Goal: Task Accomplishment & Management: Complete application form

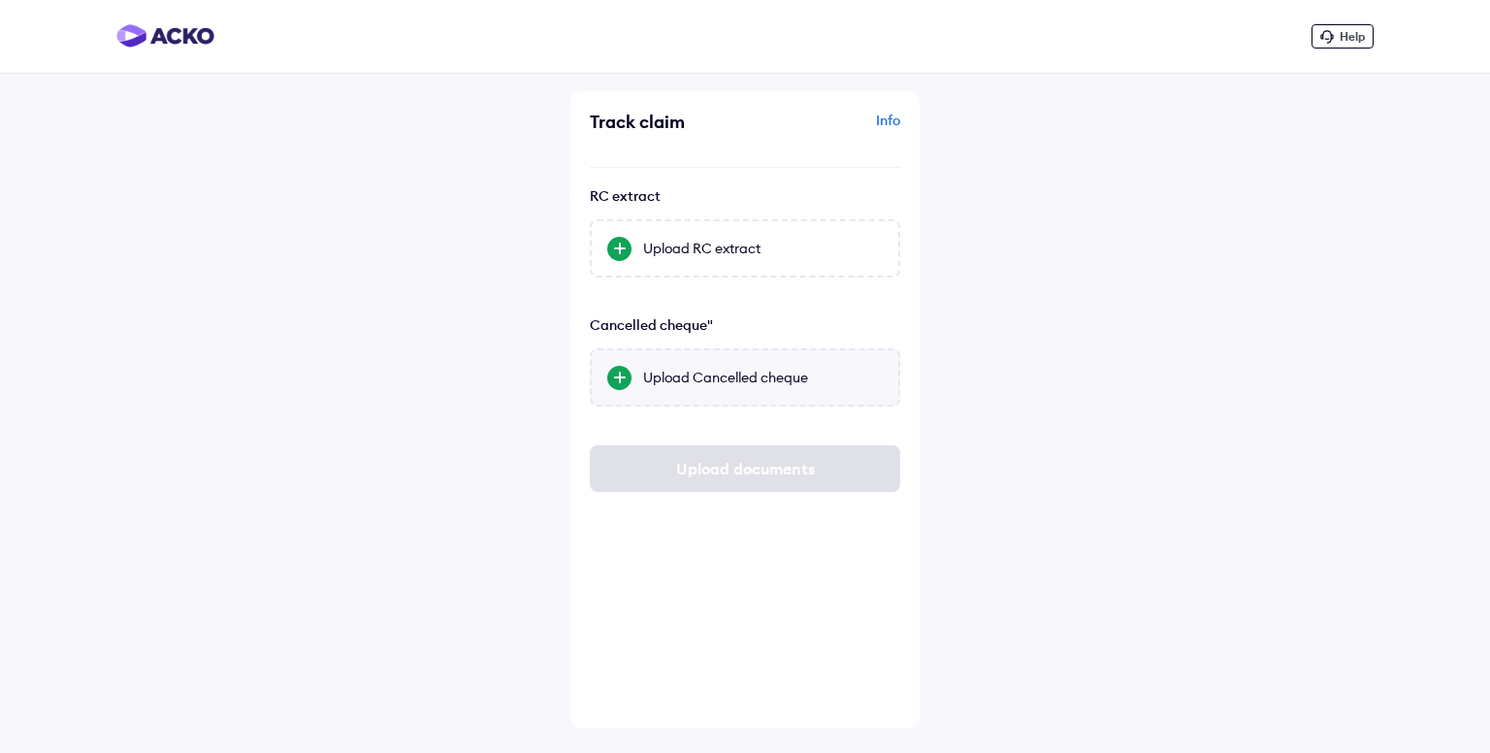
click at [700, 385] on div "Upload Cancelled cheque" at bounding box center [763, 377] width 240 height 19
click at [0, 0] on input "Upload Cancelled cheque" at bounding box center [0, 0] width 0 height 0
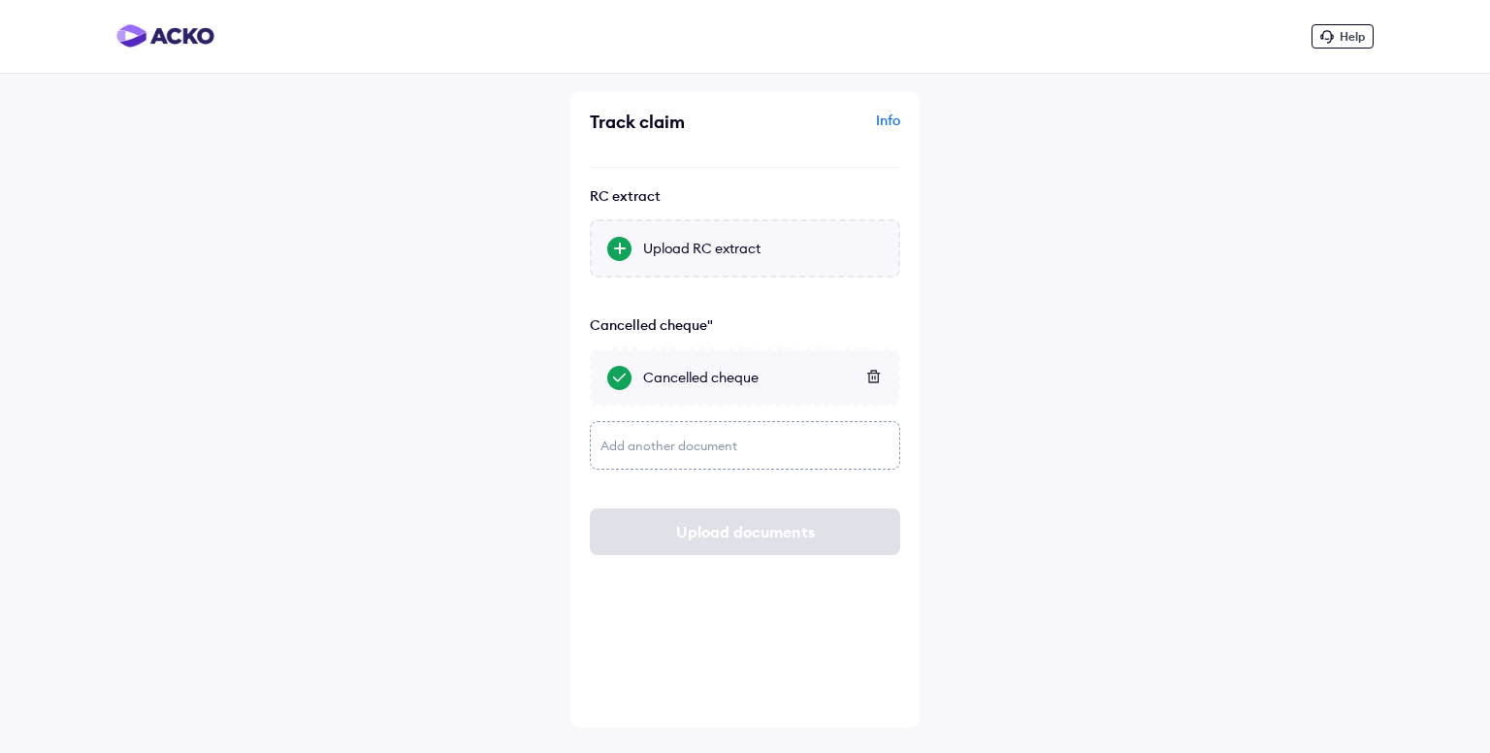
click at [724, 269] on div "Upload RC extract" at bounding box center [745, 248] width 310 height 58
click at [0, 0] on input "Upload RC extract" at bounding box center [0, 0] width 0 height 0
click at [759, 236] on div "Upload RC extract" at bounding box center [745, 248] width 310 height 58
click at [0, 0] on input "Upload RC extract" at bounding box center [0, 0] width 0 height 0
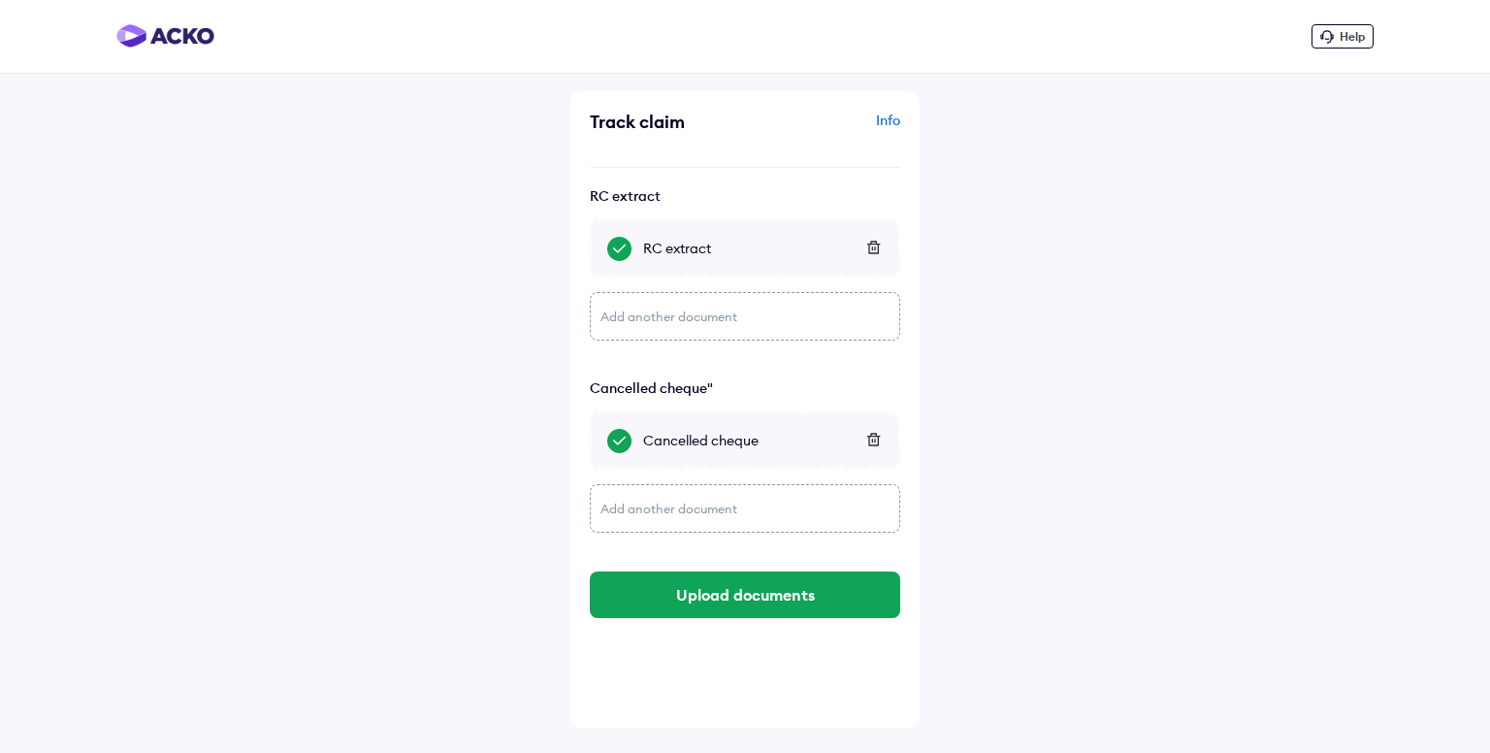
click at [652, 335] on div "Add another document" at bounding box center [745, 316] width 310 height 48
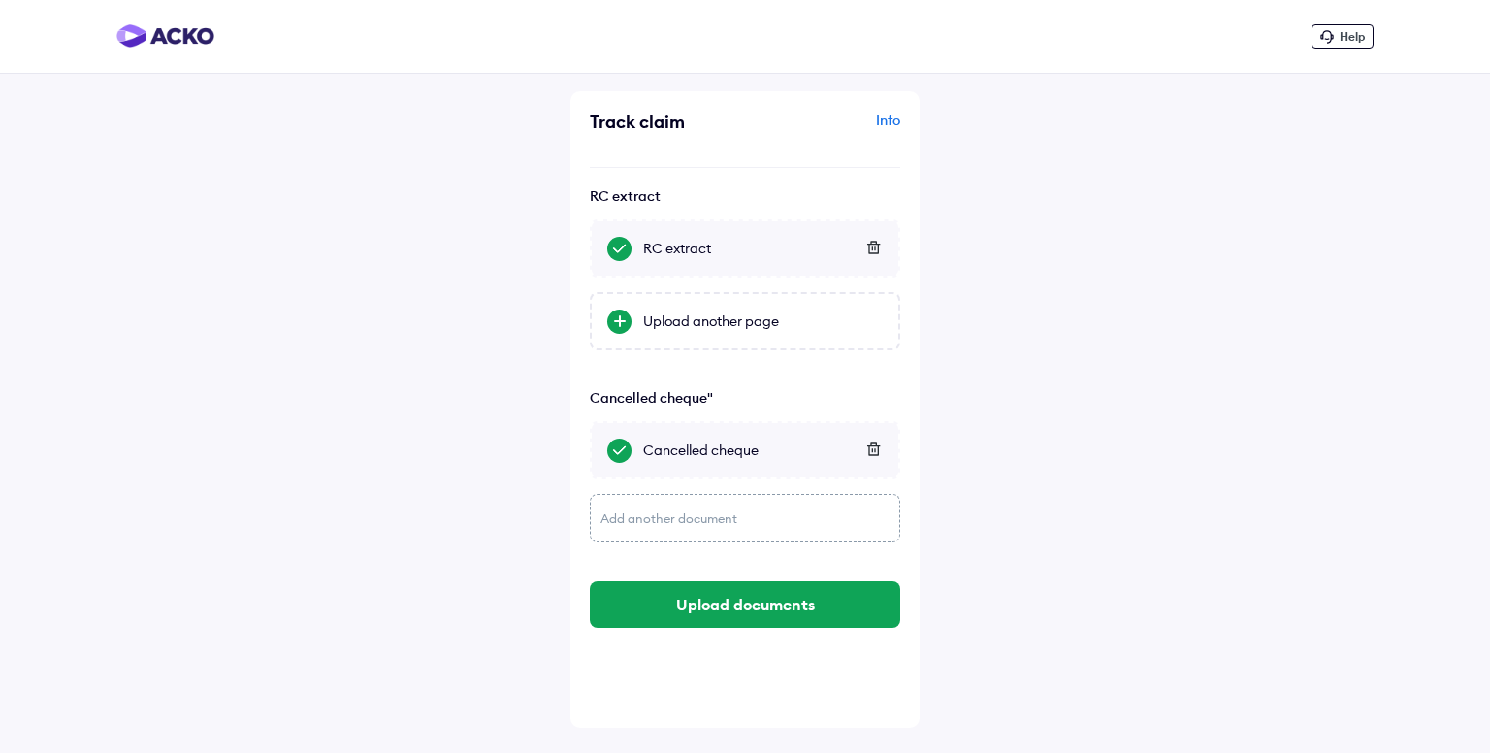
click at [652, 335] on div "Upload another page" at bounding box center [745, 321] width 310 height 58
click at [0, 0] on input "Upload another page" at bounding box center [0, 0] width 0 height 0
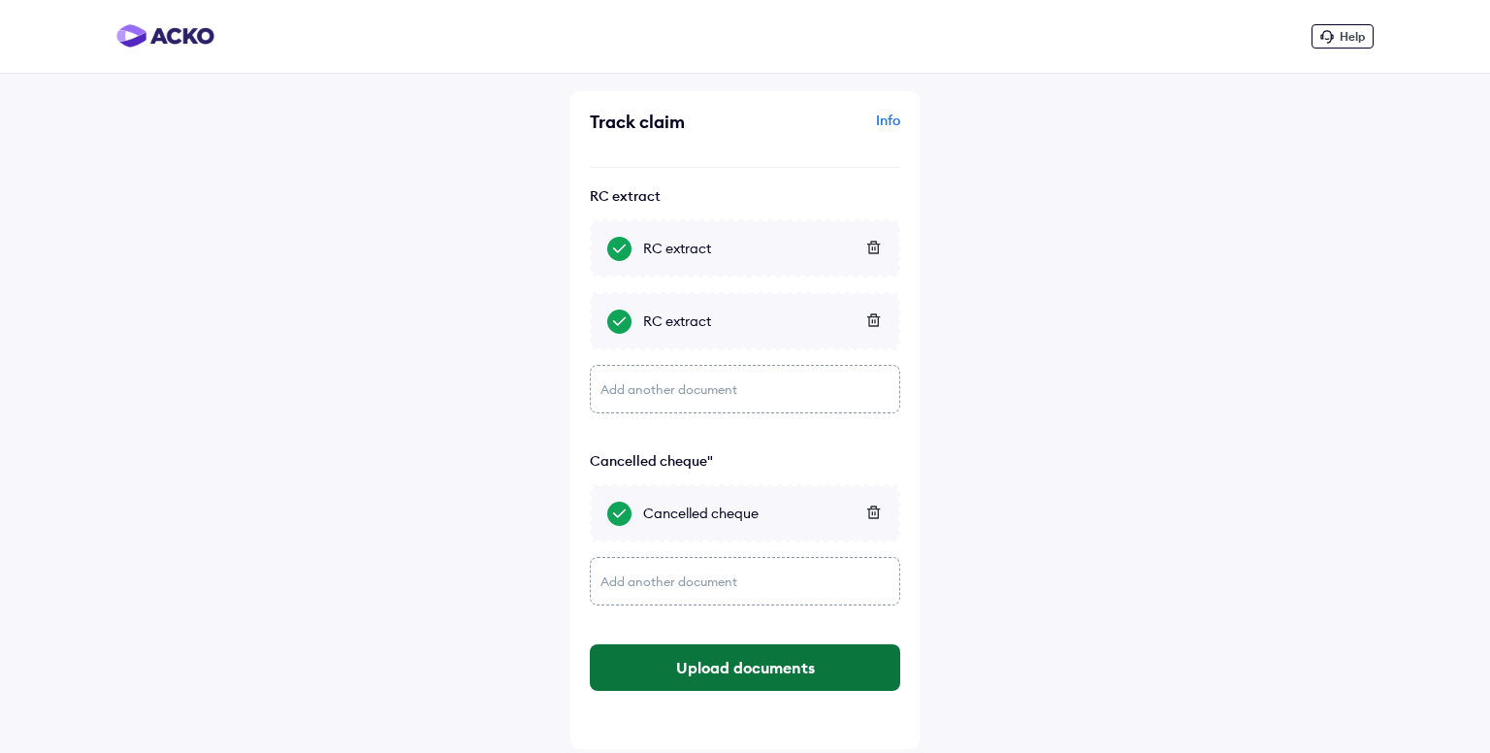
click at [765, 674] on button "Upload documents" at bounding box center [745, 667] width 310 height 47
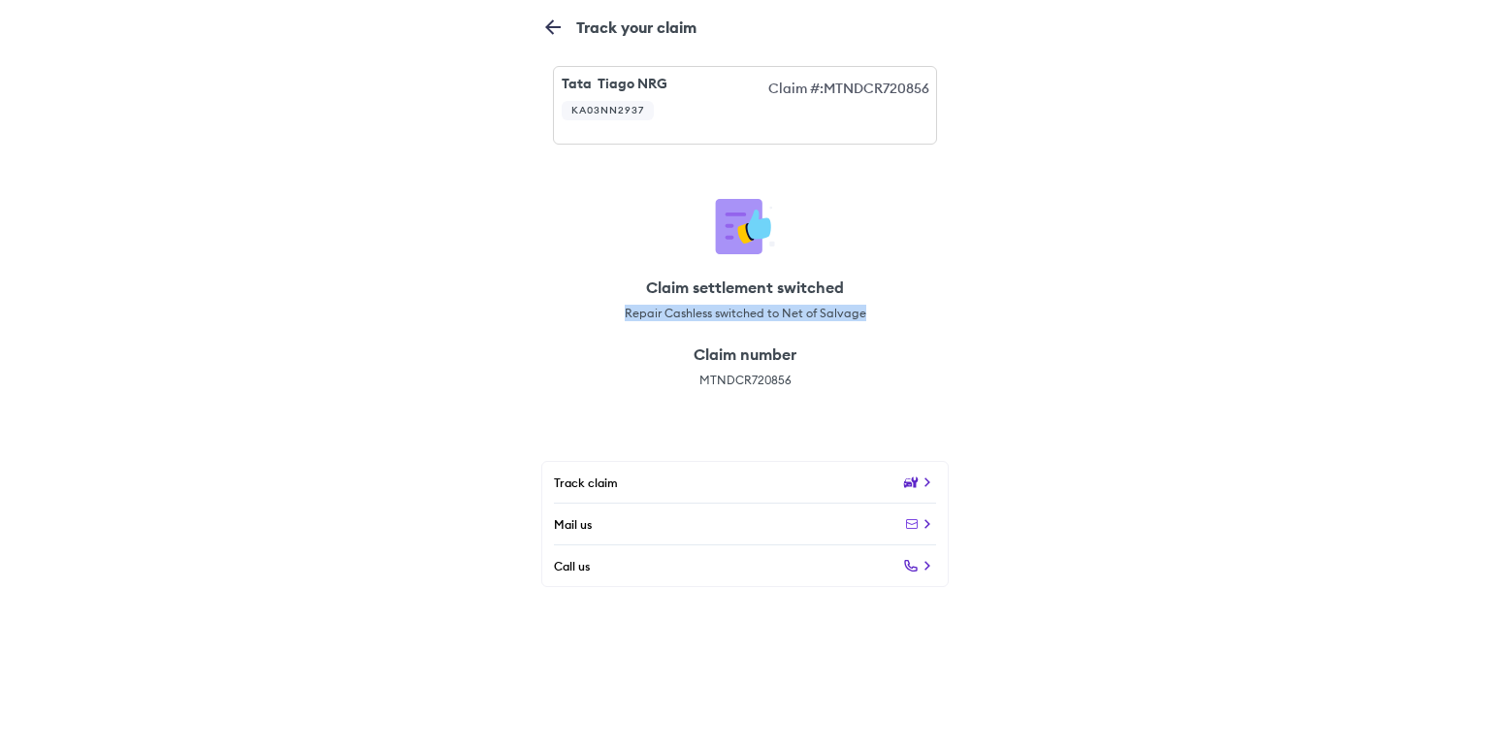
drag, startPoint x: 629, startPoint y: 312, endPoint x: 861, endPoint y: 318, distance: 232.9
click at [861, 318] on span "Repair Cashless switched to Net of Salvage" at bounding box center [746, 313] width 242 height 16
click at [820, 336] on div "Claim number MTNDCR720856" at bounding box center [744, 366] width 407 height 67
drag, startPoint x: 787, startPoint y: 314, endPoint x: 869, endPoint y: 315, distance: 82.5
click at [869, 315] on div "Claim settlement switched Repair Cashless switched to Net of Salvage" at bounding box center [744, 299] width 407 height 67
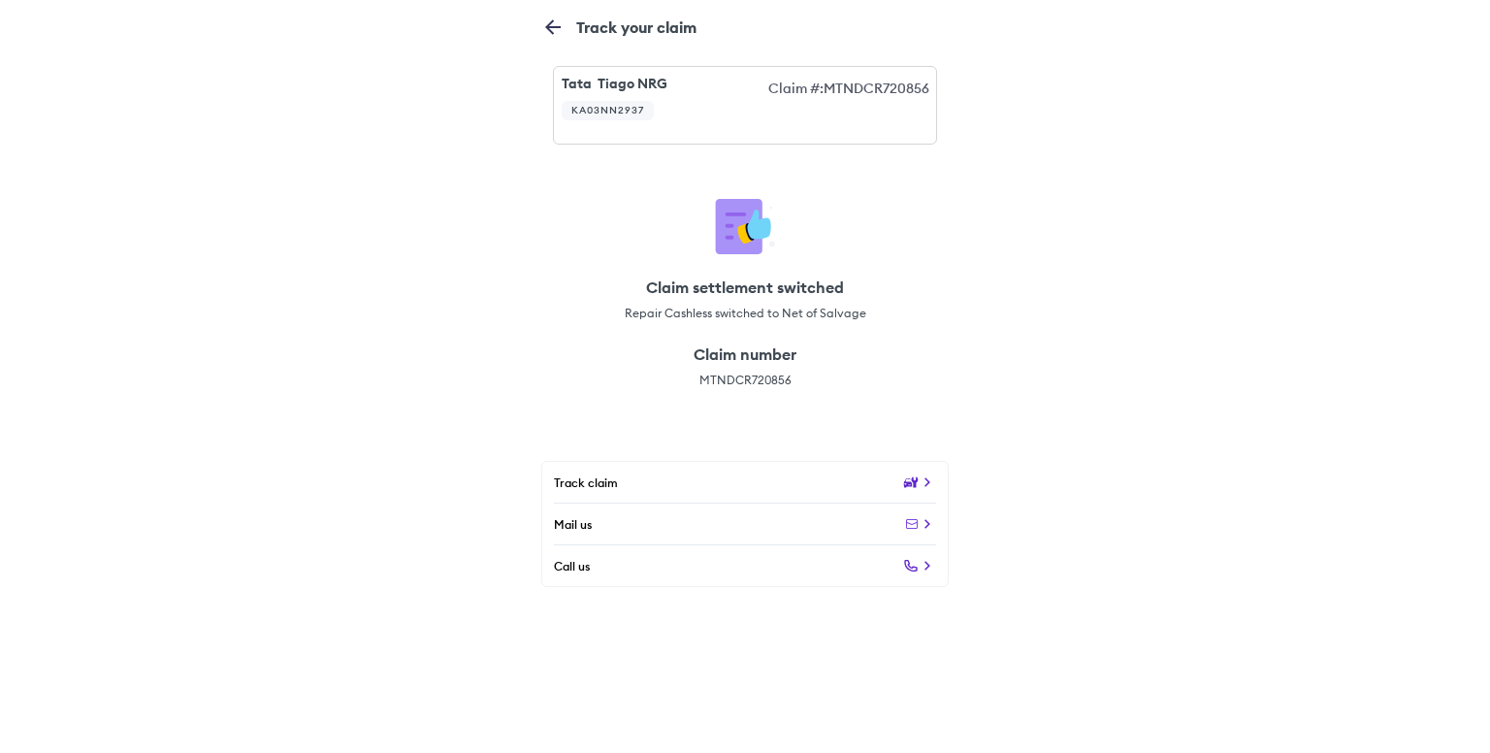
click at [784, 311] on span "Repair Cashless switched to Net of Salvage" at bounding box center [746, 313] width 242 height 16
drag, startPoint x: 781, startPoint y: 309, endPoint x: 882, endPoint y: 313, distance: 101.0
click at [882, 313] on div "Claim settlement switched Repair Cashless switched to Net of Salvage" at bounding box center [744, 299] width 407 height 67
drag, startPoint x: 613, startPoint y: 310, endPoint x: 868, endPoint y: 319, distance: 255.3
click at [868, 319] on div "Claim settlement switched Repair Cashless switched to Net of Salvage" at bounding box center [744, 299] width 407 height 67
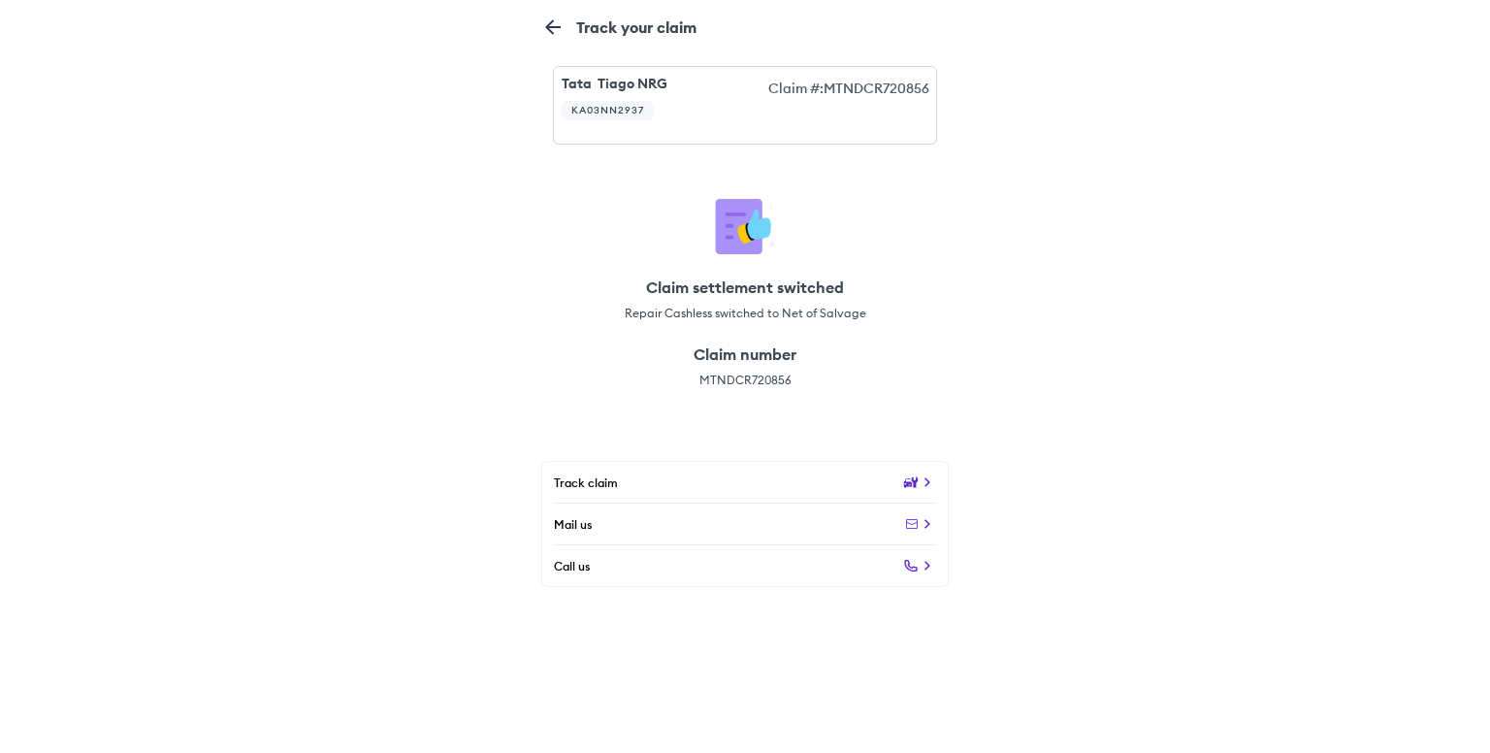
click at [705, 291] on h6 "Claim settlement switched" at bounding box center [746, 286] width 242 height 19
drag, startPoint x: 782, startPoint y: 307, endPoint x: 909, endPoint y: 307, distance: 127.1
click at [909, 307] on div "Claim settlement switched Repair Cashless switched to Net of Salvage" at bounding box center [744, 299] width 407 height 67
click at [830, 307] on span "Repair Cashless switched to Net of Salvage" at bounding box center [746, 313] width 242 height 16
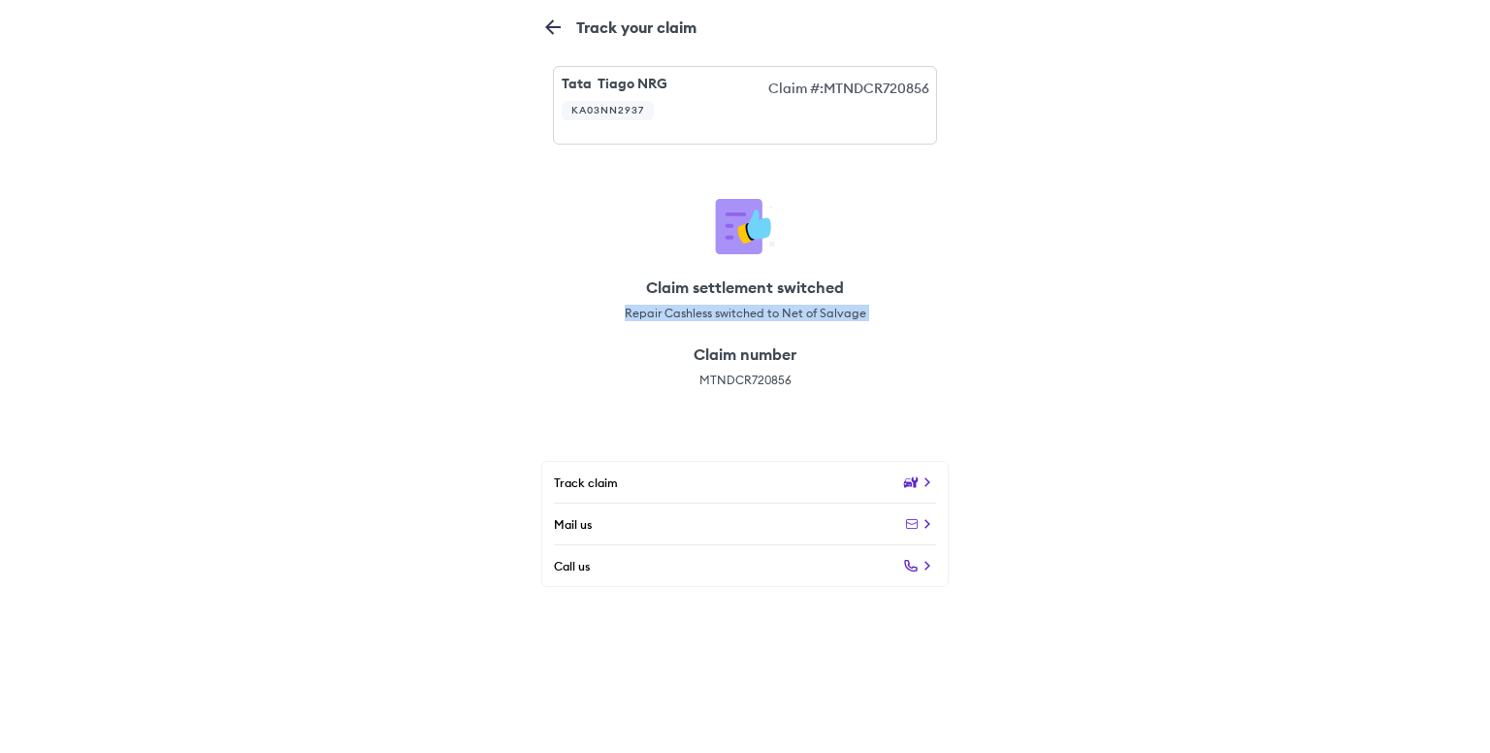
click at [830, 307] on span "Repair Cashless switched to Net of Salvage" at bounding box center [746, 313] width 242 height 16
drag, startPoint x: 647, startPoint y: 276, endPoint x: 869, endPoint y: 316, distance: 225.7
click at [869, 316] on div "Claim settlement switched Repair Cashless switched to Net of Salvage" at bounding box center [744, 299] width 407 height 67
copy div "Claim settlement switched Repair Cashless switched to Net of Salvage"
click at [663, 307] on span "Repair Cashless switched to Net of Salvage" at bounding box center [746, 313] width 242 height 16
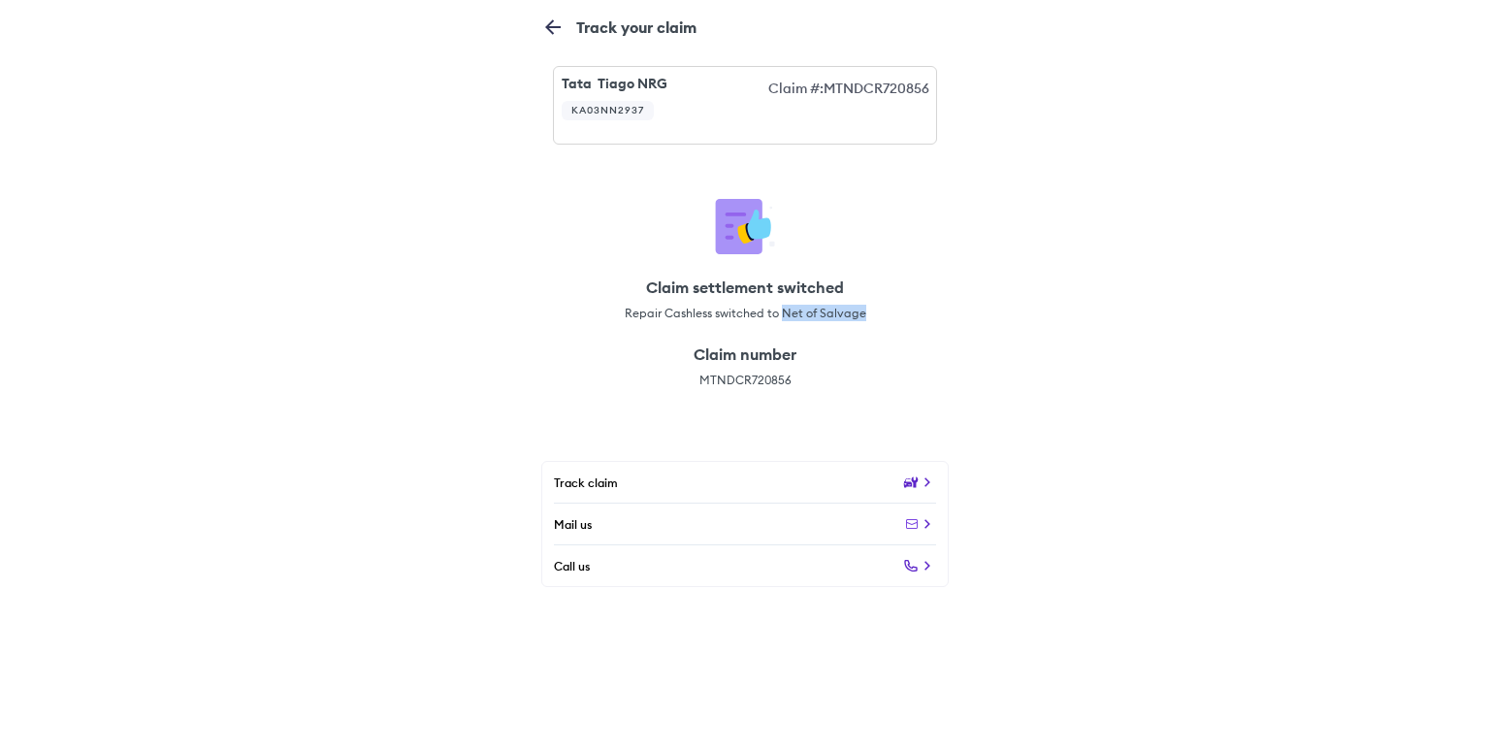
drag, startPoint x: 784, startPoint y: 315, endPoint x: 864, endPoint y: 315, distance: 80.5
click at [864, 315] on div "Claim settlement switched Repair Cashless switched to Net of Salvage" at bounding box center [744, 299] width 407 height 67
copy span "Net of Salvage"
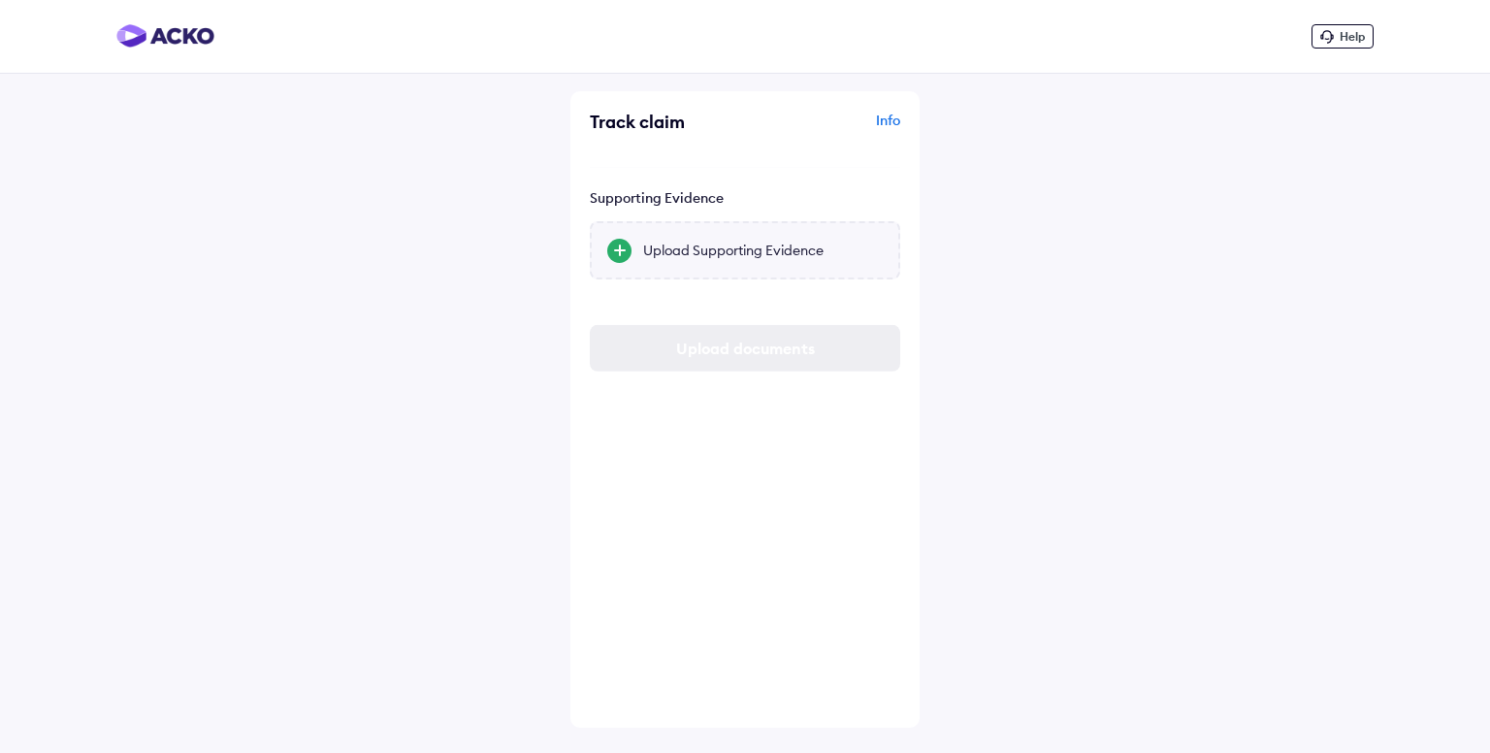
click at [823, 267] on div "Upload Supporting Evidence" at bounding box center [745, 248] width 310 height 58
click at [0, 0] on input "Upload Supporting Evidence" at bounding box center [0, 0] width 0 height 0
click at [745, 228] on div "Upload Supporting Evidence" at bounding box center [745, 248] width 310 height 58
click at [0, 0] on input "Upload Supporting Evidence" at bounding box center [0, 0] width 0 height 0
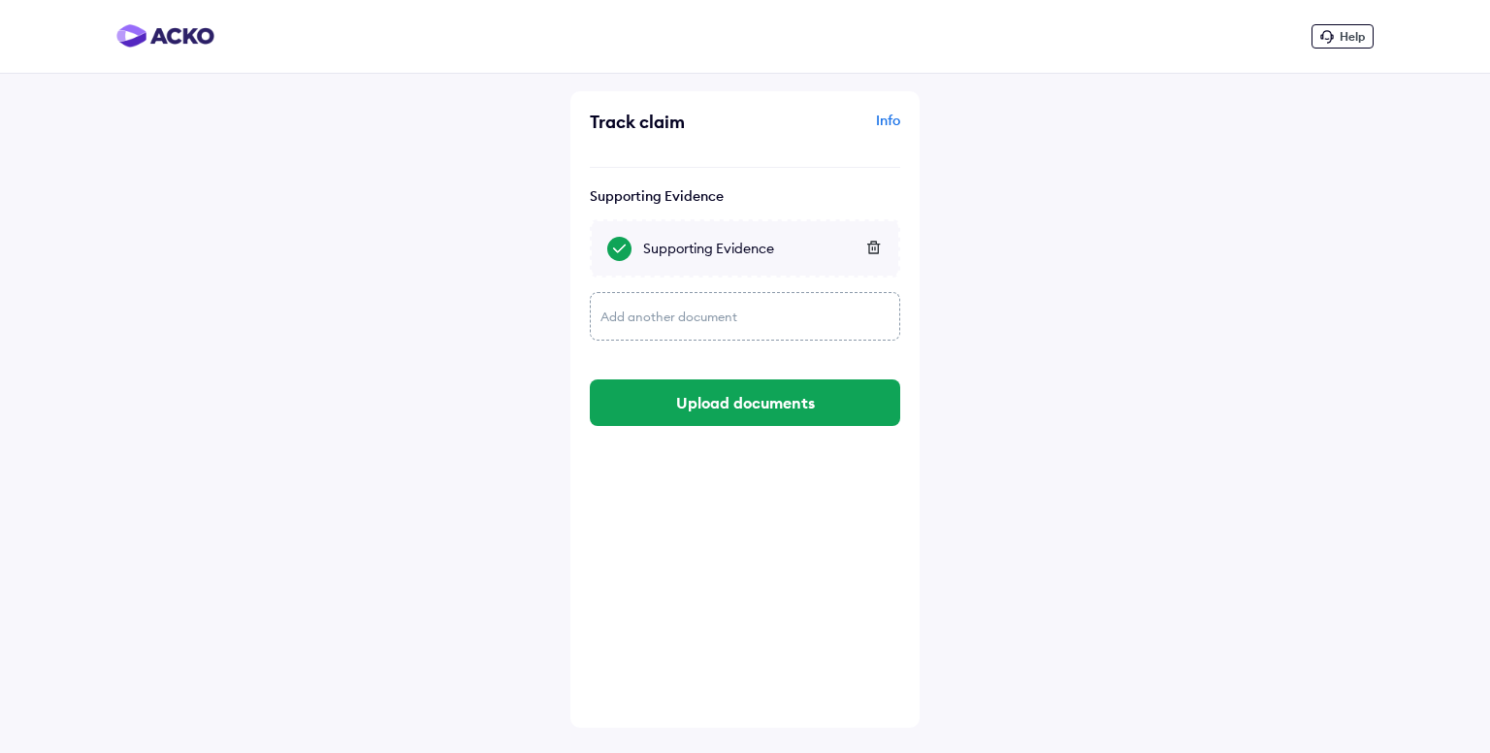
click at [869, 246] on icon at bounding box center [873, 248] width 15 height 14
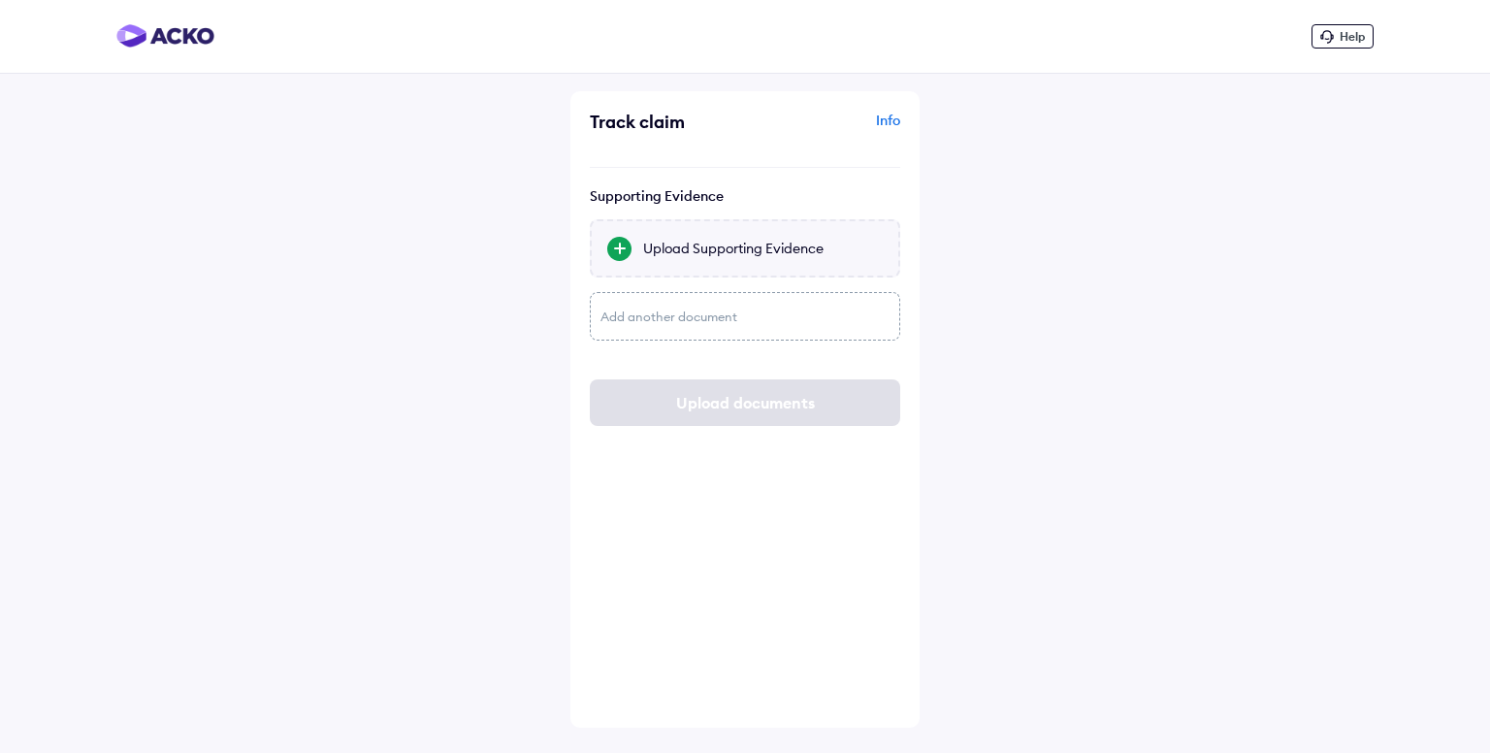
click at [737, 261] on div "Upload Supporting Evidence" at bounding box center [745, 248] width 310 height 58
click at [0, 0] on input "Upload Supporting Evidence" at bounding box center [0, 0] width 0 height 0
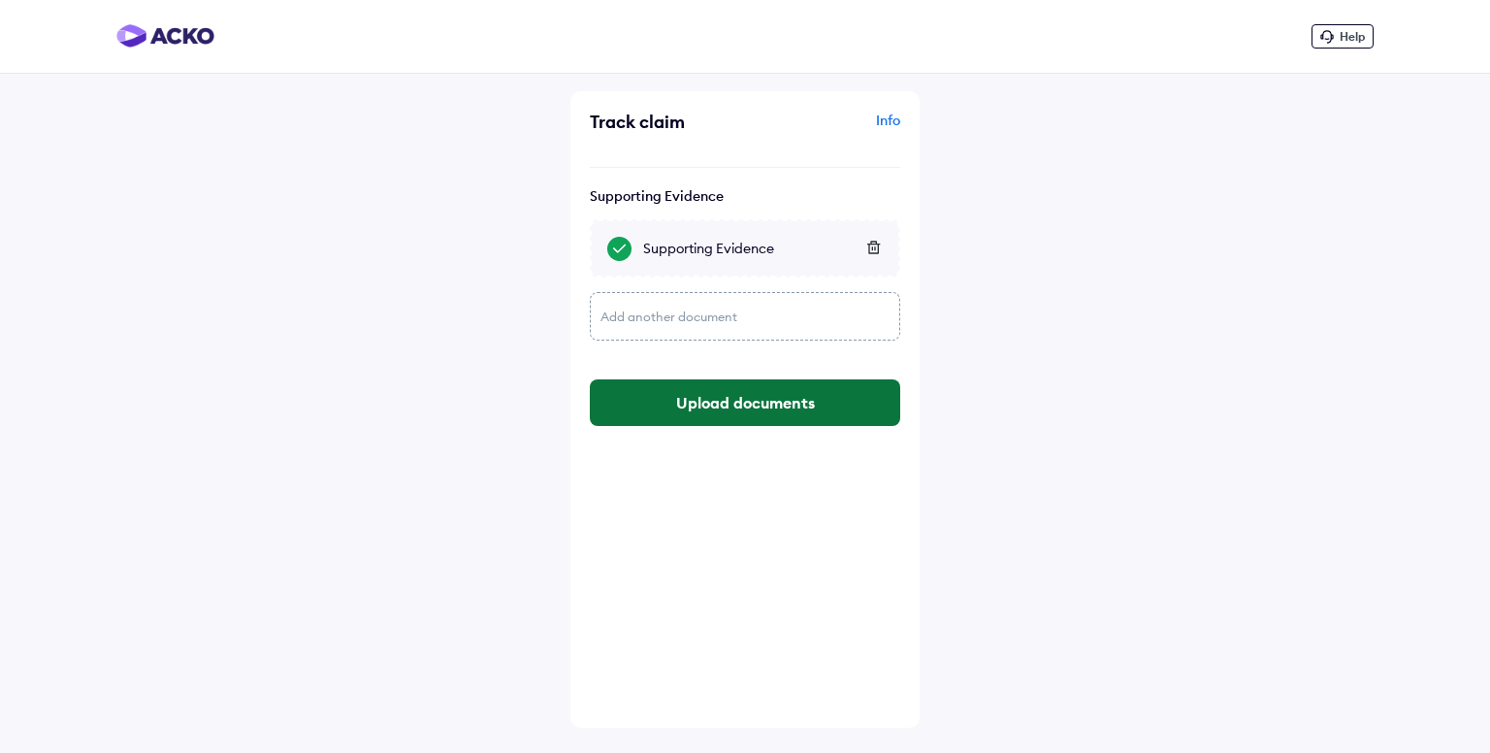
click at [755, 404] on button "Upload documents" at bounding box center [745, 402] width 310 height 47
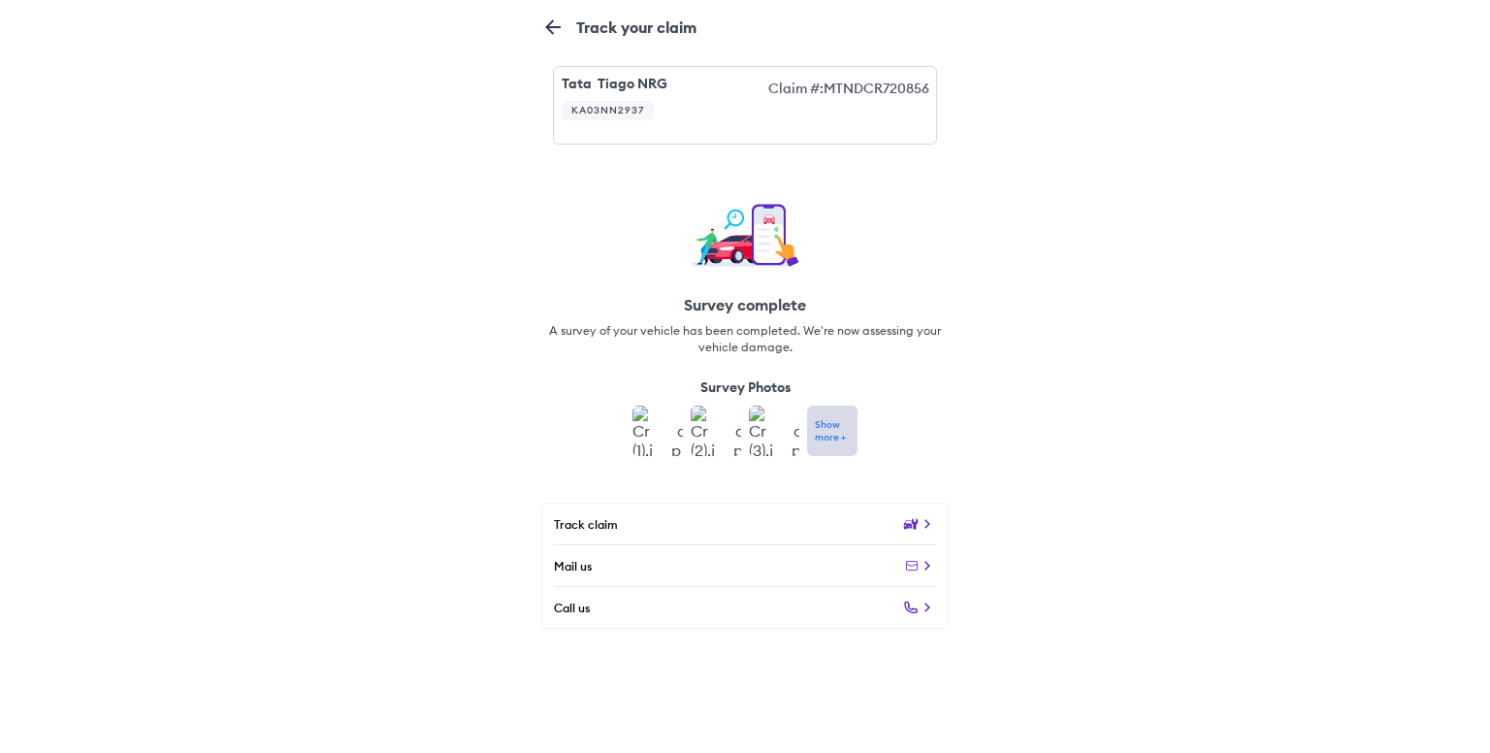
click at [670, 431] on img at bounding box center [657, 430] width 50 height 50
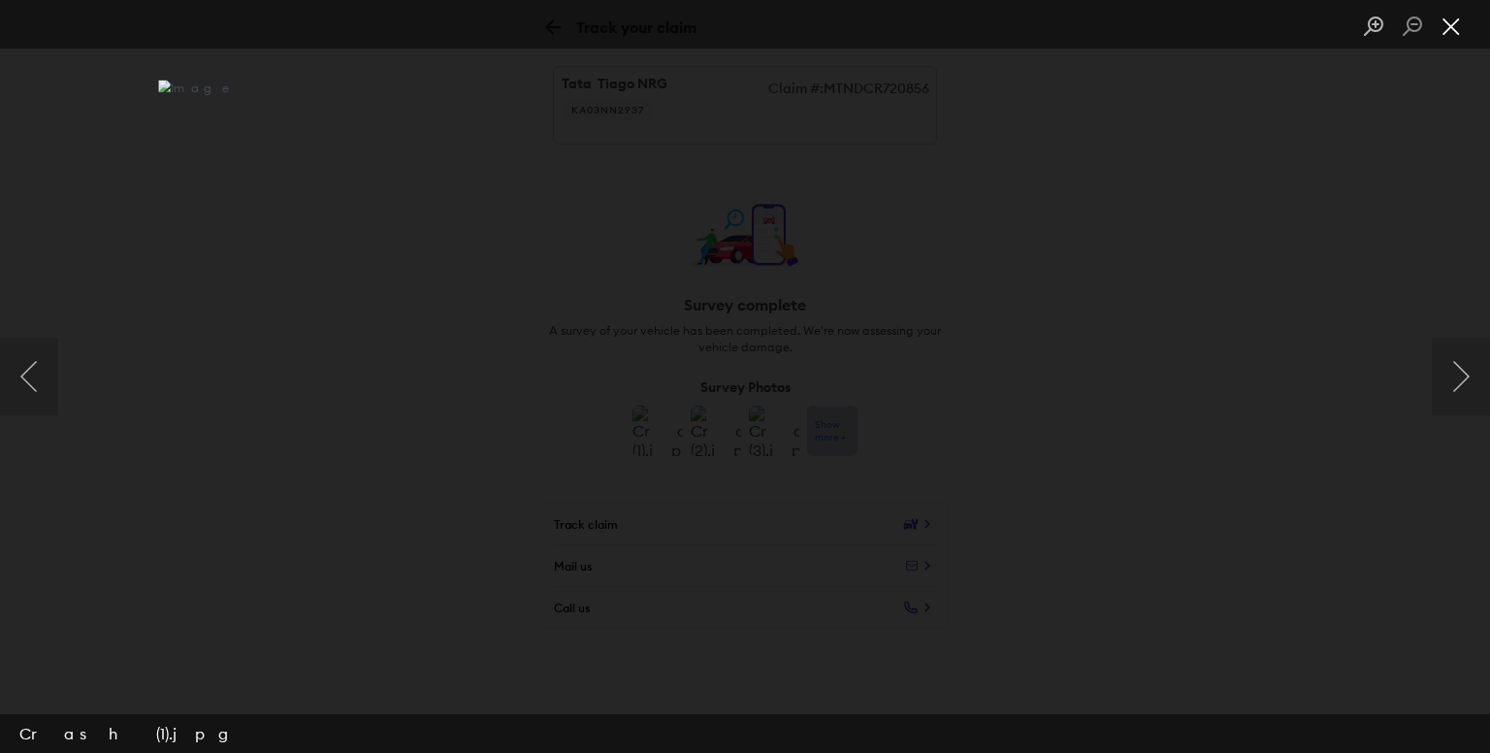
click at [1455, 18] on button "Close lightbox" at bounding box center [1451, 27] width 39 height 34
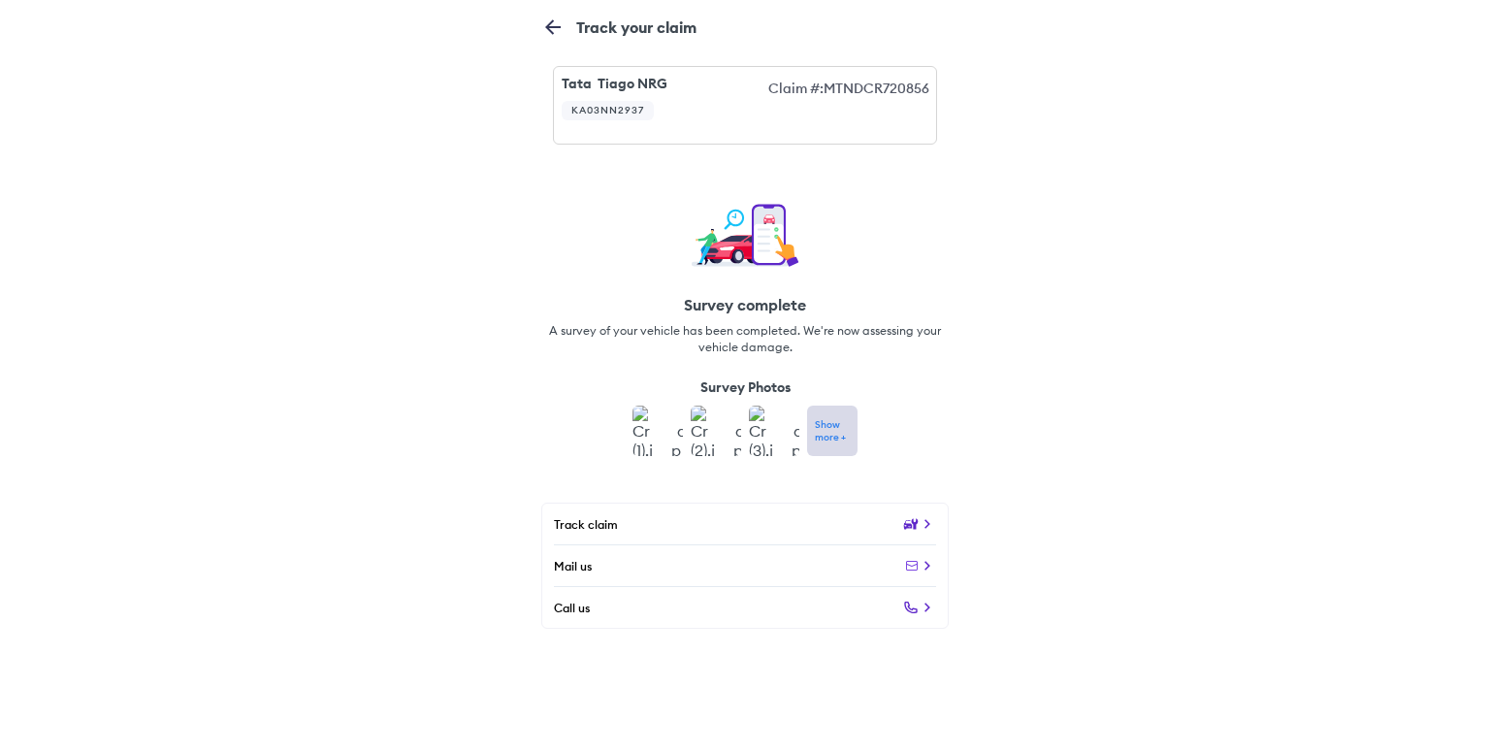
click at [654, 434] on img at bounding box center [657, 430] width 50 height 50
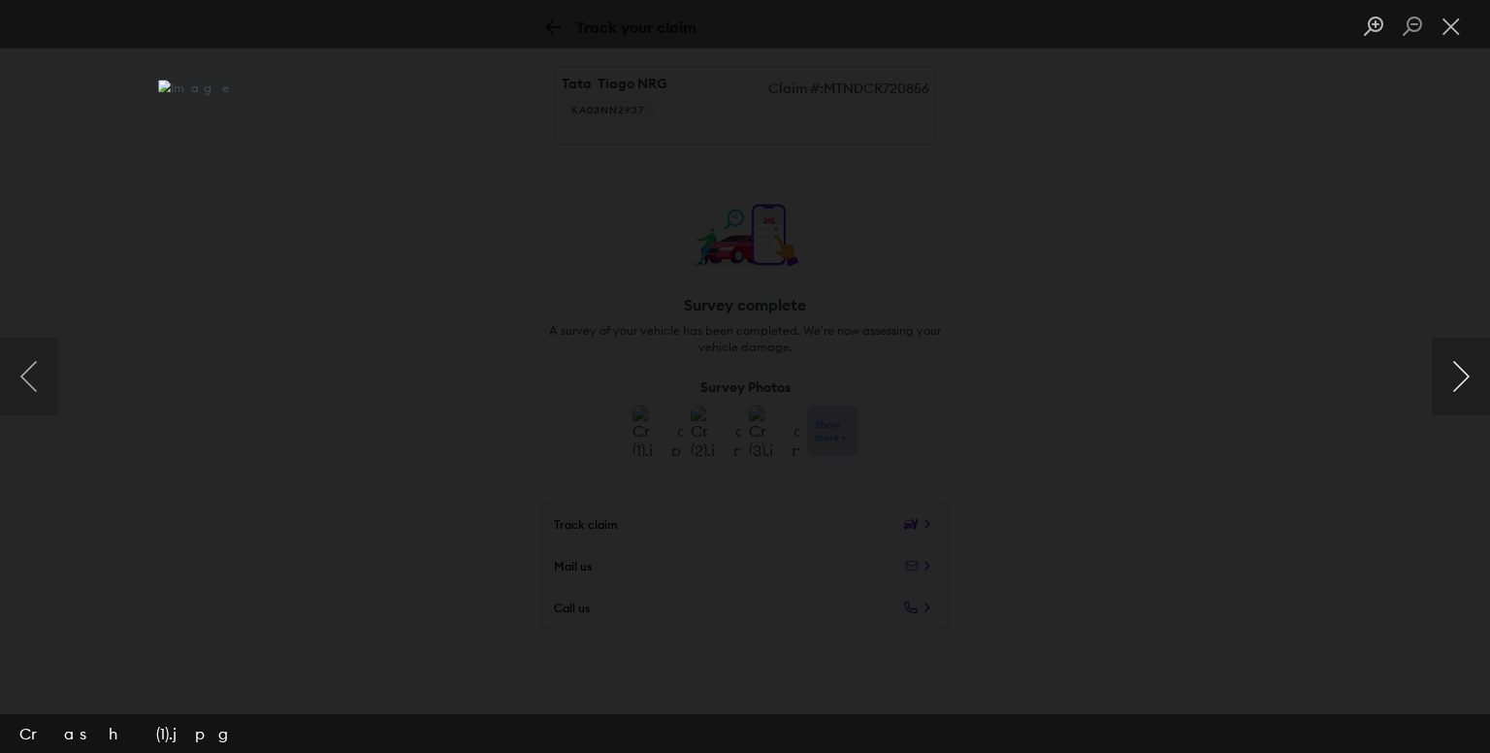
click at [1464, 371] on button "Next image" at bounding box center [1461, 377] width 58 height 78
click at [1471, 390] on button "Next image" at bounding box center [1461, 377] width 58 height 78
click at [1470, 390] on button "Next image" at bounding box center [1461, 377] width 58 height 78
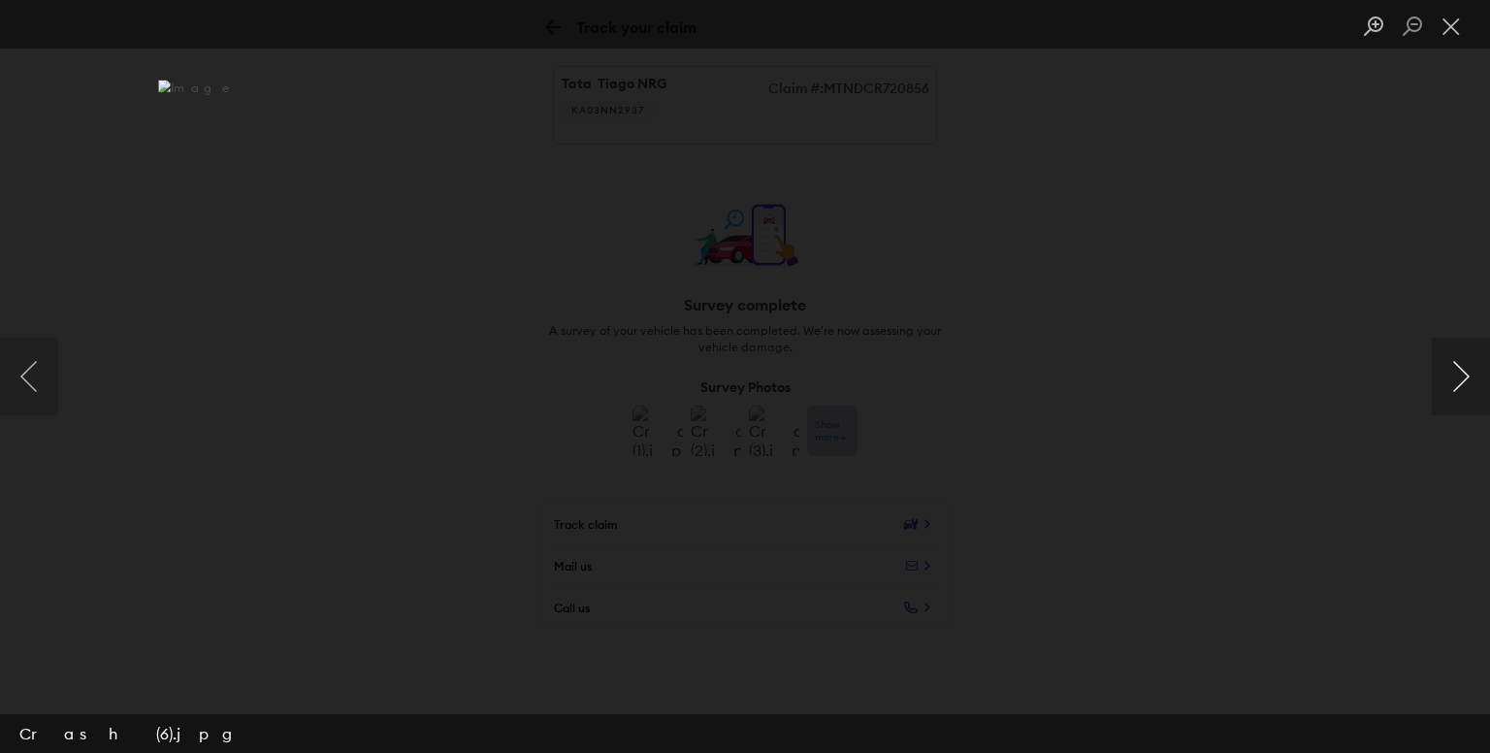
click at [1470, 390] on button "Next image" at bounding box center [1461, 377] width 58 height 78
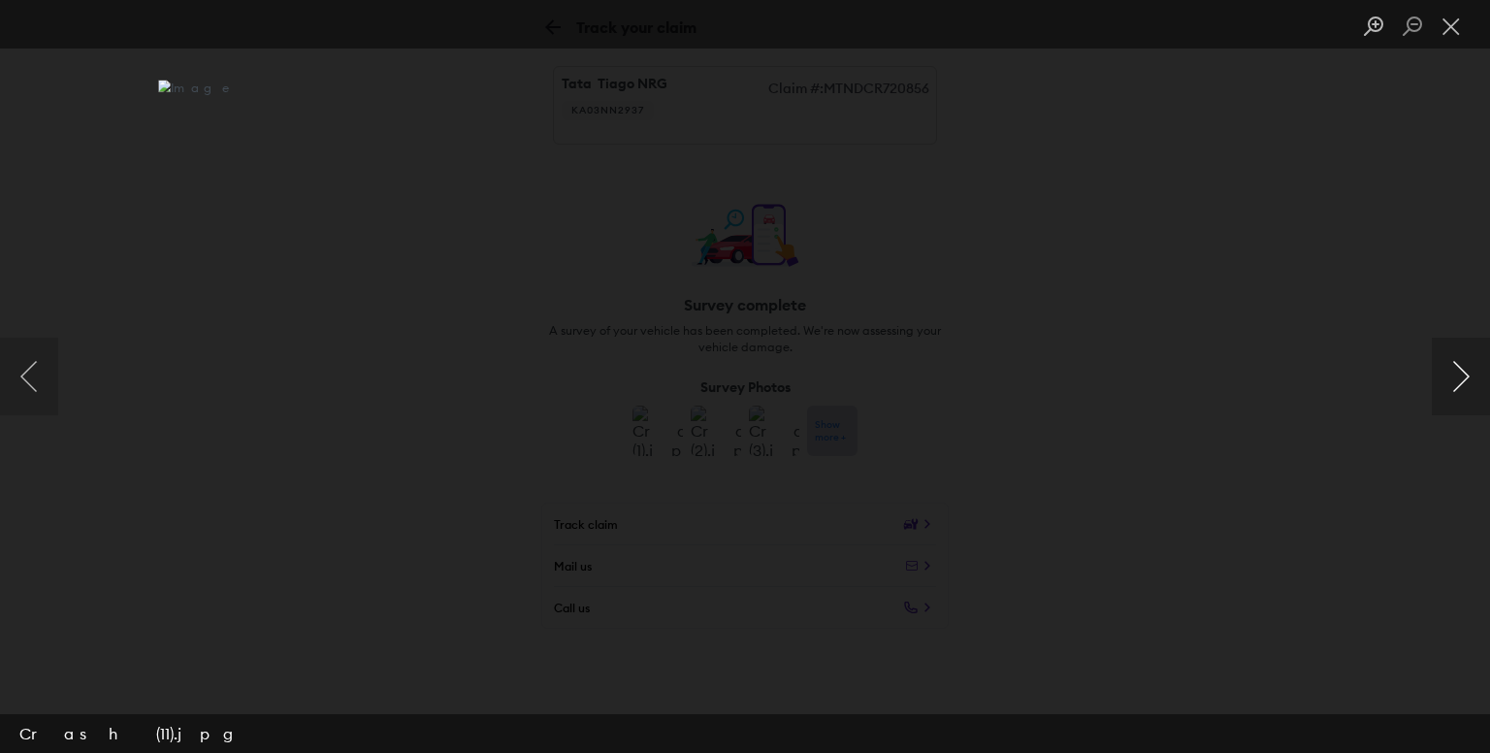
click at [1470, 390] on button "Next image" at bounding box center [1461, 377] width 58 height 78
click at [1468, 393] on button "Next image" at bounding box center [1461, 377] width 58 height 78
click at [1474, 389] on button "Next image" at bounding box center [1461, 377] width 58 height 78
click at [1475, 389] on button "Next image" at bounding box center [1461, 377] width 58 height 78
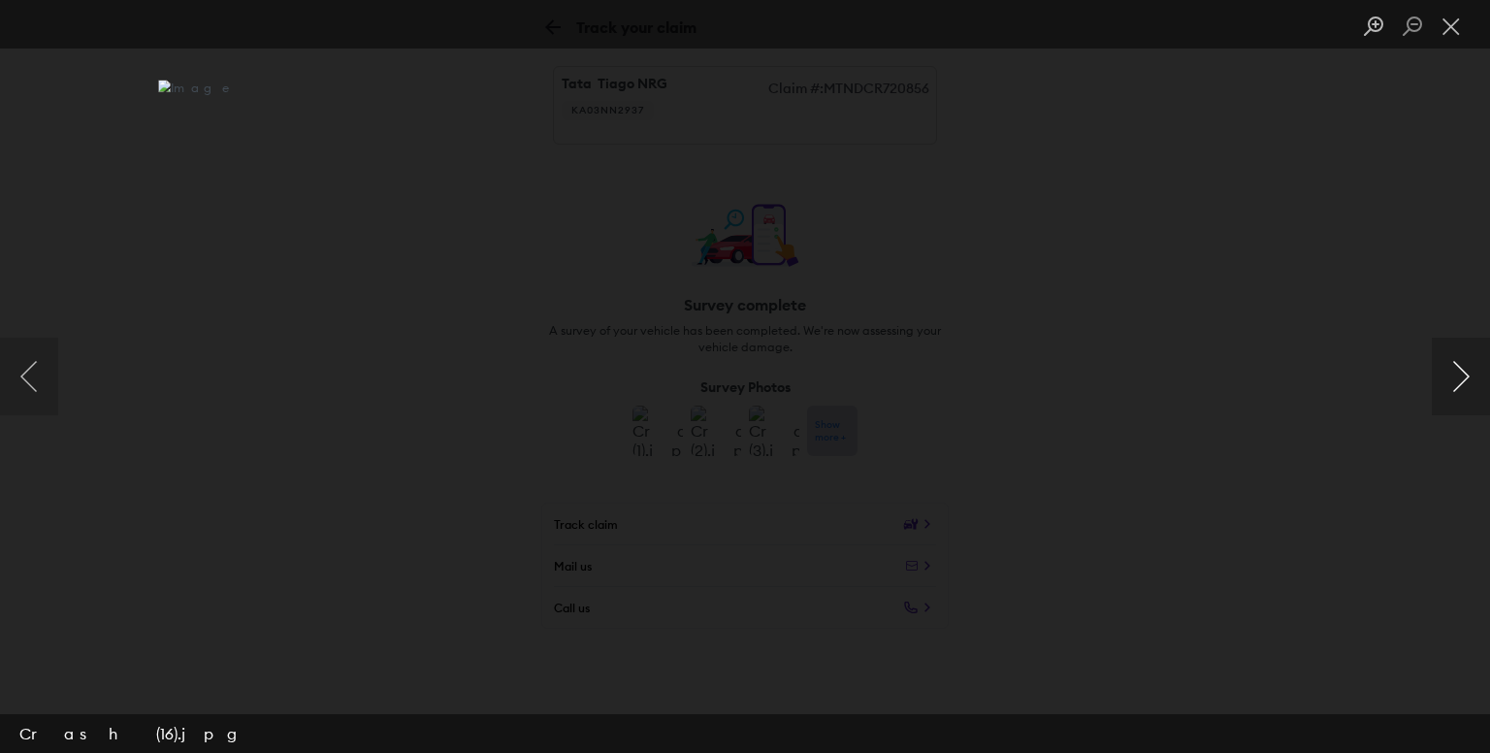
click at [1475, 389] on button "Next image" at bounding box center [1461, 377] width 58 height 78
click at [1463, 29] on button "Close lightbox" at bounding box center [1451, 27] width 39 height 34
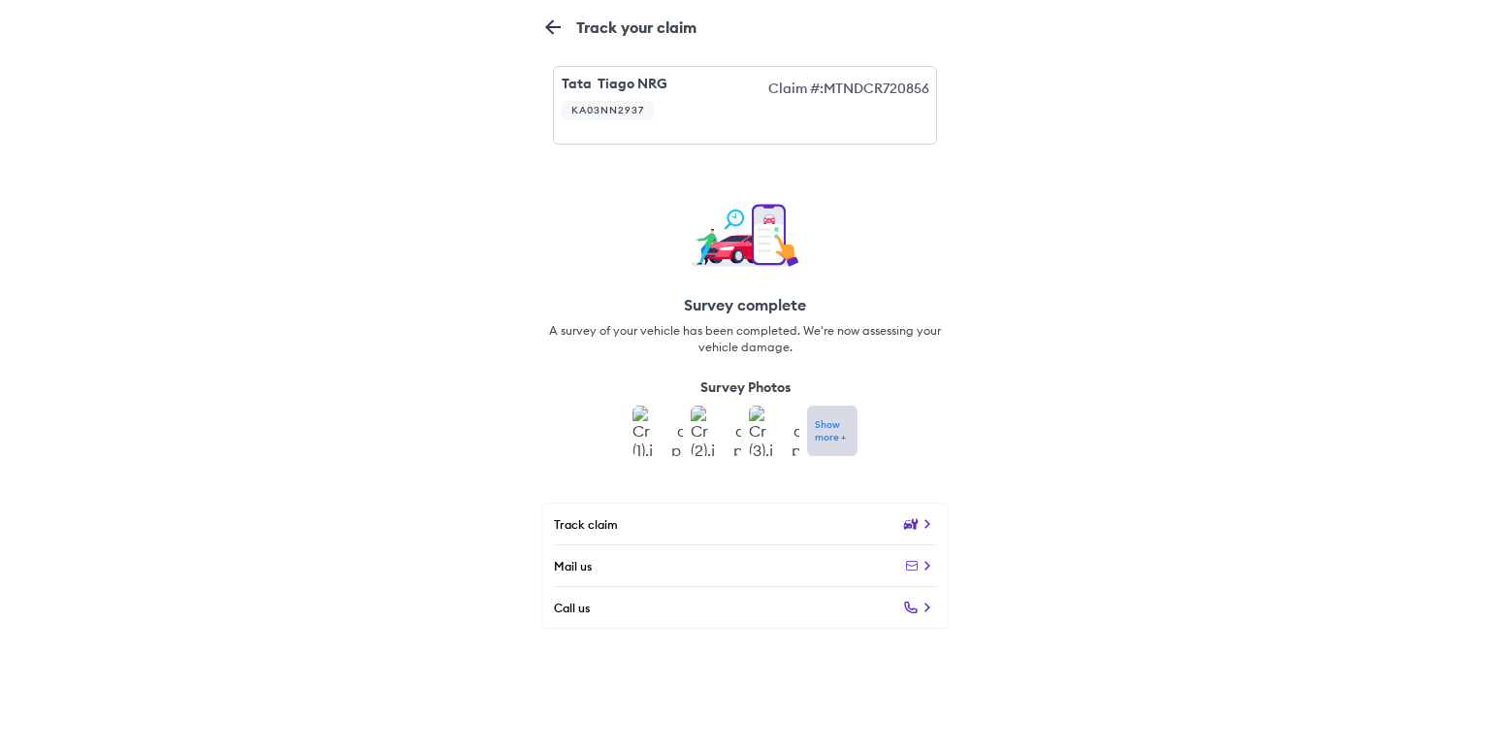
click at [821, 436] on p "Show more +" at bounding box center [832, 430] width 35 height 25
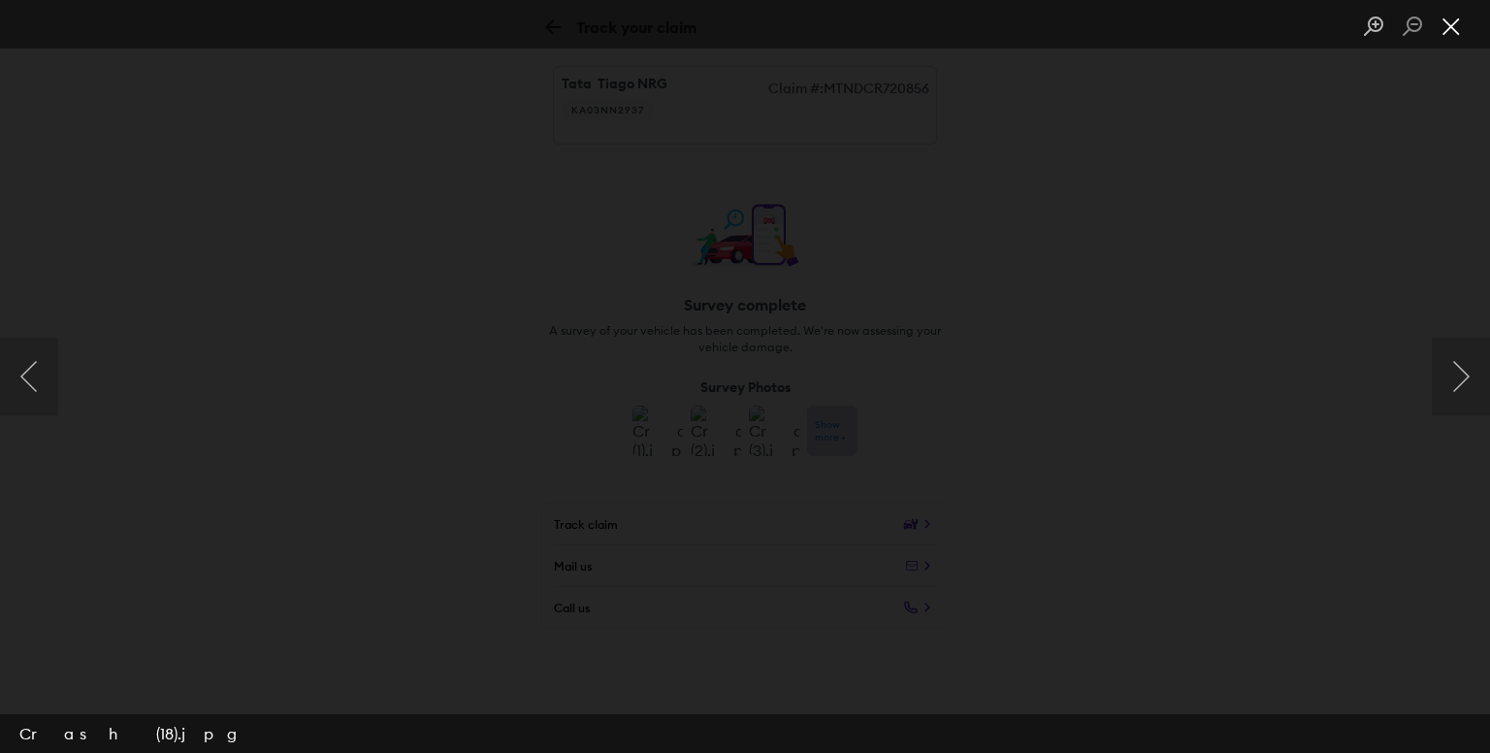
click at [1457, 26] on button "Close lightbox" at bounding box center [1451, 27] width 39 height 34
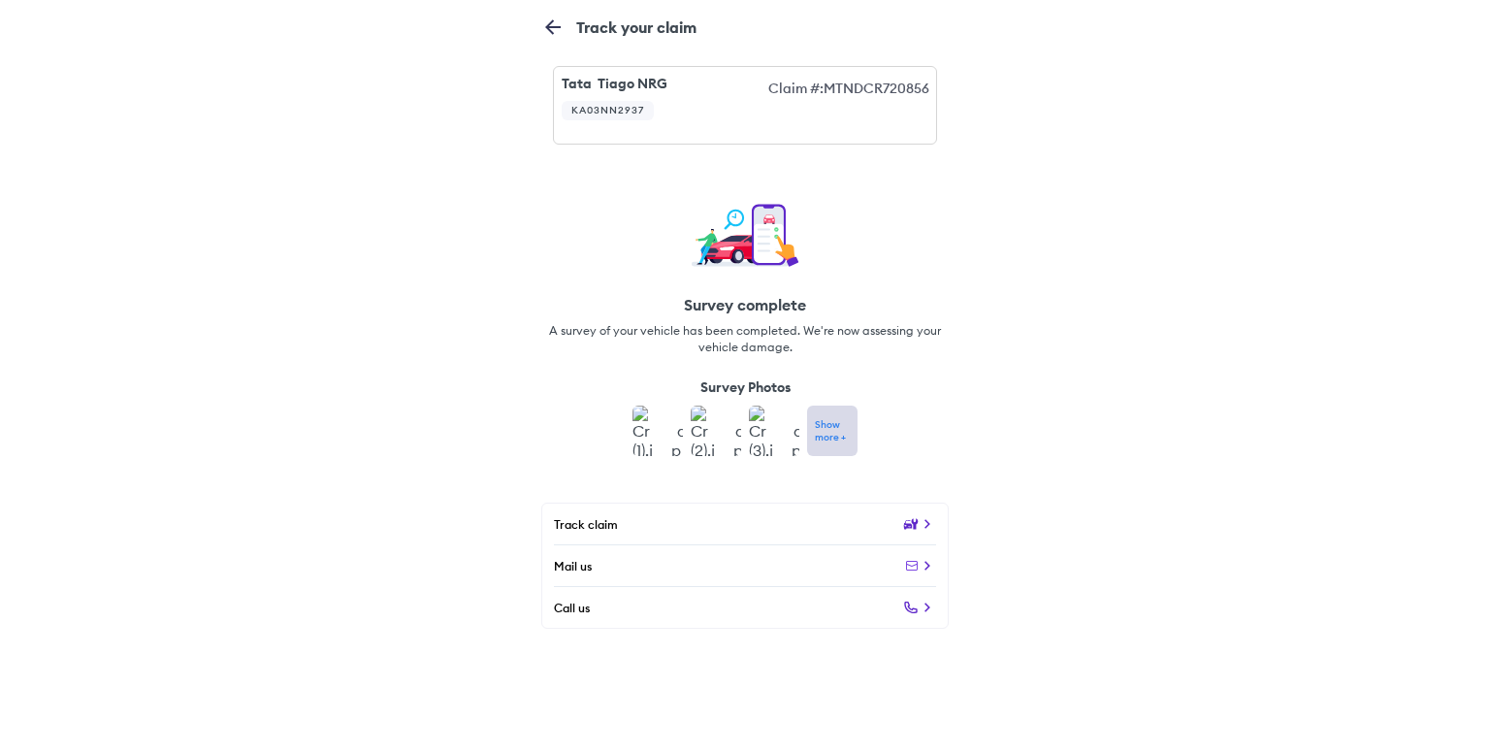
click at [640, 416] on img at bounding box center [657, 430] width 50 height 50
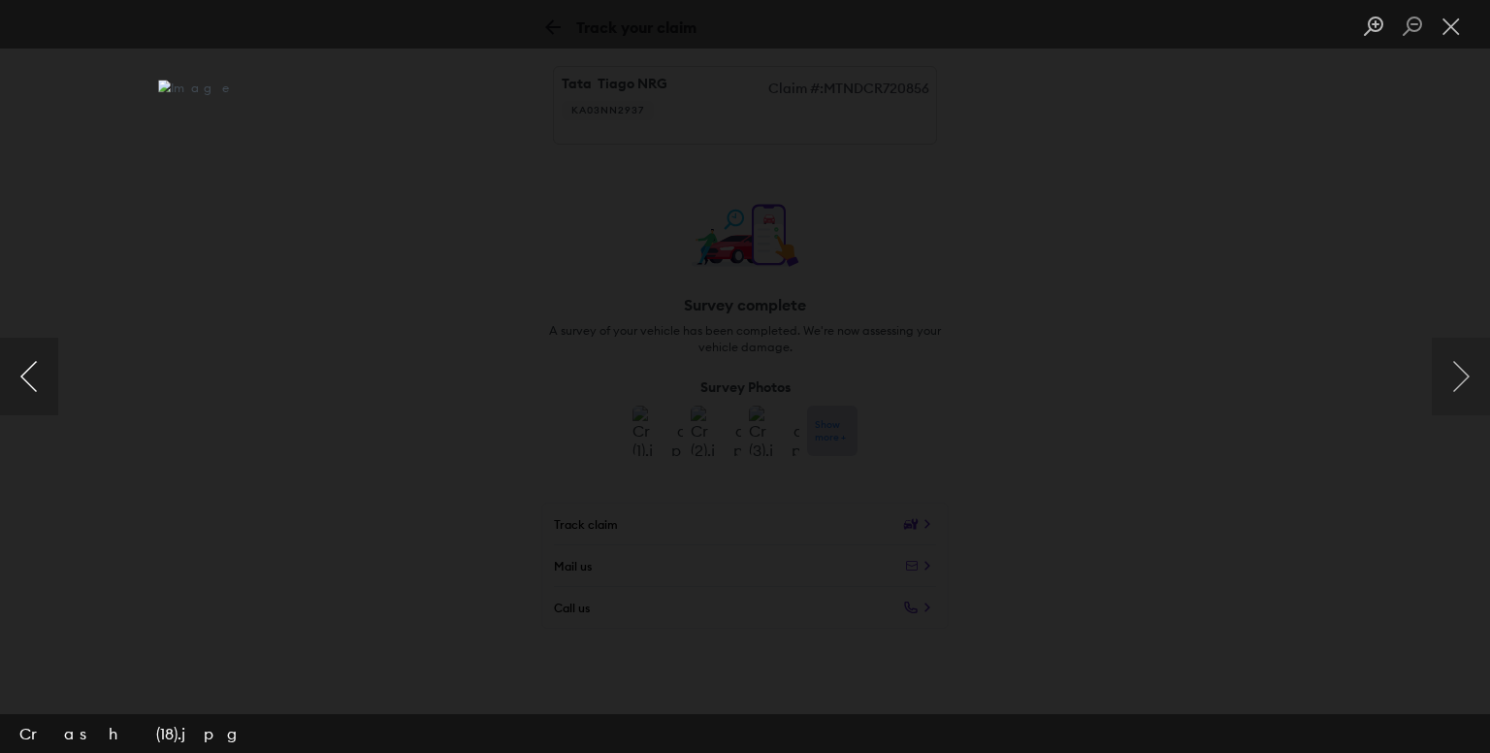
click at [43, 381] on button "Previous image" at bounding box center [29, 377] width 58 height 78
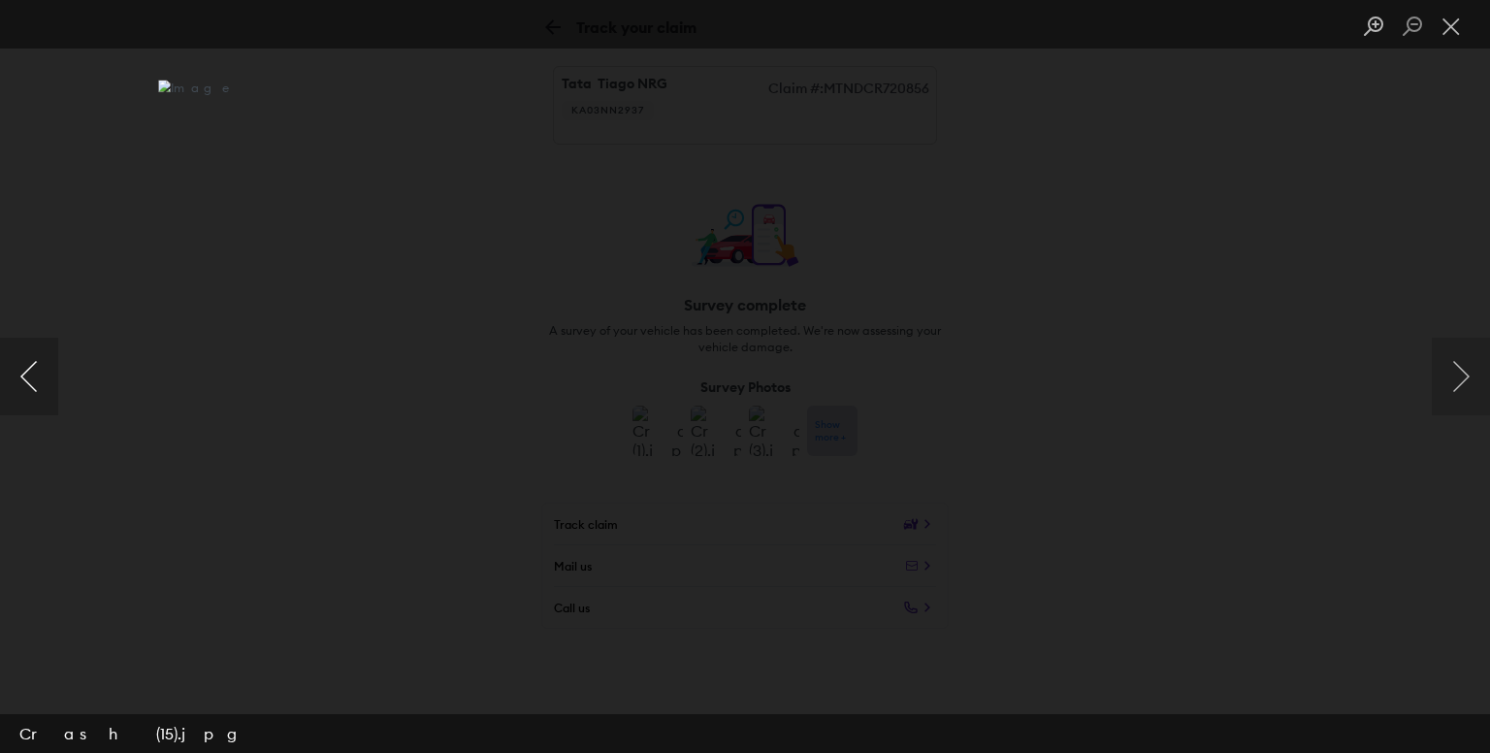
click at [43, 381] on button "Previous image" at bounding box center [29, 377] width 58 height 78
click at [44, 382] on button "Previous image" at bounding box center [29, 377] width 58 height 78
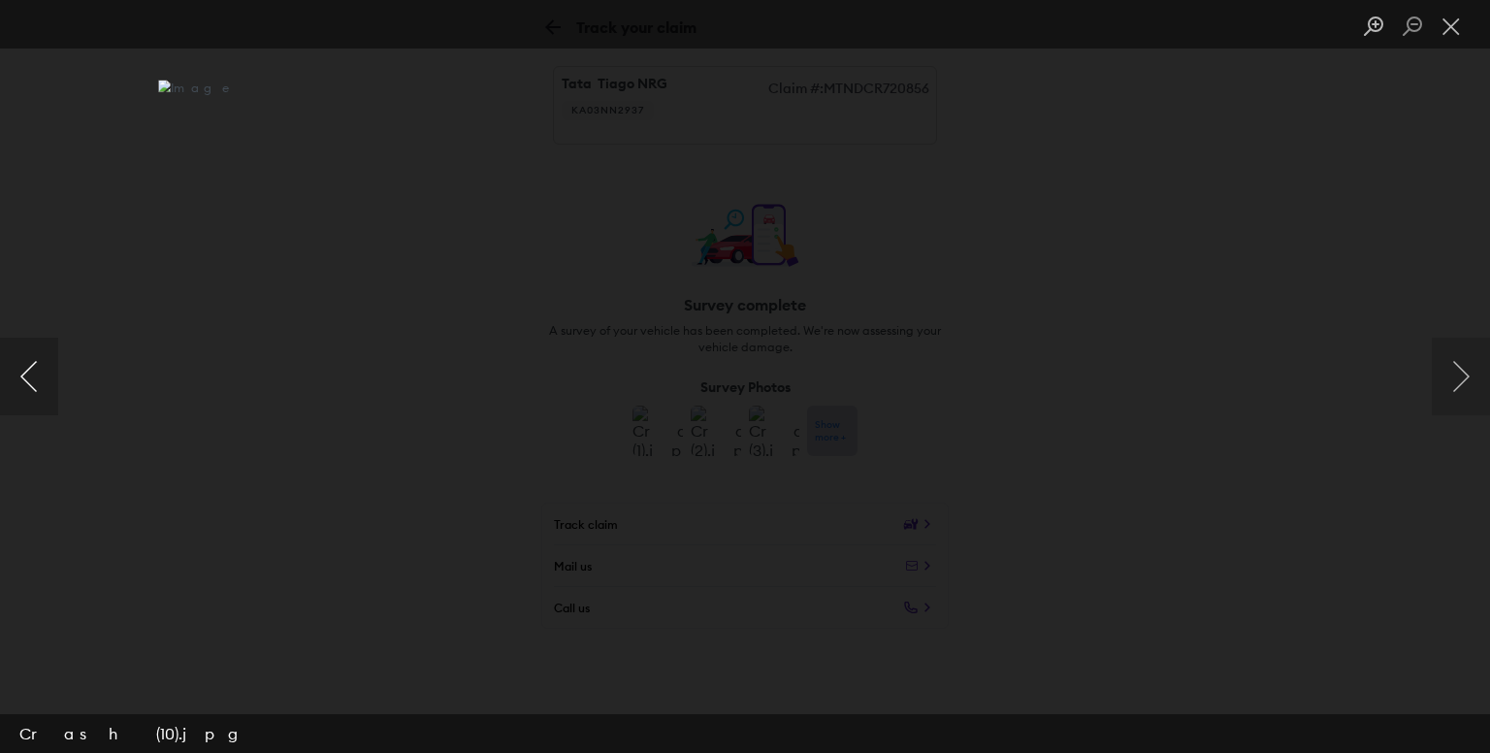
click at [44, 382] on button "Previous image" at bounding box center [29, 377] width 58 height 78
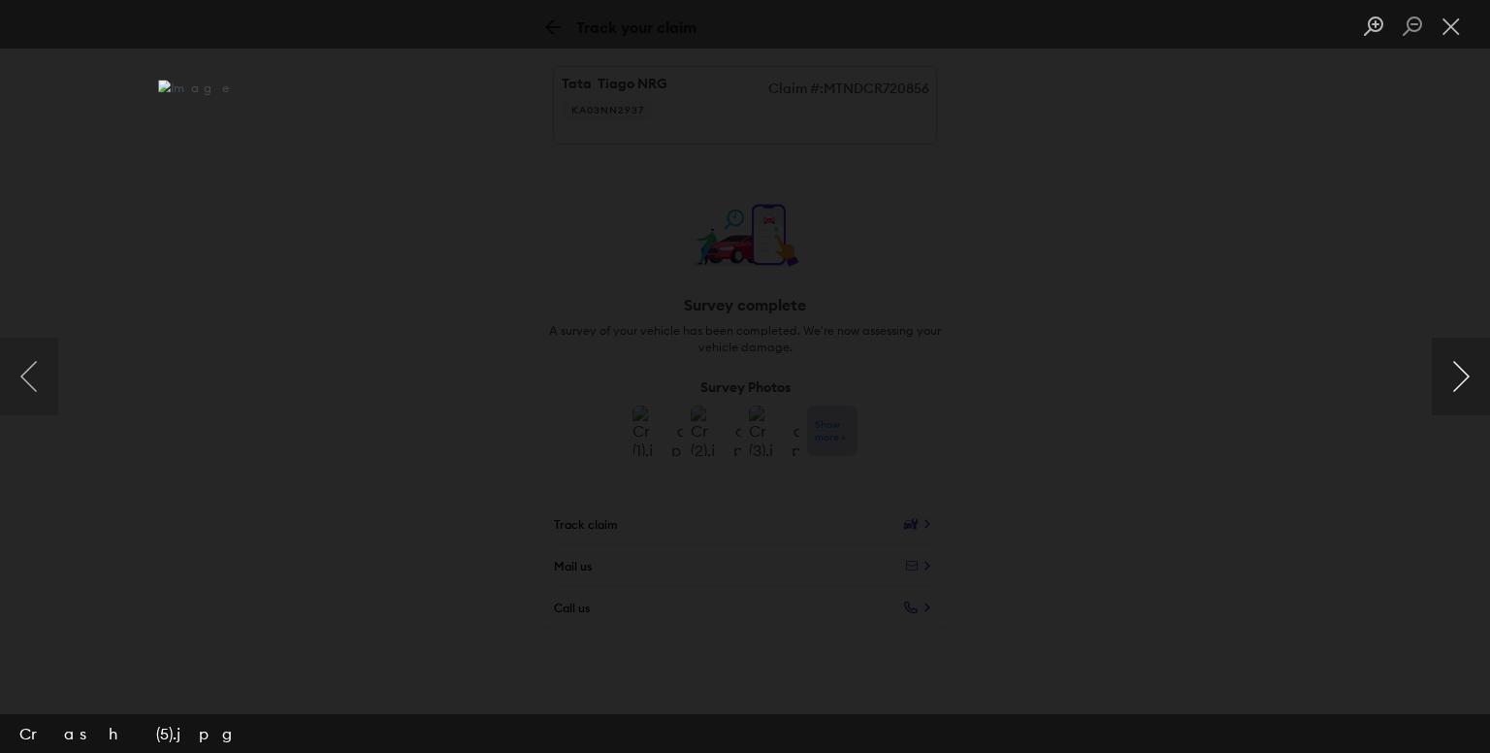
click at [1475, 377] on button "Next image" at bounding box center [1461, 377] width 58 height 78
click at [1473, 377] on button "Next image" at bounding box center [1461, 377] width 58 height 78
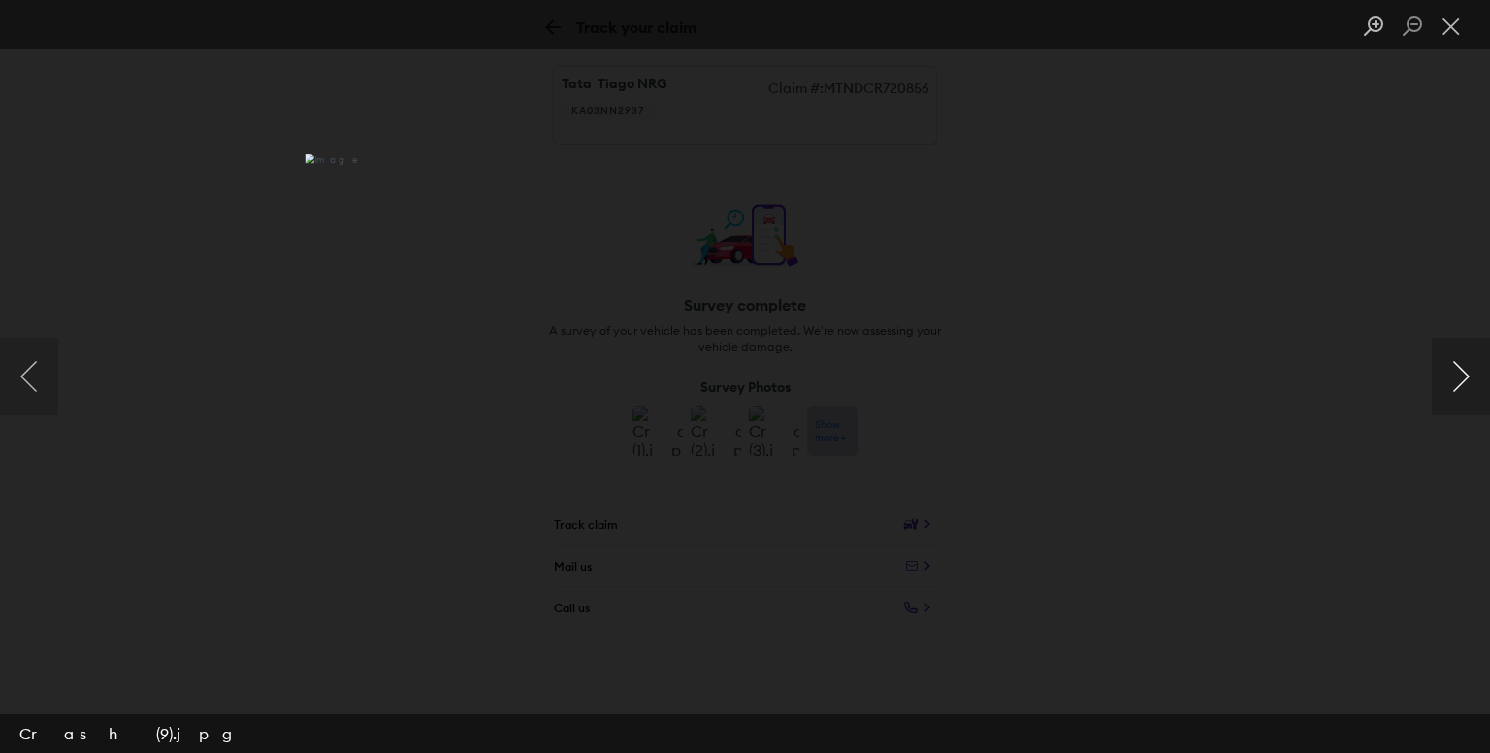
click at [1473, 377] on button "Next image" at bounding box center [1461, 377] width 58 height 78
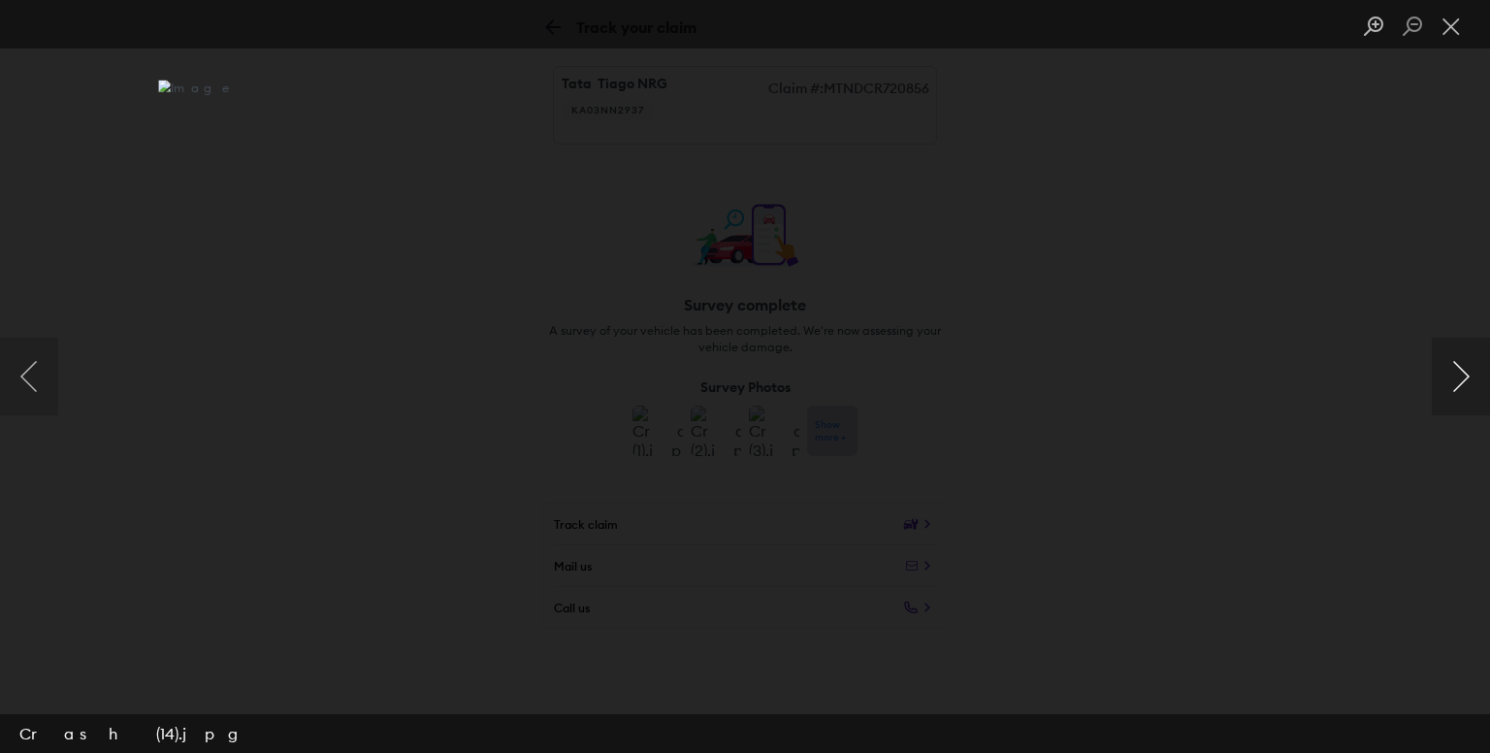
click at [1473, 377] on button "Next image" at bounding box center [1461, 377] width 58 height 78
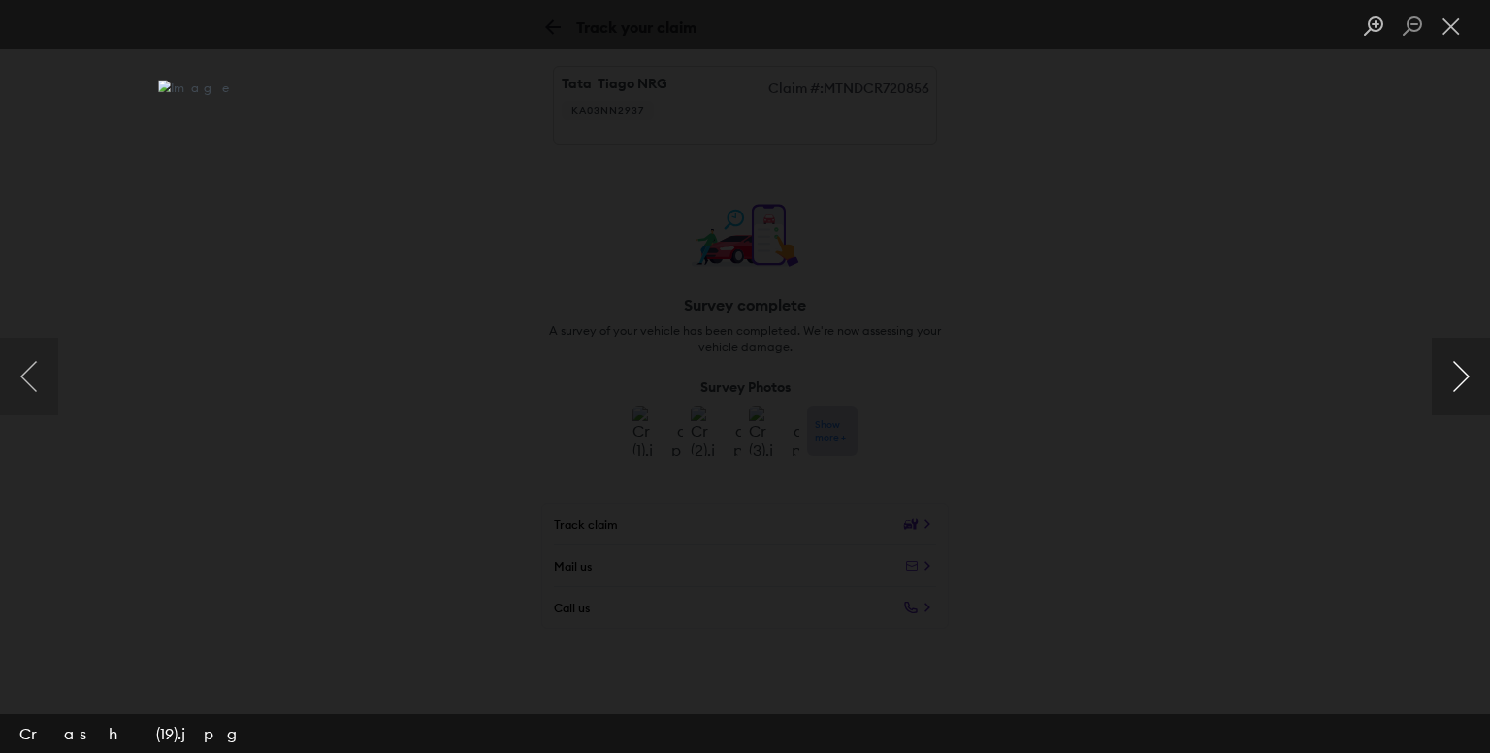
click at [1473, 377] on button "Next image" at bounding box center [1461, 377] width 58 height 78
click at [1473, 378] on button "Next image" at bounding box center [1461, 377] width 58 height 78
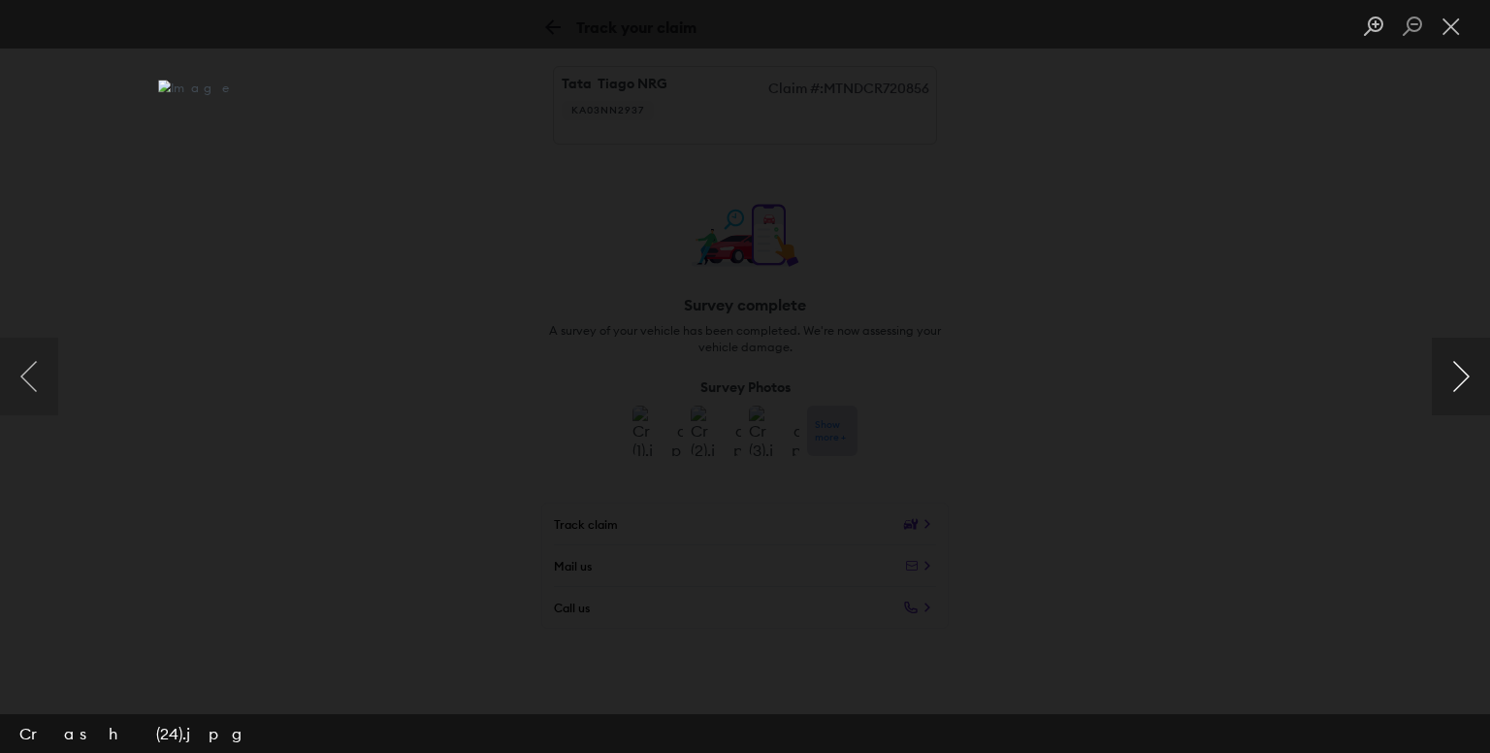
click at [1473, 378] on button "Next image" at bounding box center [1461, 377] width 58 height 78
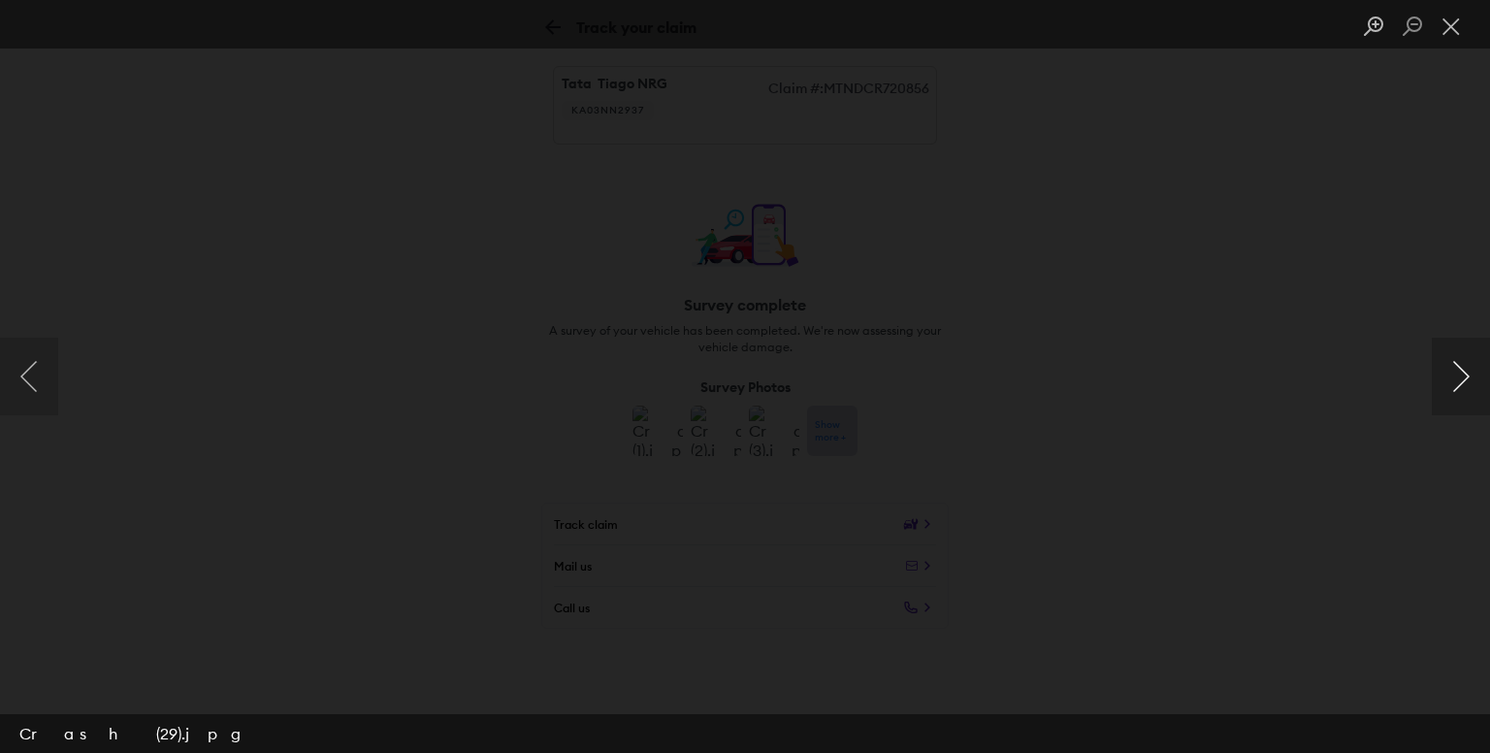
click at [1473, 378] on button "Next image" at bounding box center [1461, 377] width 58 height 78
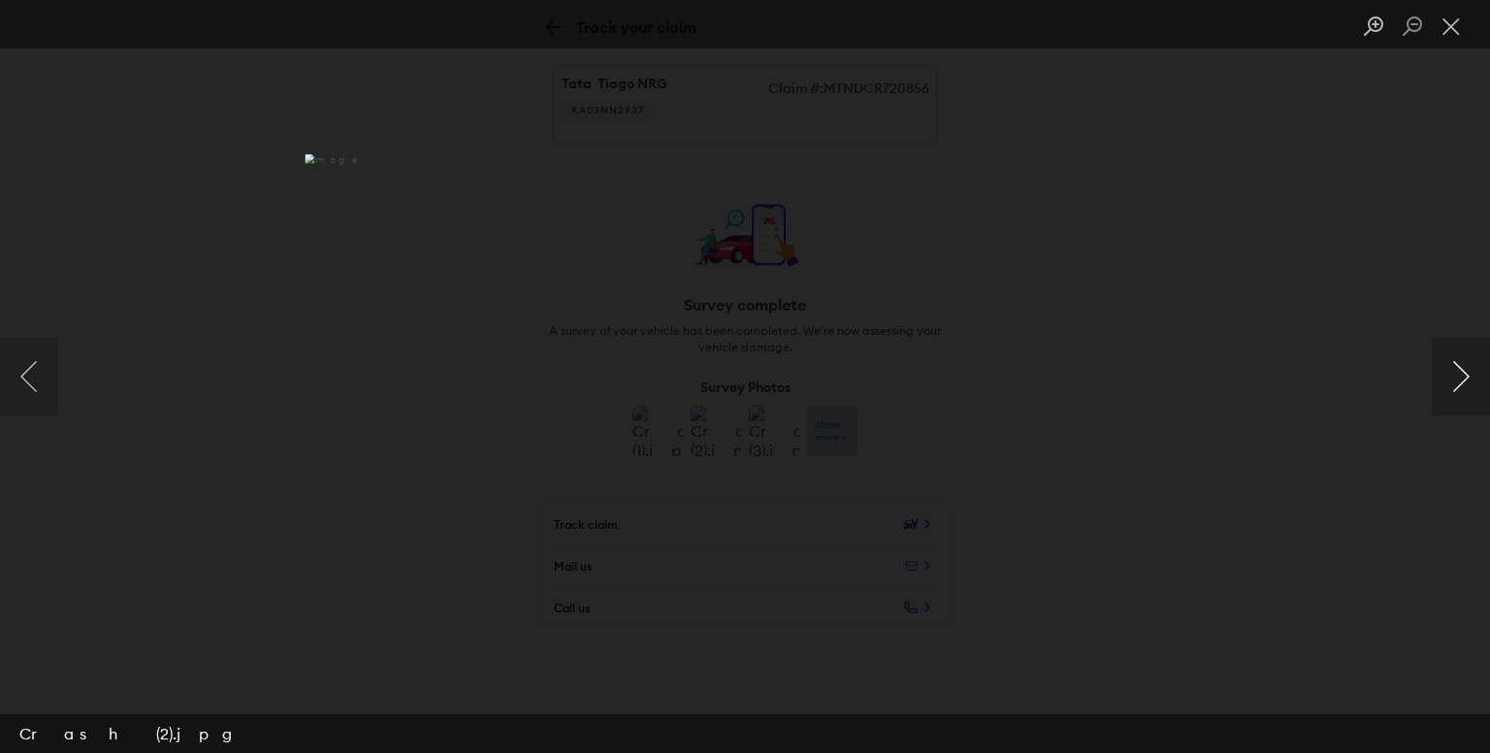
click at [1473, 378] on button "Next image" at bounding box center [1461, 377] width 58 height 78
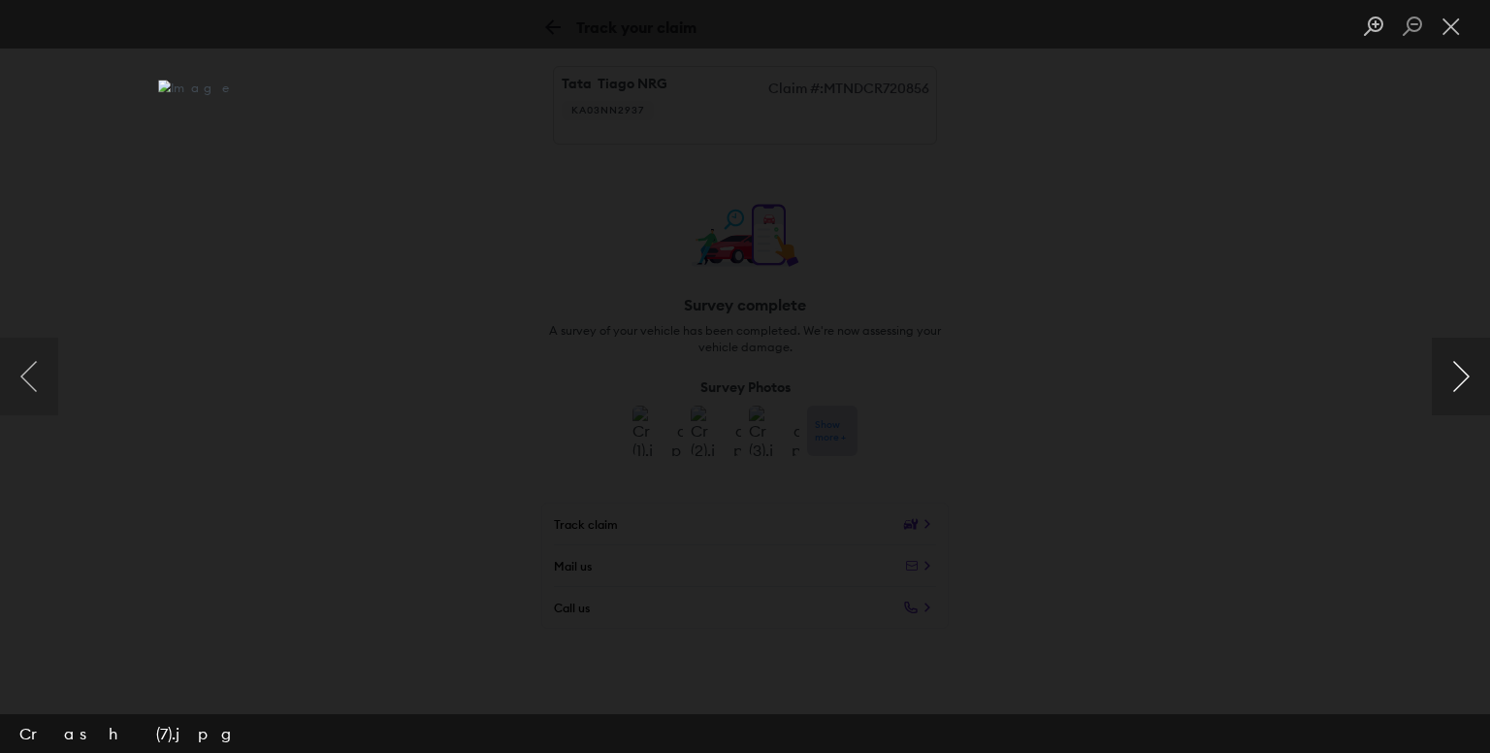
click at [1473, 378] on button "Next image" at bounding box center [1461, 377] width 58 height 78
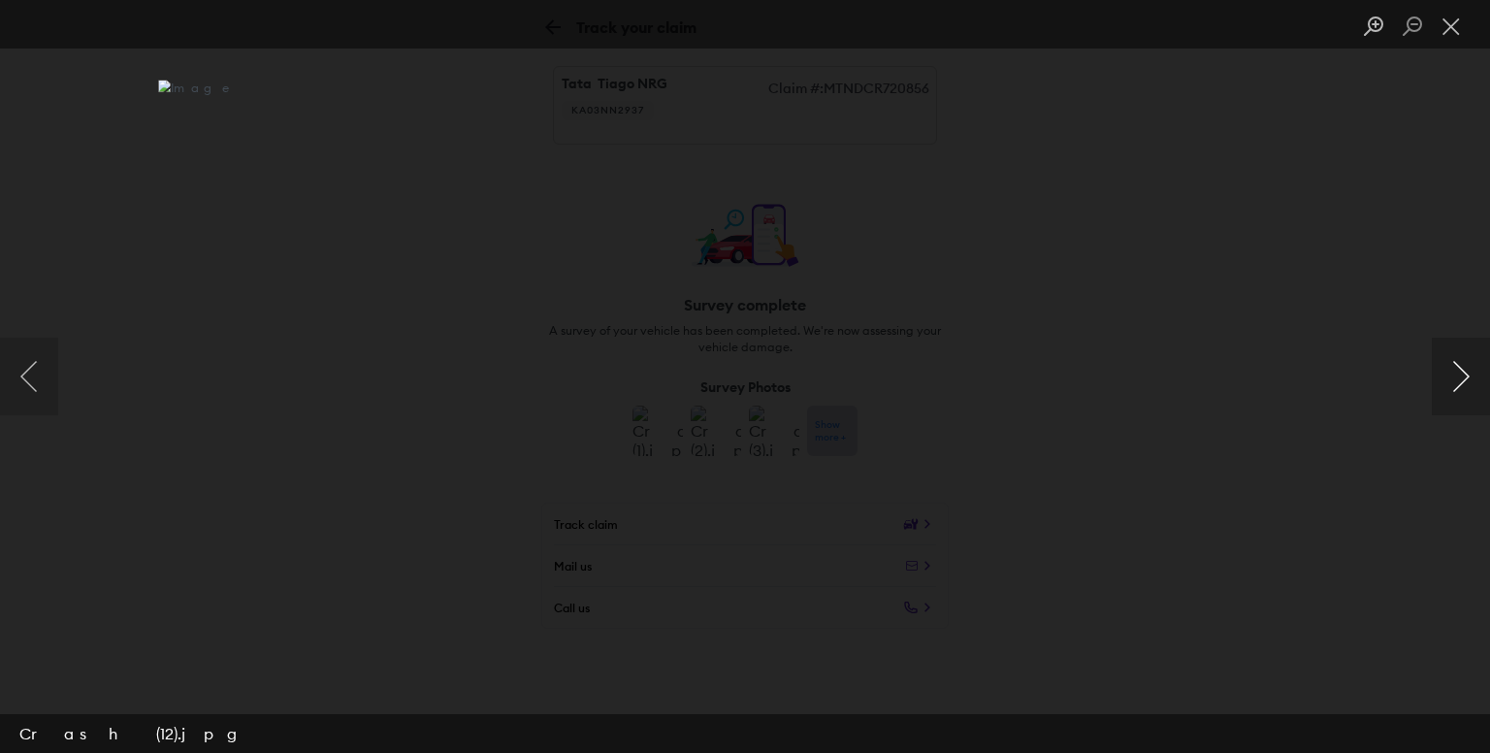
click at [1473, 378] on button "Next image" at bounding box center [1461, 377] width 58 height 78
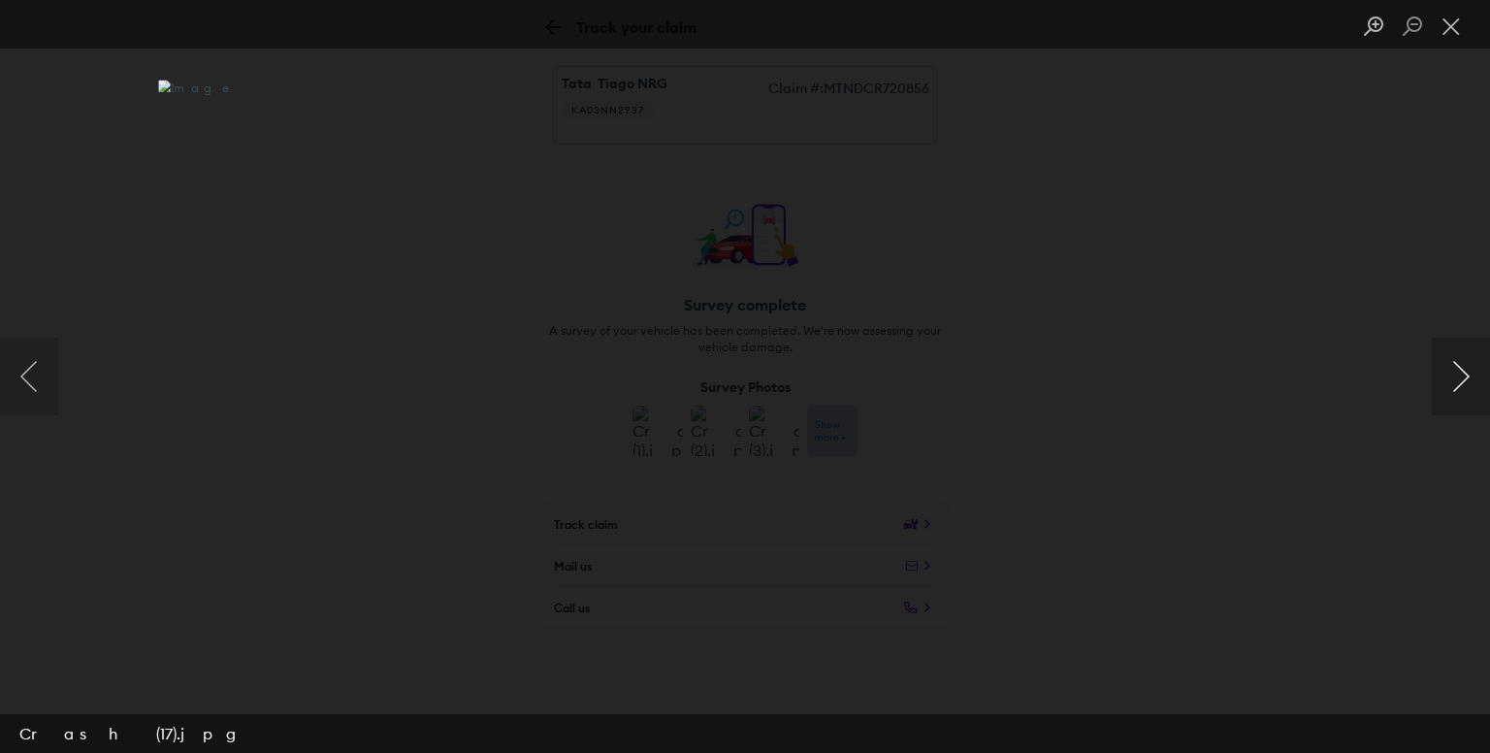
click at [1473, 378] on button "Next image" at bounding box center [1461, 377] width 58 height 78
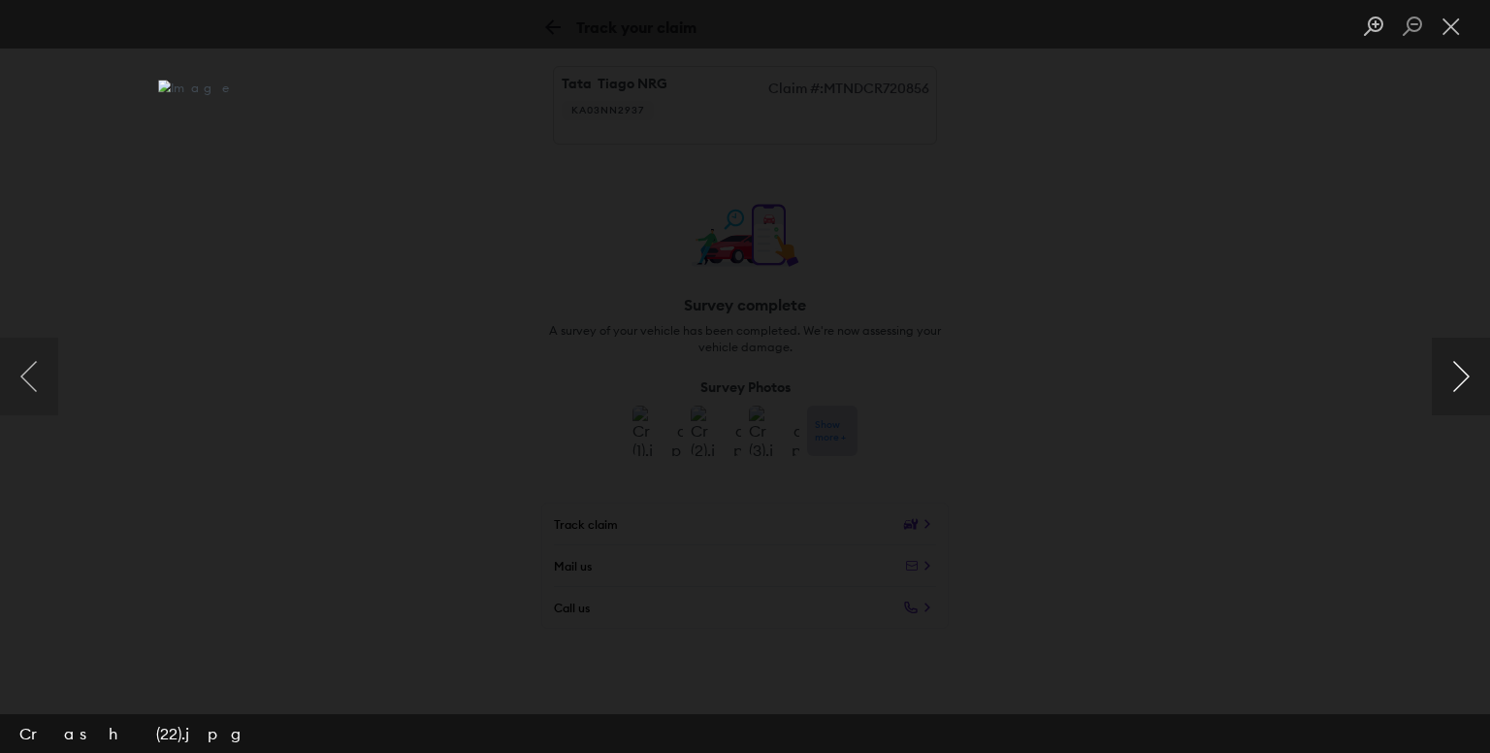
click at [1473, 378] on button "Next image" at bounding box center [1461, 377] width 58 height 78
click at [1447, 23] on button "Close lightbox" at bounding box center [1451, 27] width 39 height 34
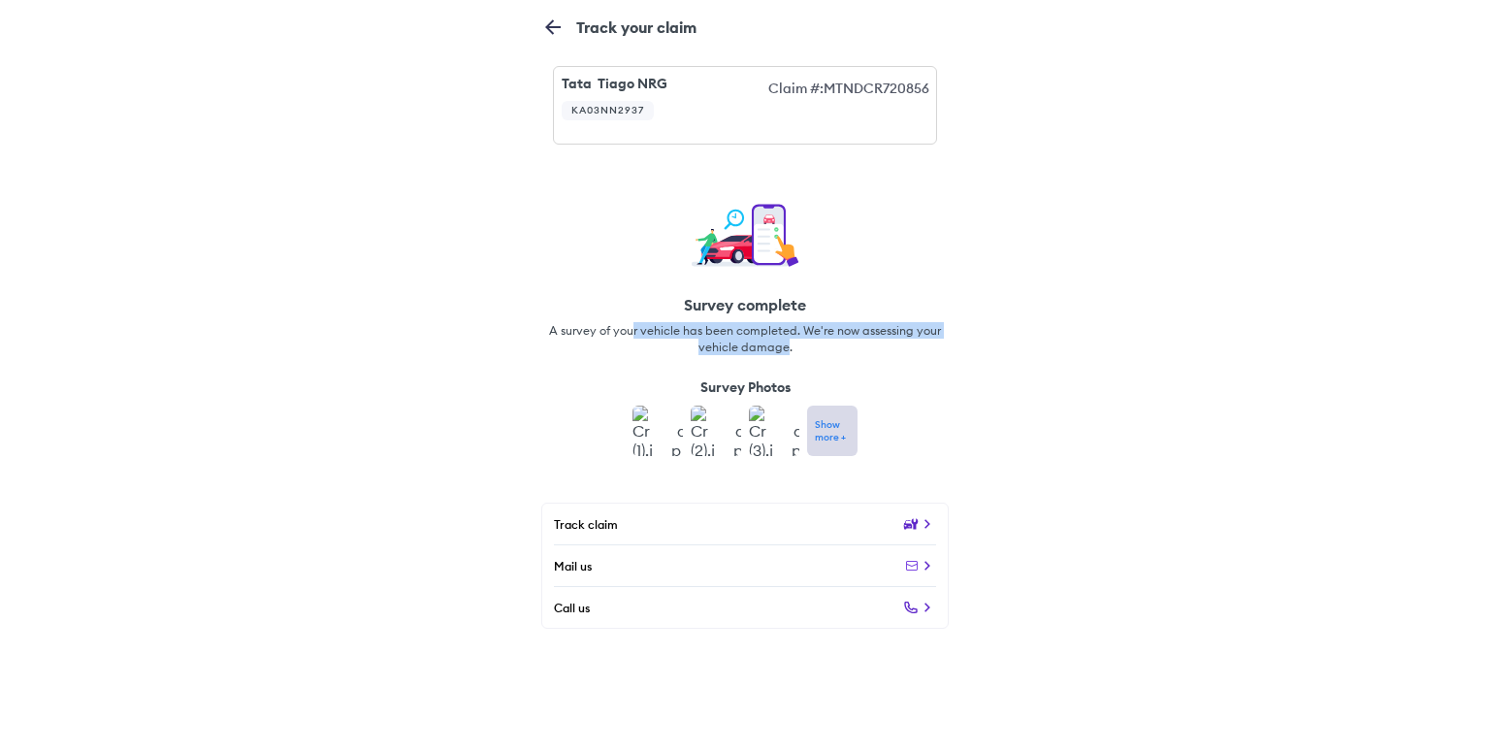
drag, startPoint x: 632, startPoint y: 329, endPoint x: 788, endPoint y: 351, distance: 156.8
click at [788, 351] on span "A survey of your vehicle has been completed. We're now assessing your vehicle d…" at bounding box center [745, 338] width 392 height 33
click at [679, 437] on img at bounding box center [657, 430] width 50 height 50
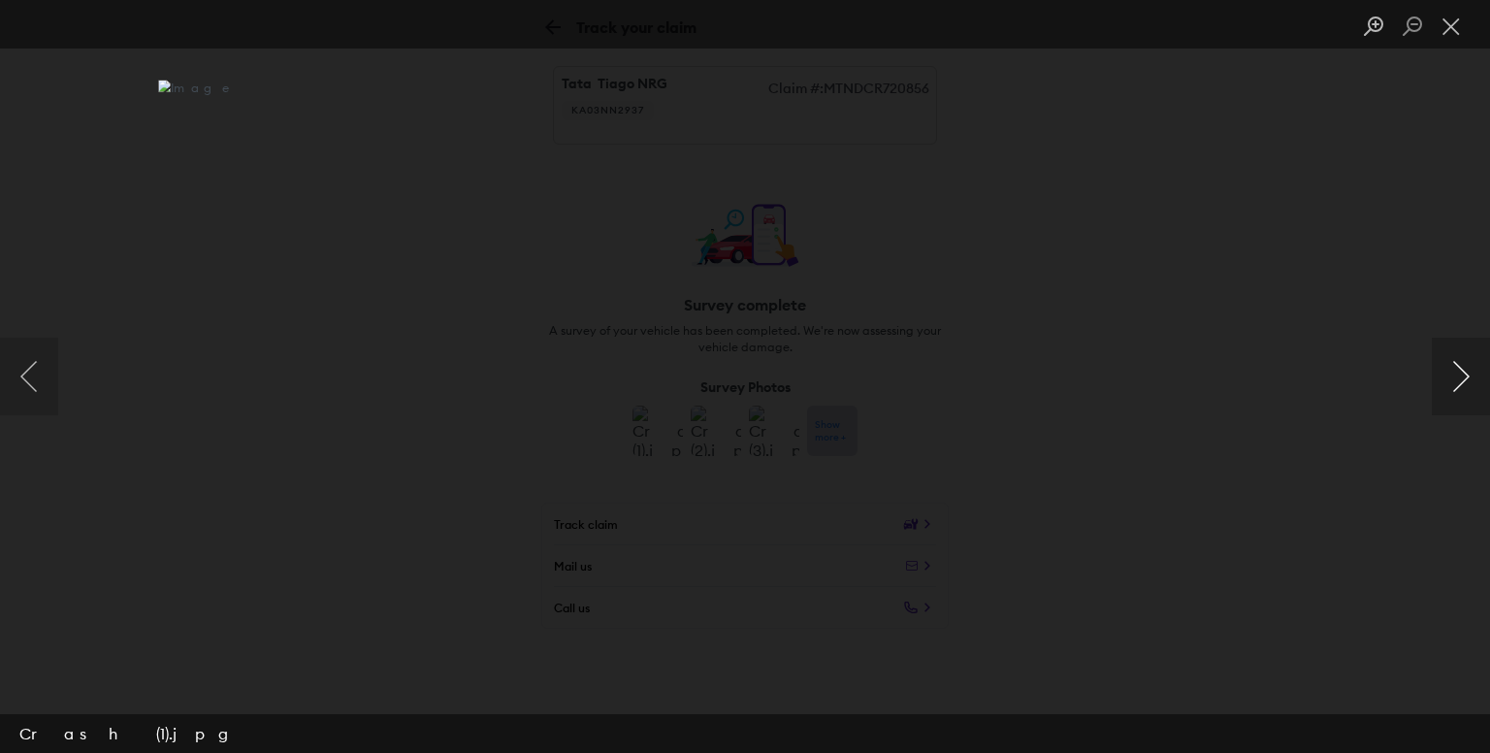
click at [1447, 381] on button "Next image" at bounding box center [1461, 377] width 58 height 78
click at [1459, 377] on button "Next image" at bounding box center [1461, 377] width 58 height 78
click at [1452, 378] on button "Next image" at bounding box center [1461, 377] width 58 height 78
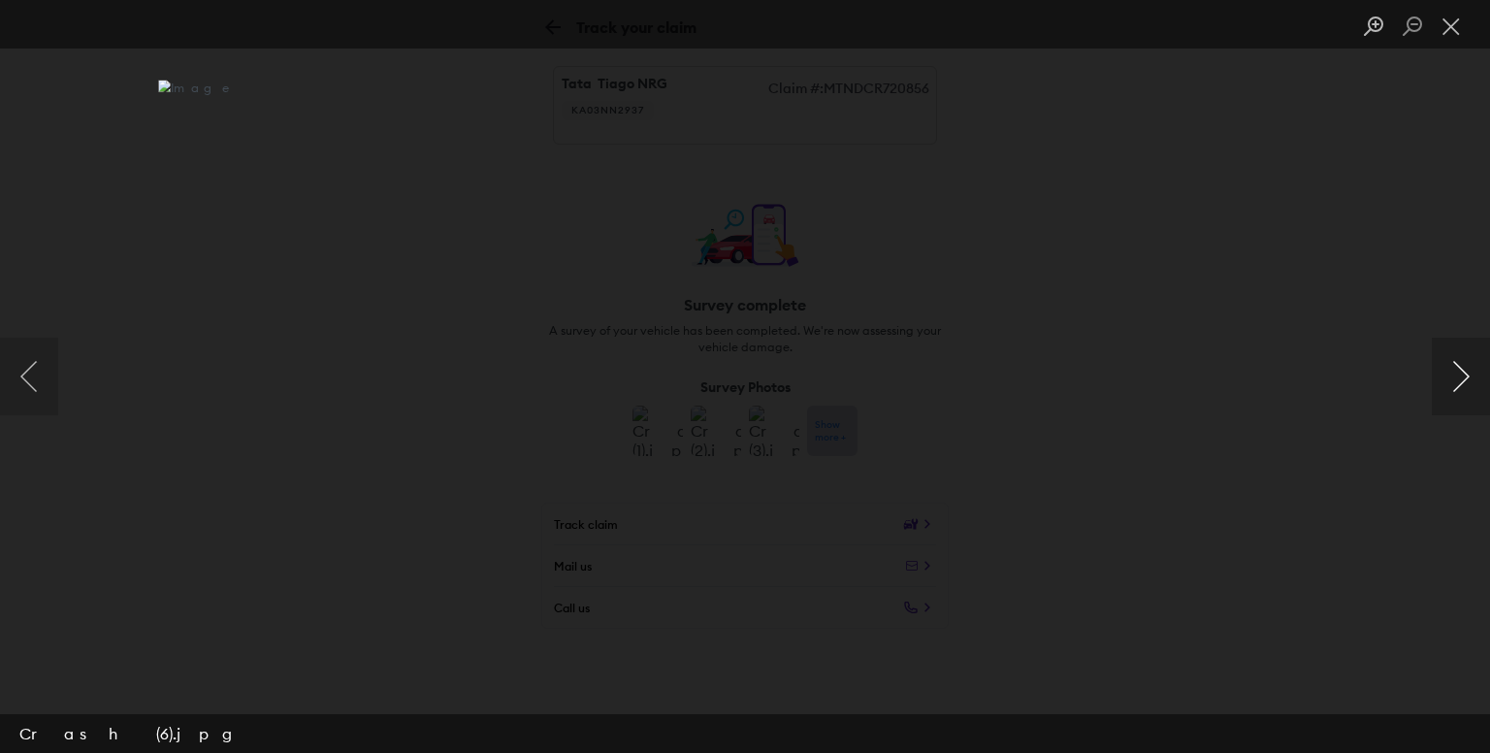
click at [1452, 378] on button "Next image" at bounding box center [1461, 377] width 58 height 78
click at [1467, 385] on button "Next image" at bounding box center [1461, 377] width 58 height 78
click at [1466, 385] on button "Next image" at bounding box center [1461, 377] width 58 height 78
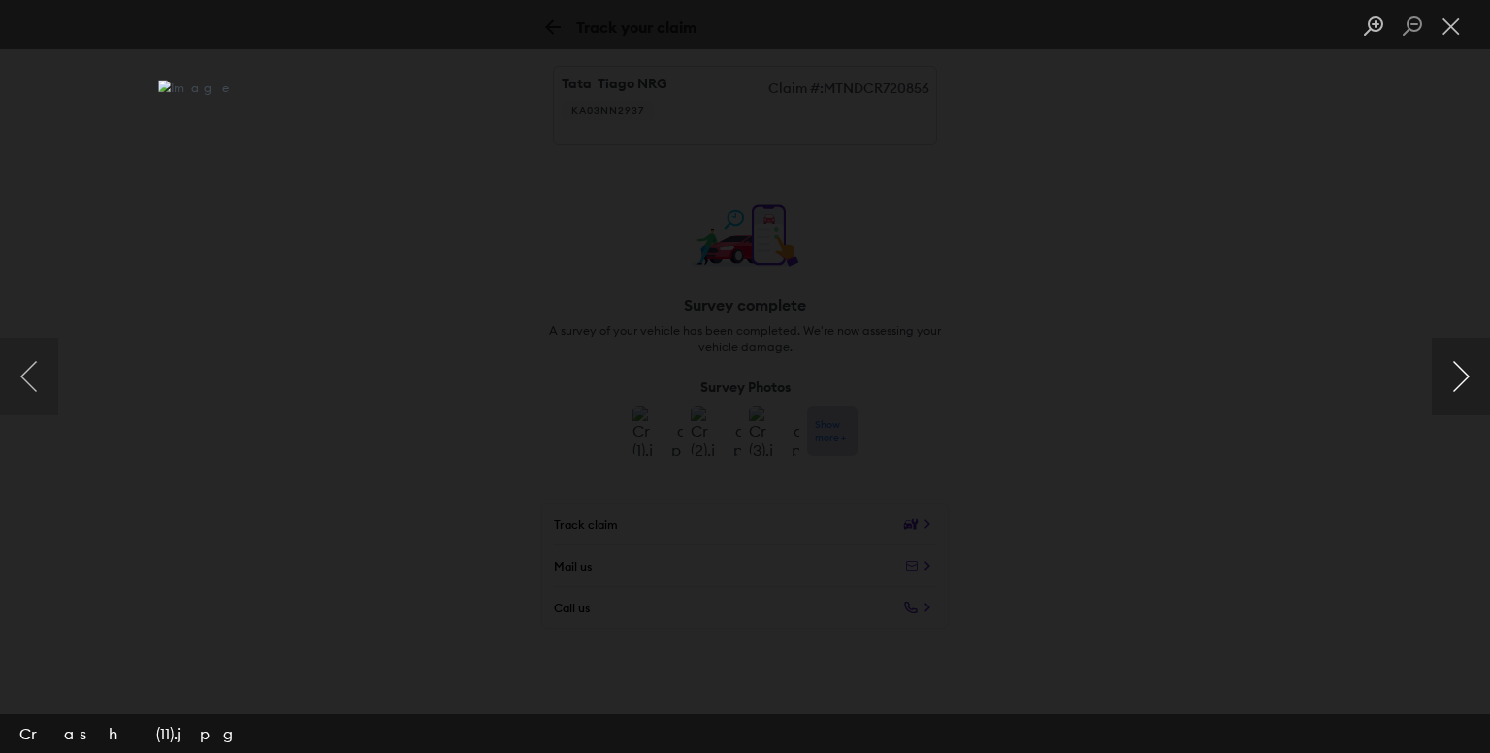
click at [1466, 385] on button "Next image" at bounding box center [1461, 377] width 58 height 78
click at [1451, 374] on button "Next image" at bounding box center [1461, 377] width 58 height 78
click at [1469, 391] on button "Next image" at bounding box center [1461, 377] width 58 height 78
click at [1455, 374] on button "Next image" at bounding box center [1461, 377] width 58 height 78
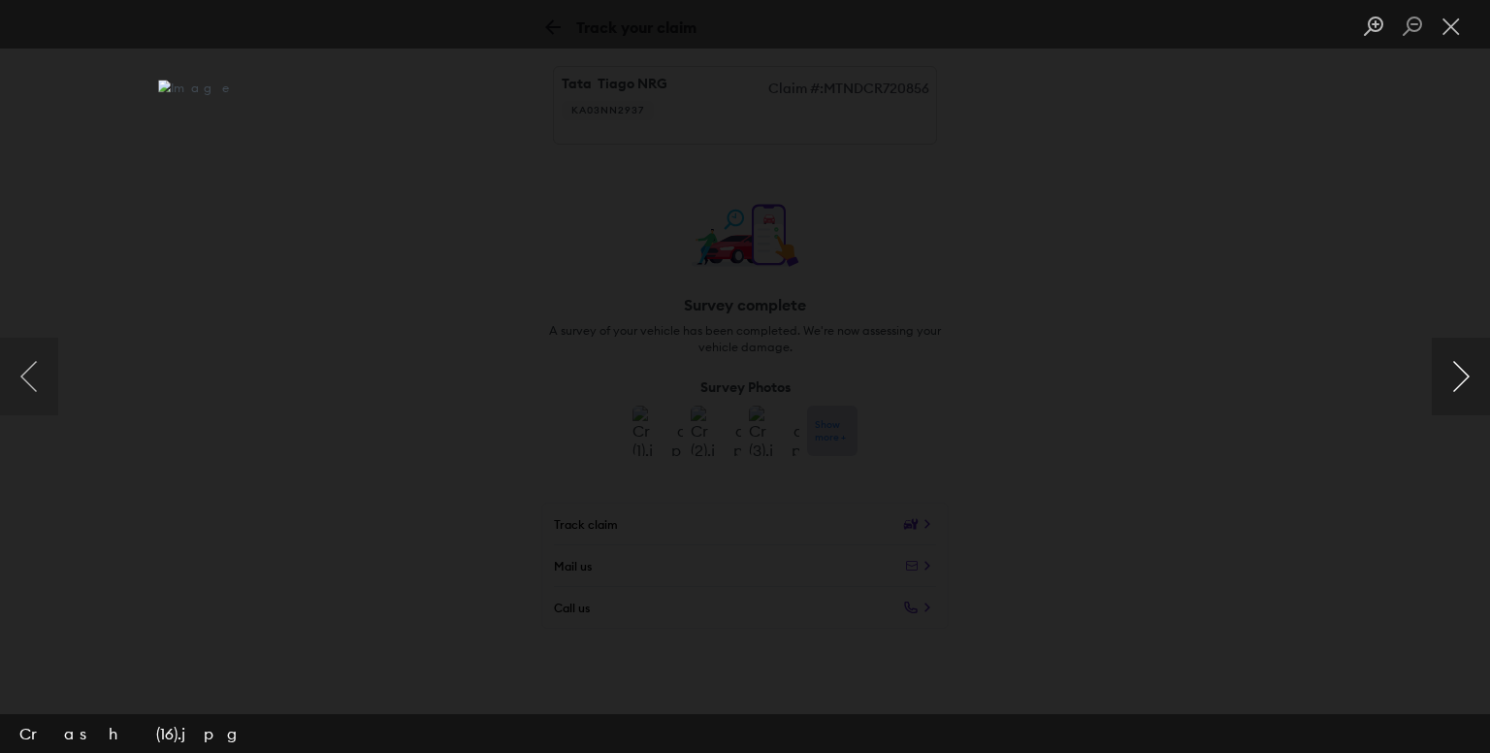
click at [1454, 374] on button "Next image" at bounding box center [1461, 377] width 58 height 78
click at [1453, 374] on button "Next image" at bounding box center [1461, 377] width 58 height 78
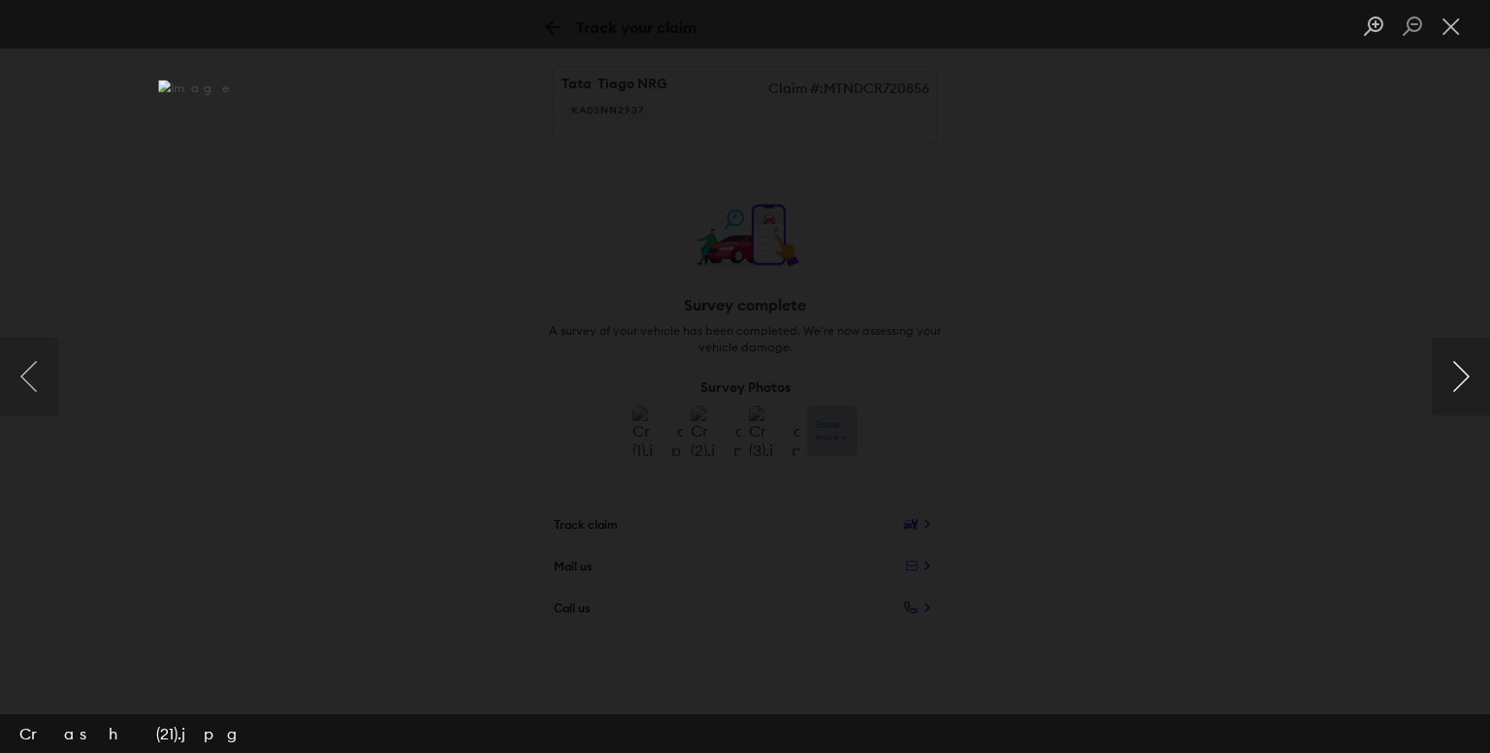
click at [1441, 381] on button "Next image" at bounding box center [1461, 377] width 58 height 78
click at [1483, 383] on button "Next image" at bounding box center [1461, 377] width 58 height 78
click at [1472, 382] on button "Next image" at bounding box center [1461, 377] width 58 height 78
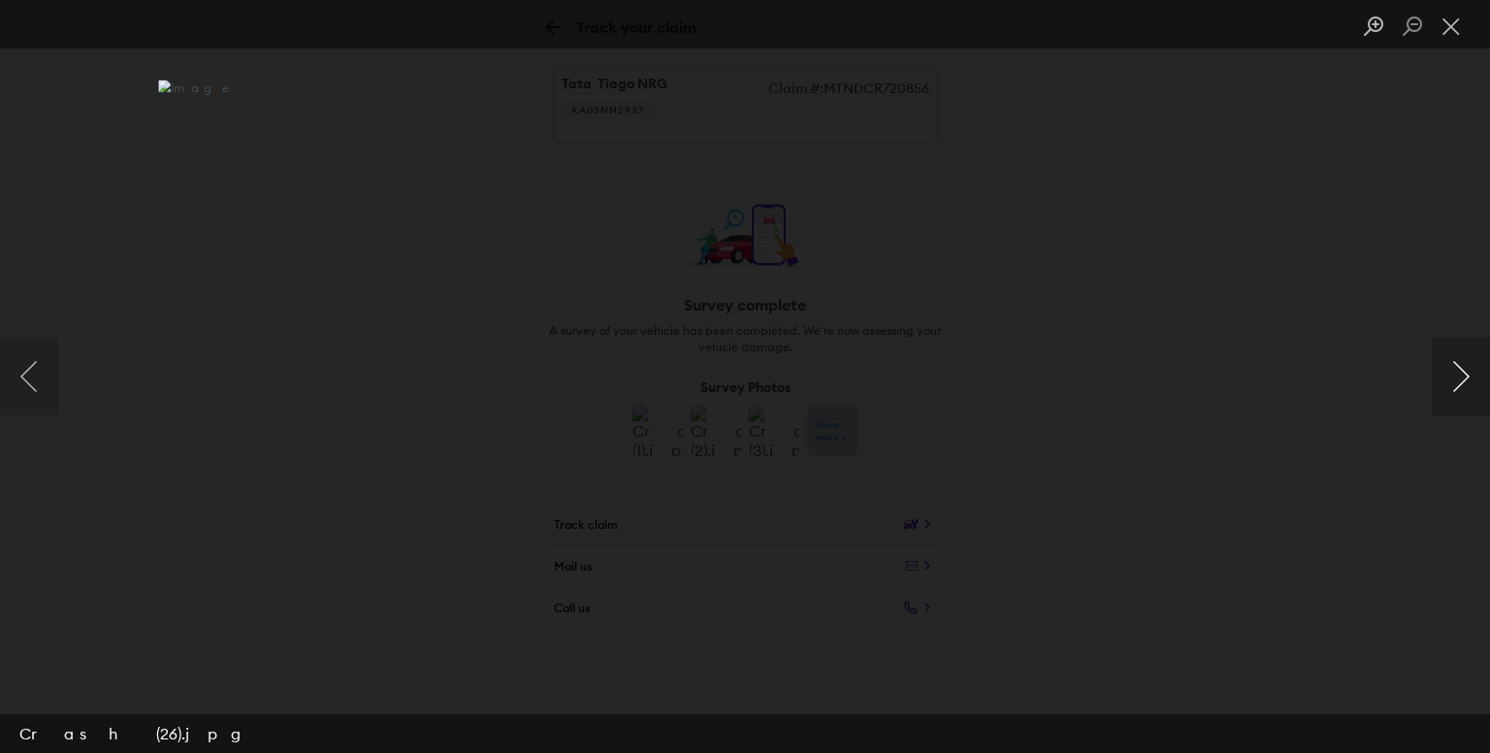
click at [1460, 369] on button "Next image" at bounding box center [1461, 377] width 58 height 78
click at [1459, 370] on button "Next image" at bounding box center [1461, 377] width 58 height 78
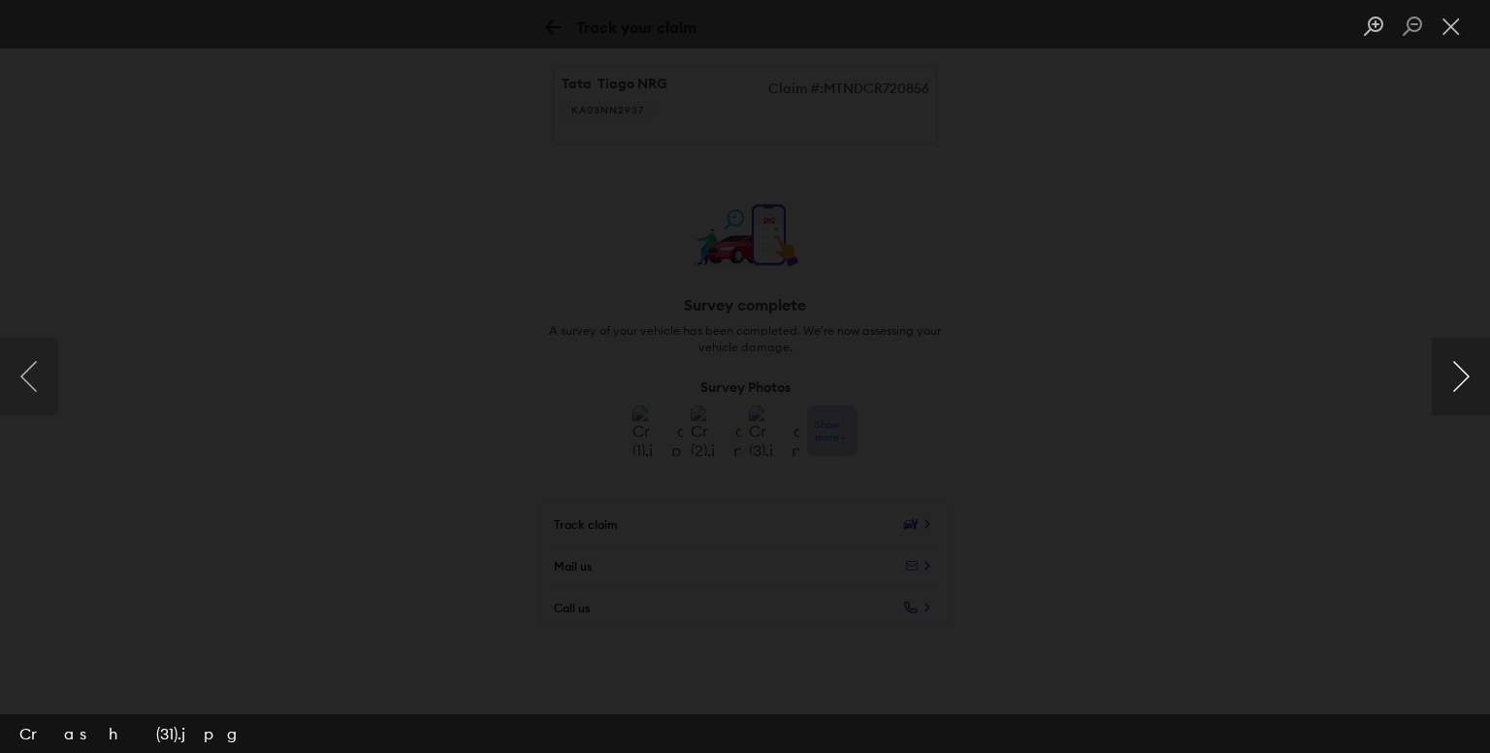
click at [1459, 370] on button "Next image" at bounding box center [1461, 377] width 58 height 78
click at [5, 380] on button "Previous image" at bounding box center [29, 377] width 58 height 78
click at [1445, 368] on button "Next image" at bounding box center [1461, 377] width 58 height 78
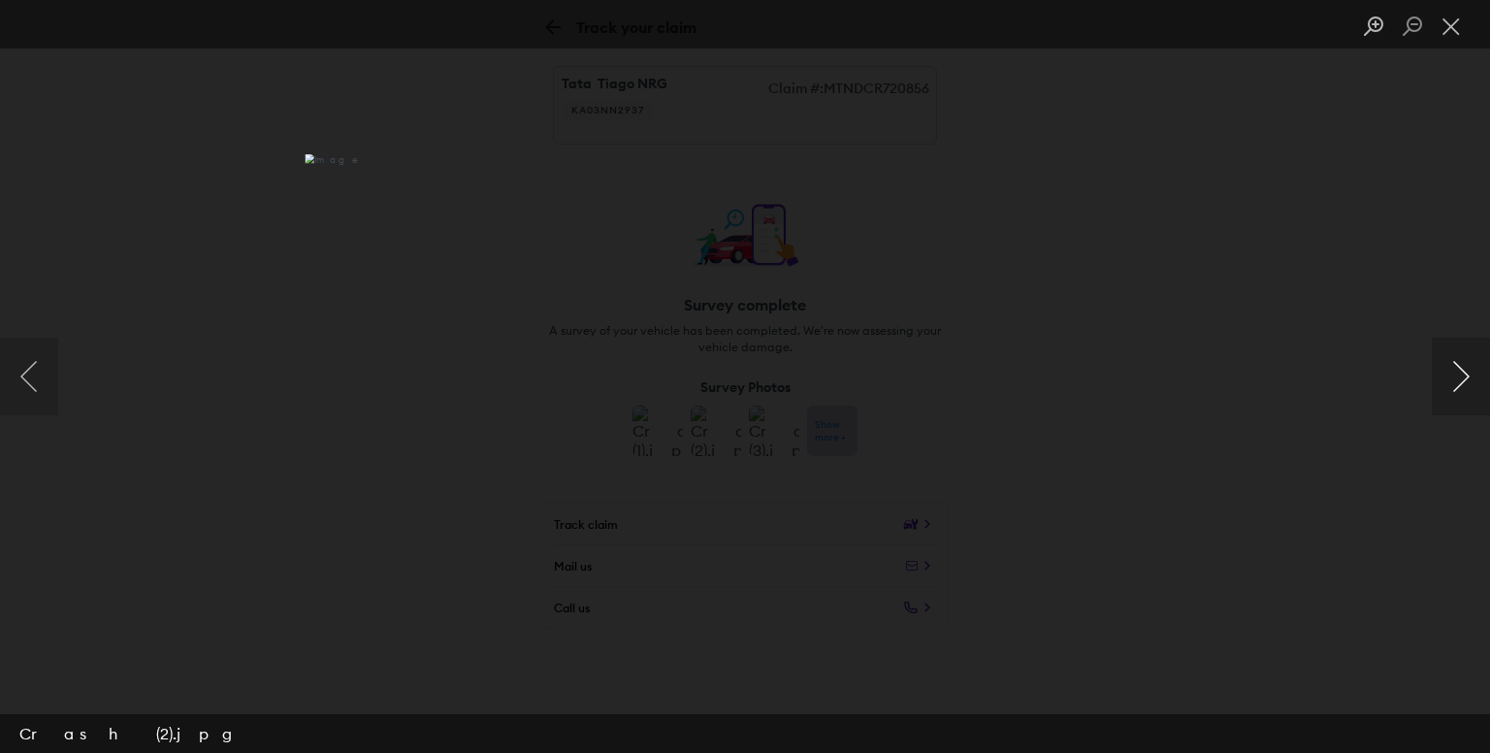
click at [1445, 368] on button "Next image" at bounding box center [1461, 377] width 58 height 78
click at [1452, 10] on button "Close lightbox" at bounding box center [1451, 27] width 39 height 34
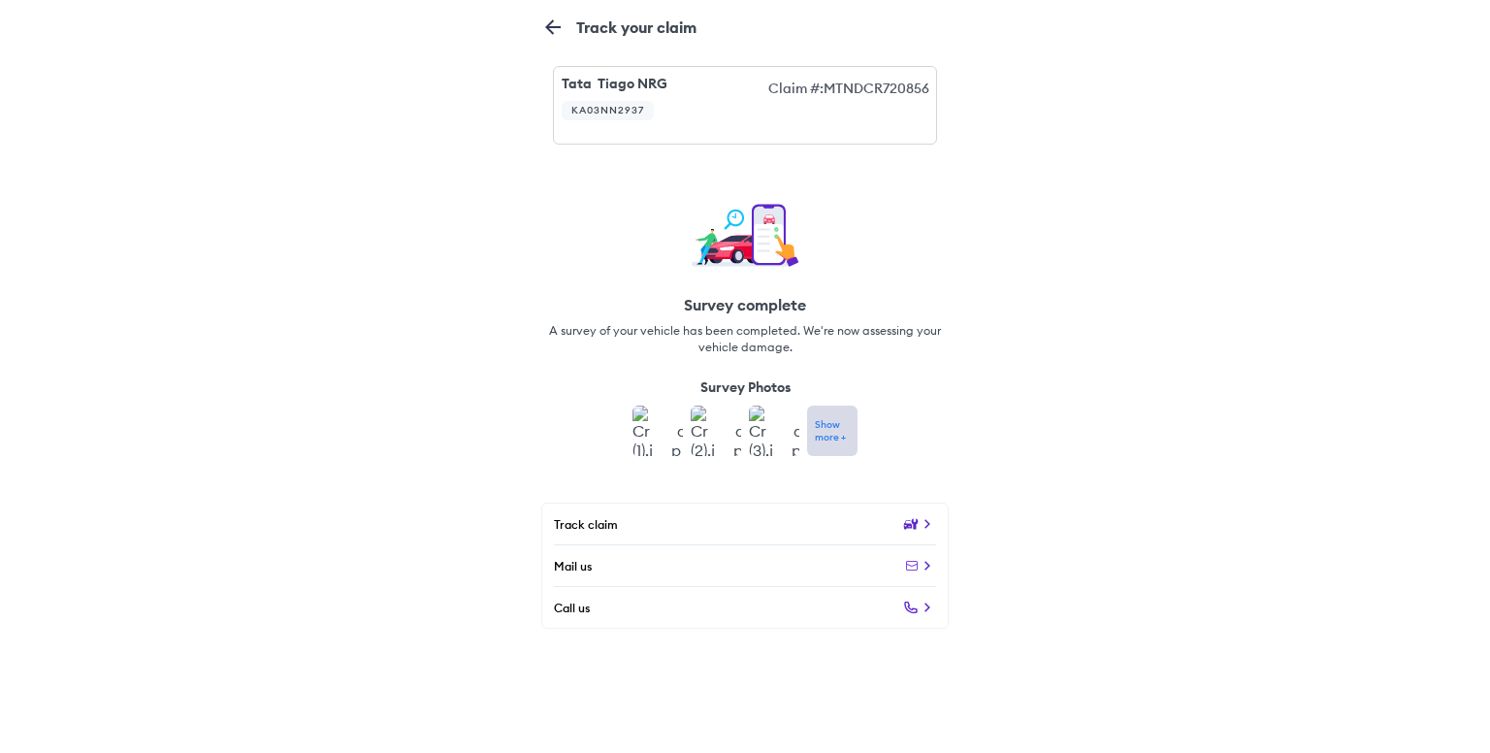
click at [647, 428] on img at bounding box center [657, 430] width 50 height 50
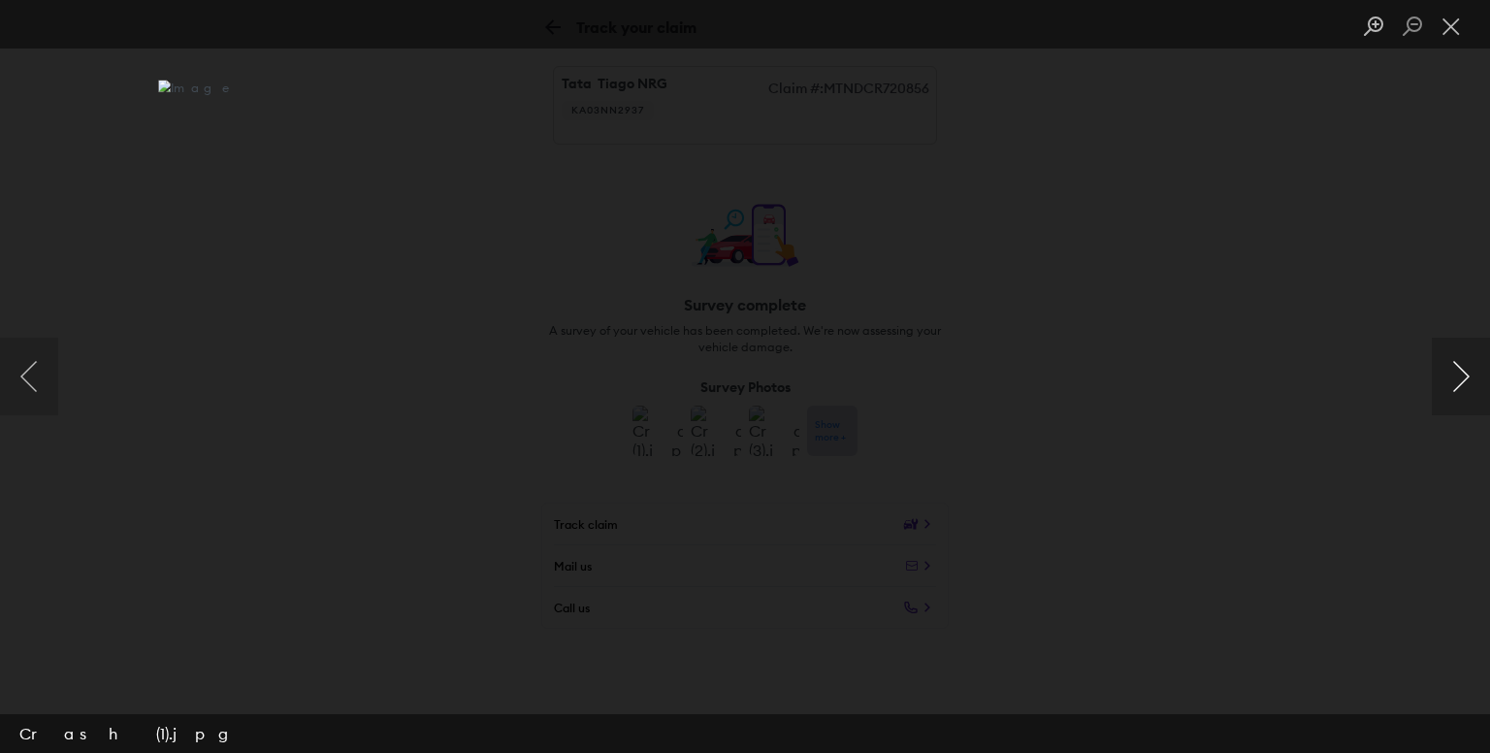
click at [1451, 371] on button "Next image" at bounding box center [1461, 377] width 58 height 78
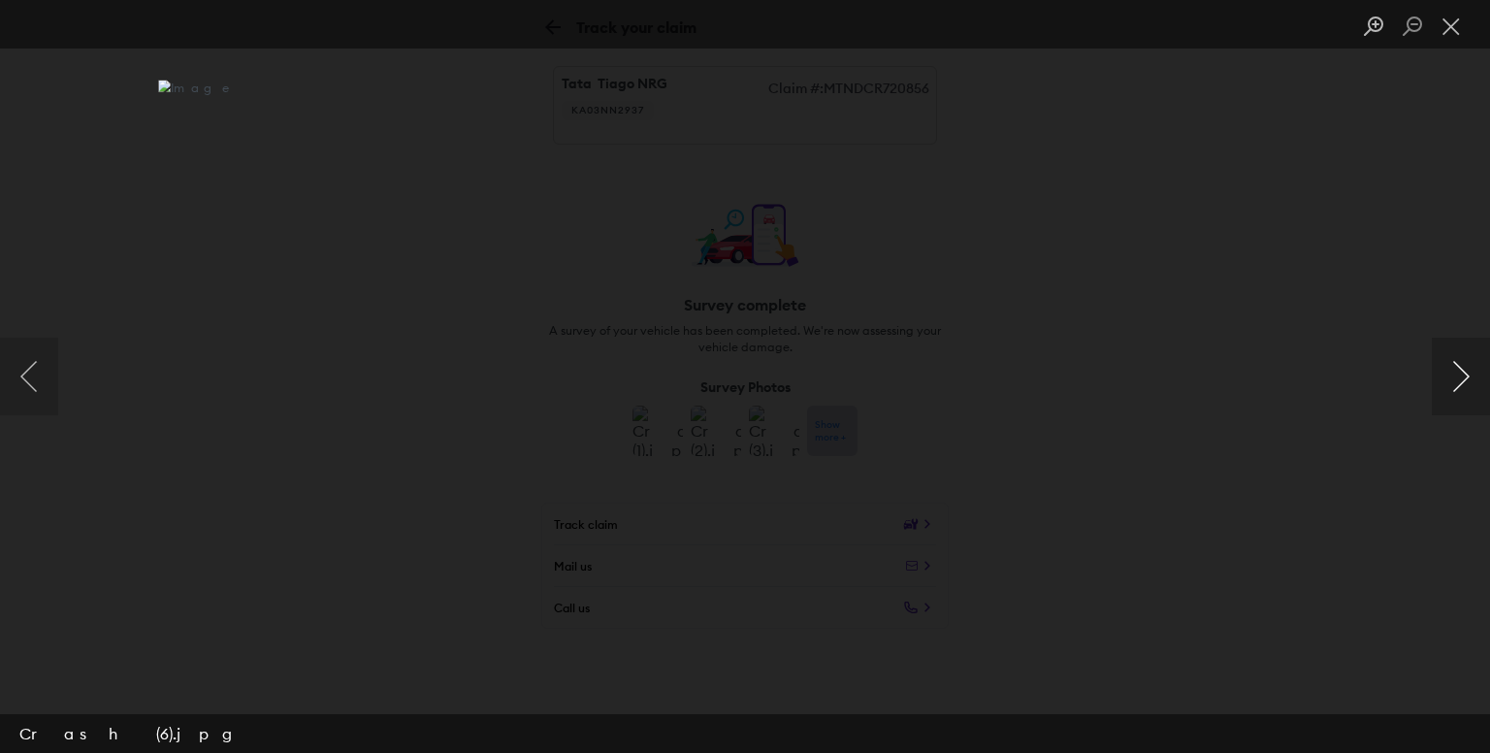
click at [1451, 371] on button "Next image" at bounding box center [1461, 377] width 58 height 78
click at [1462, 385] on button "Next image" at bounding box center [1461, 377] width 58 height 78
click at [1461, 385] on button "Next image" at bounding box center [1461, 377] width 58 height 78
click at [1442, 373] on button "Next image" at bounding box center [1461, 377] width 58 height 78
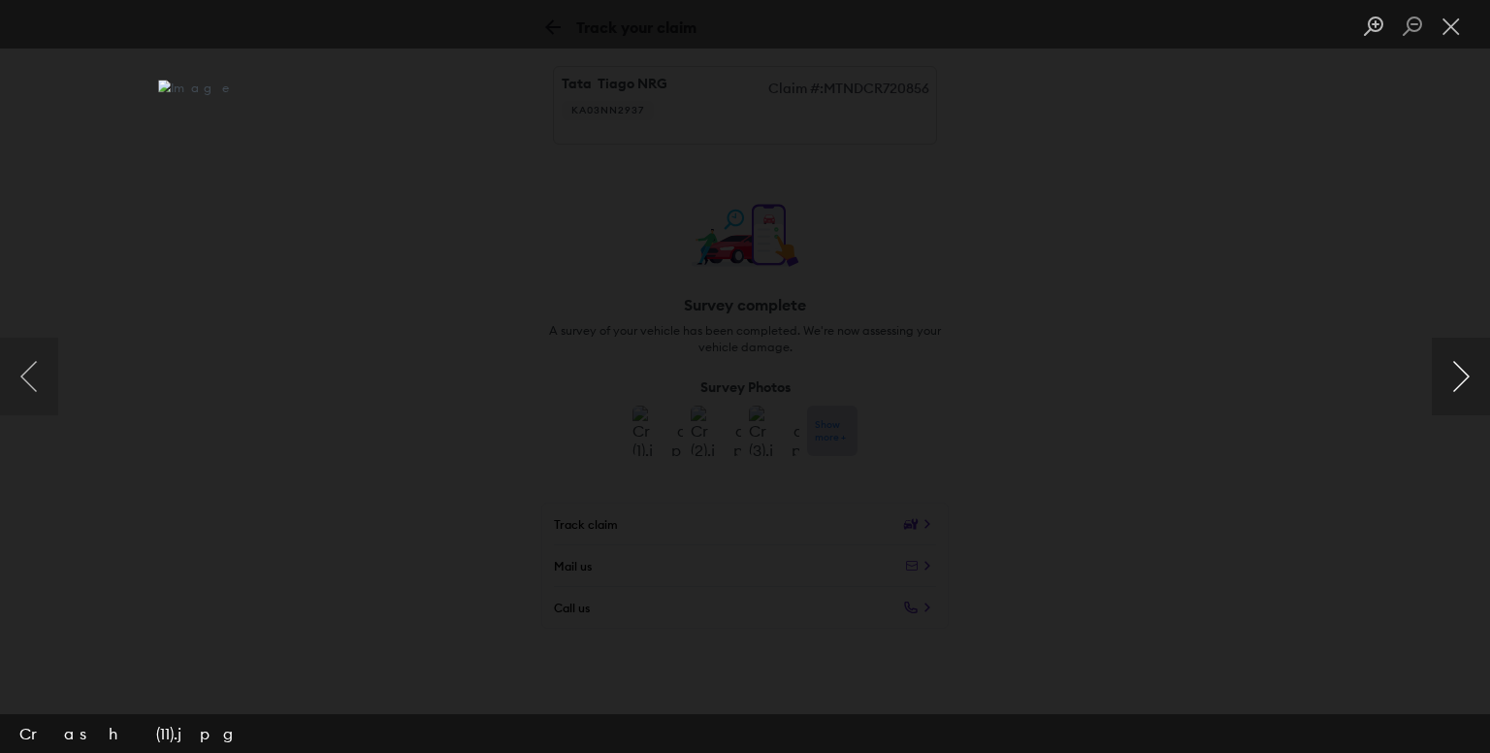
click at [1443, 373] on button "Next image" at bounding box center [1461, 377] width 58 height 78
click at [1444, 377] on button "Next image" at bounding box center [1461, 377] width 58 height 78
click at [1445, 377] on button "Next image" at bounding box center [1461, 377] width 58 height 78
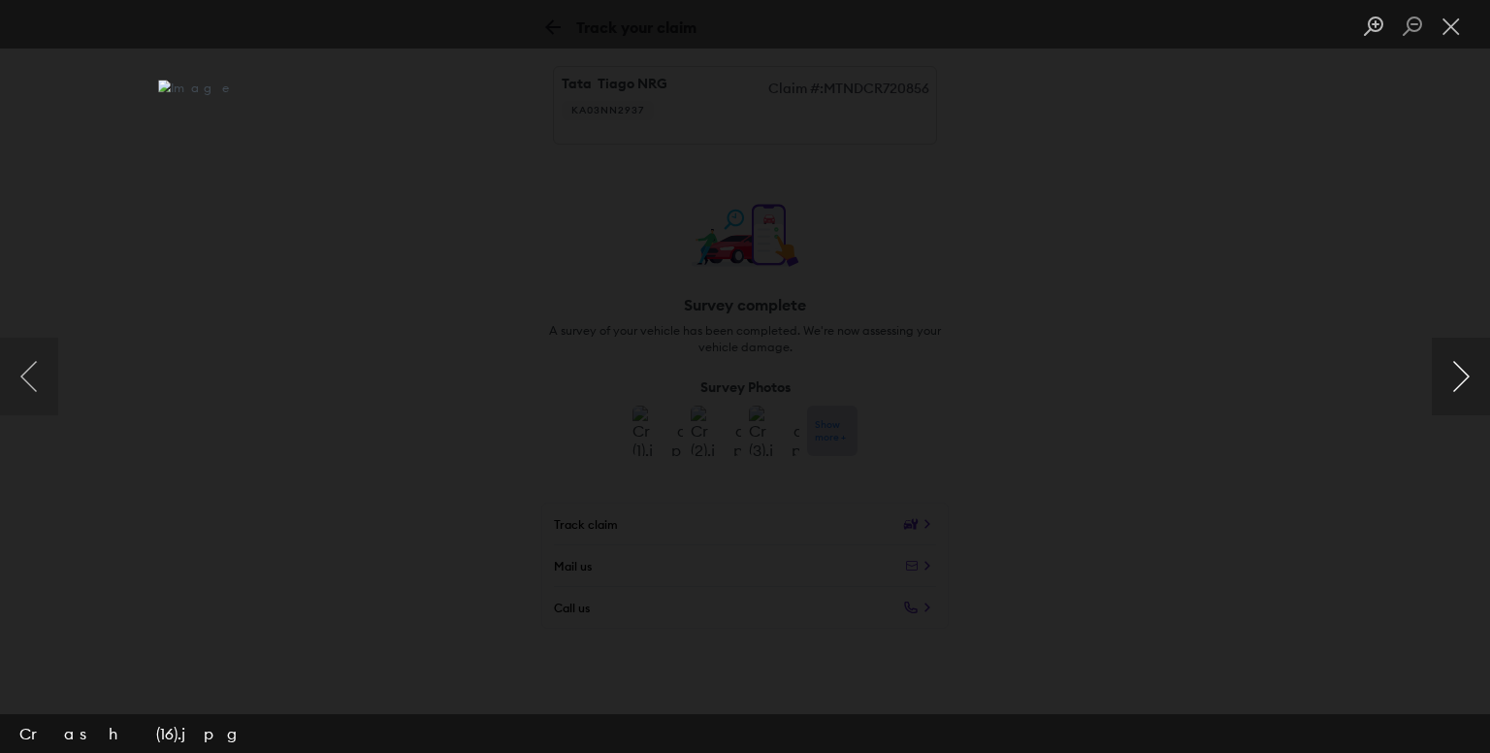
click at [1445, 377] on button "Next image" at bounding box center [1461, 377] width 58 height 78
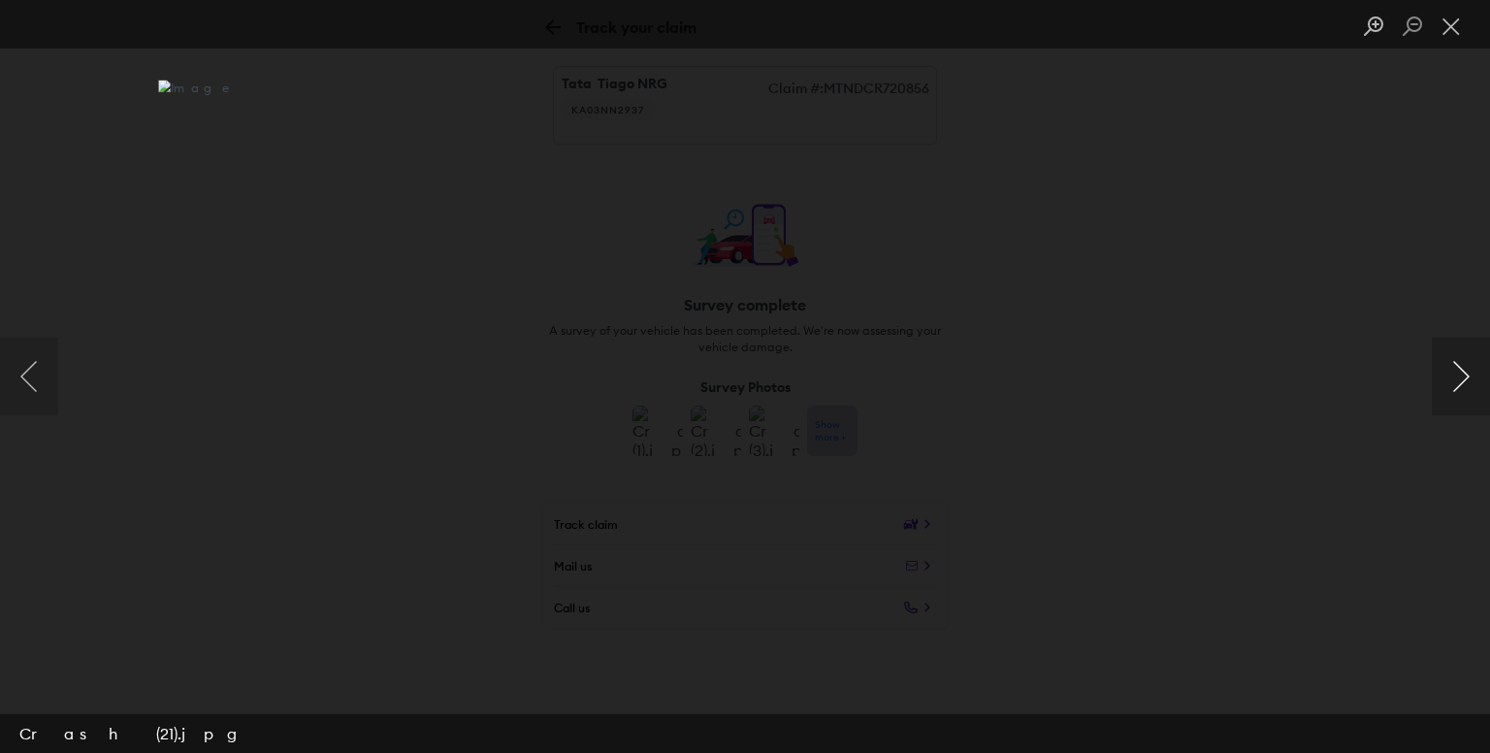
click at [1445, 377] on button "Next image" at bounding box center [1461, 377] width 58 height 78
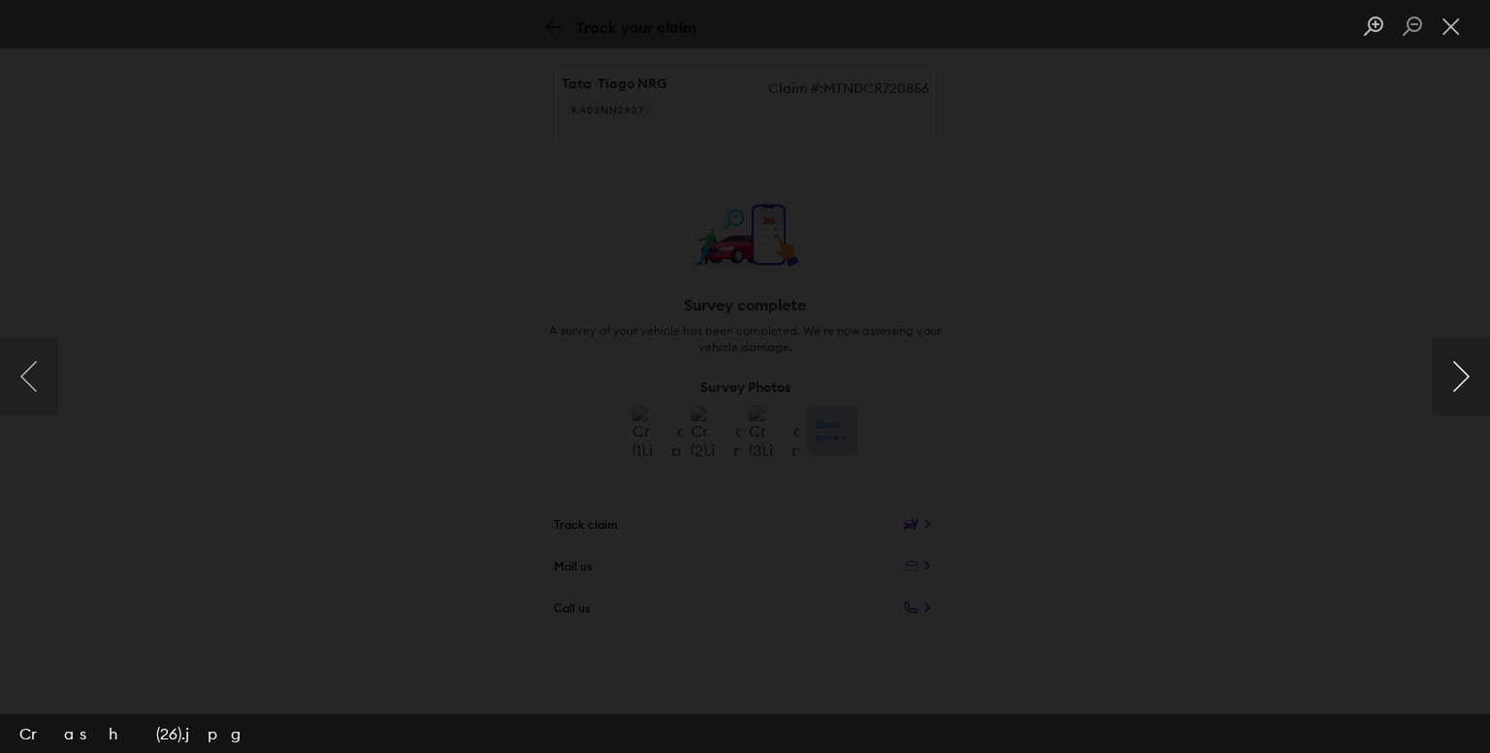
click at [1445, 377] on button "Next image" at bounding box center [1461, 377] width 58 height 78
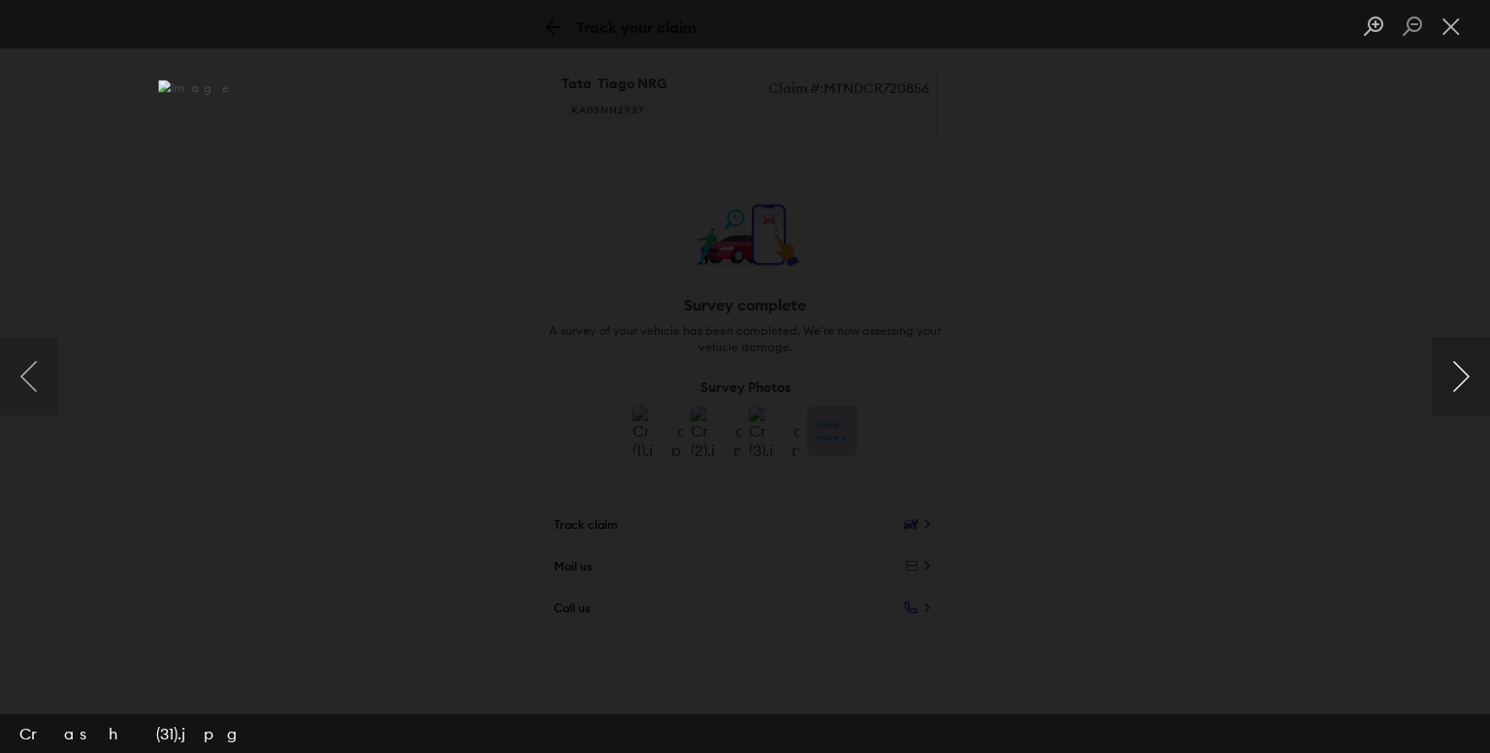
click at [1445, 377] on button "Next image" at bounding box center [1461, 377] width 58 height 78
click at [1442, 35] on button "Close lightbox" at bounding box center [1451, 27] width 39 height 34
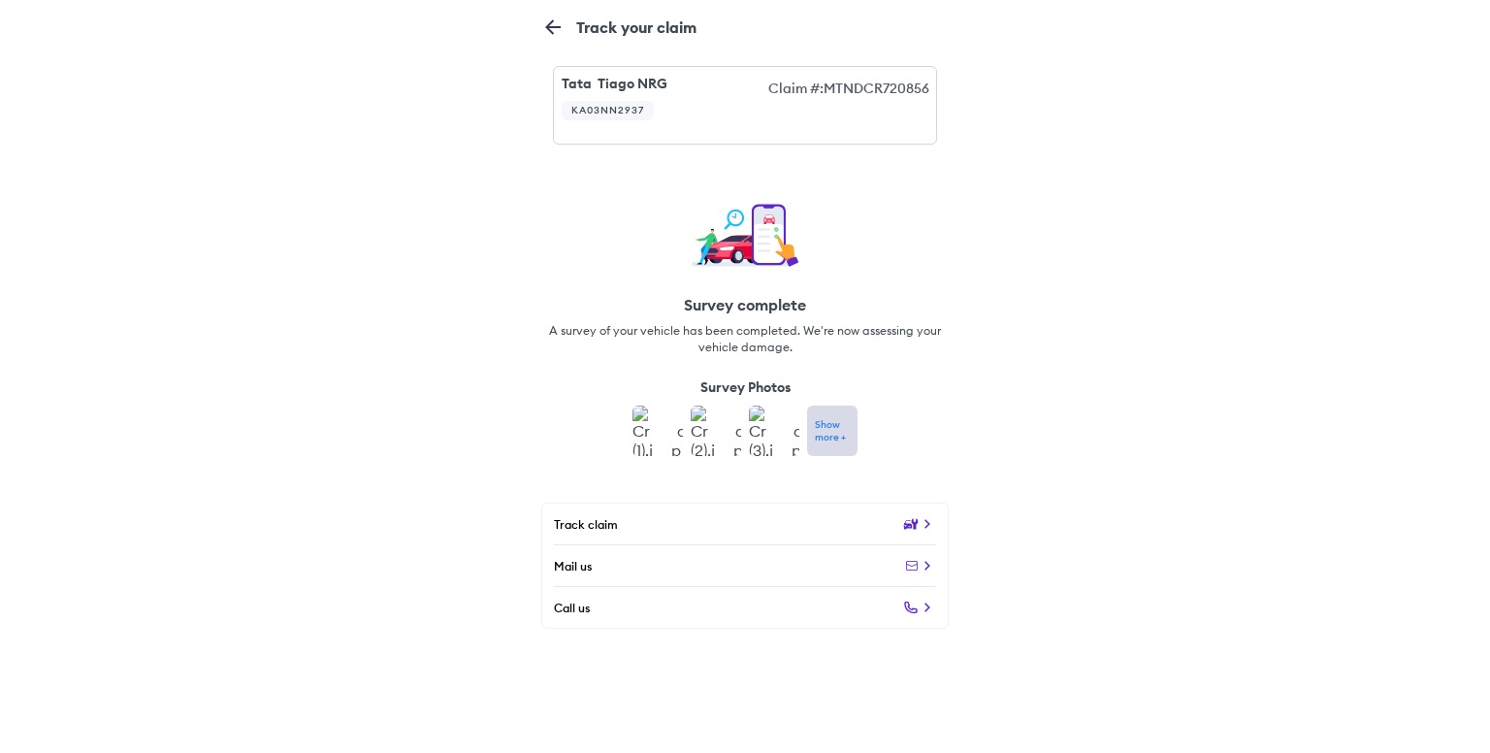
click at [660, 439] on img at bounding box center [657, 430] width 50 height 50
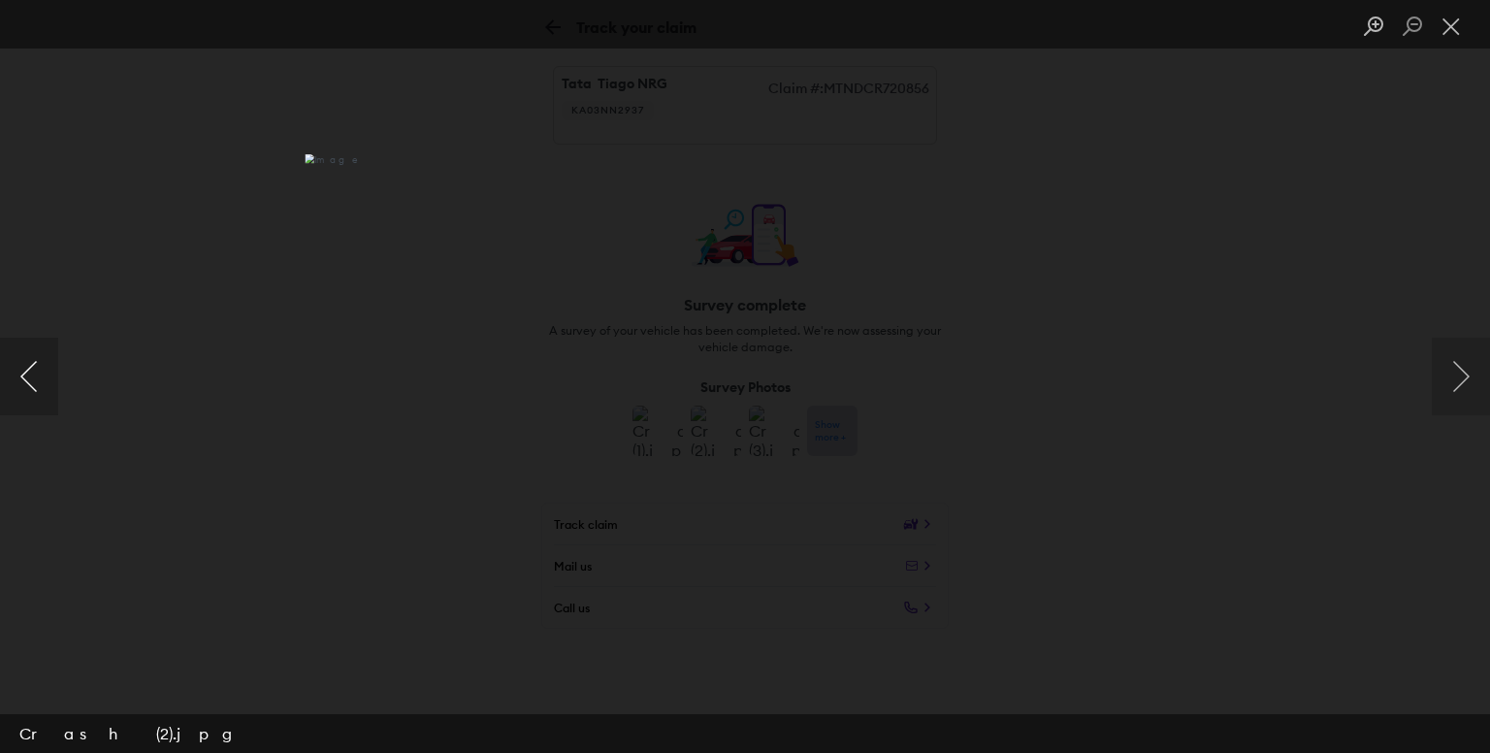
click at [21, 346] on button "Previous image" at bounding box center [29, 377] width 58 height 78
click at [718, 159] on img "Lightbox" at bounding box center [745, 376] width 1174 height 593
click at [1470, 376] on button "Next image" at bounding box center [1461, 377] width 58 height 78
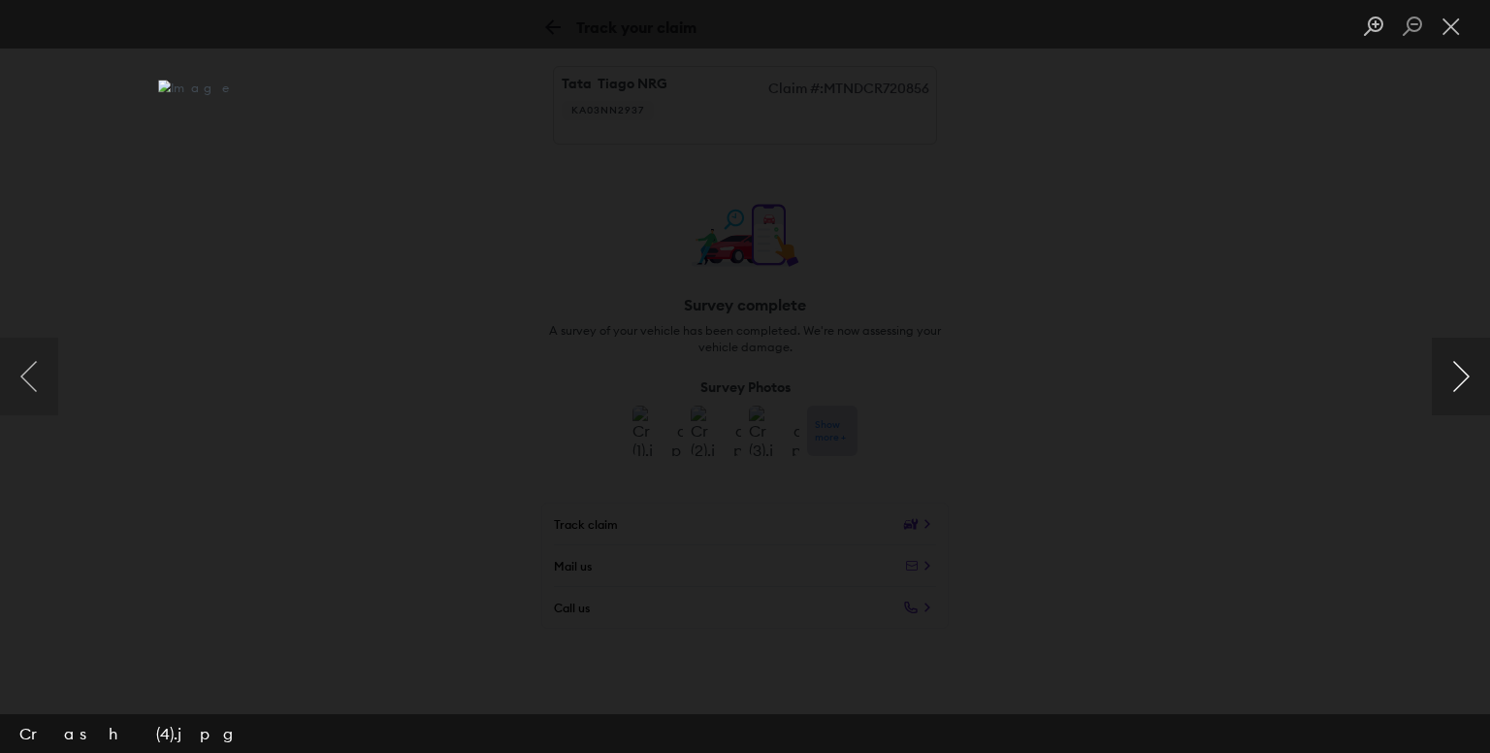
click at [1462, 380] on button "Next image" at bounding box center [1461, 377] width 58 height 78
click at [1483, 379] on button "Next image" at bounding box center [1461, 377] width 58 height 78
click at [1470, 401] on button "Next image" at bounding box center [1461, 377] width 58 height 78
click at [1463, 374] on button "Next image" at bounding box center [1461, 377] width 58 height 78
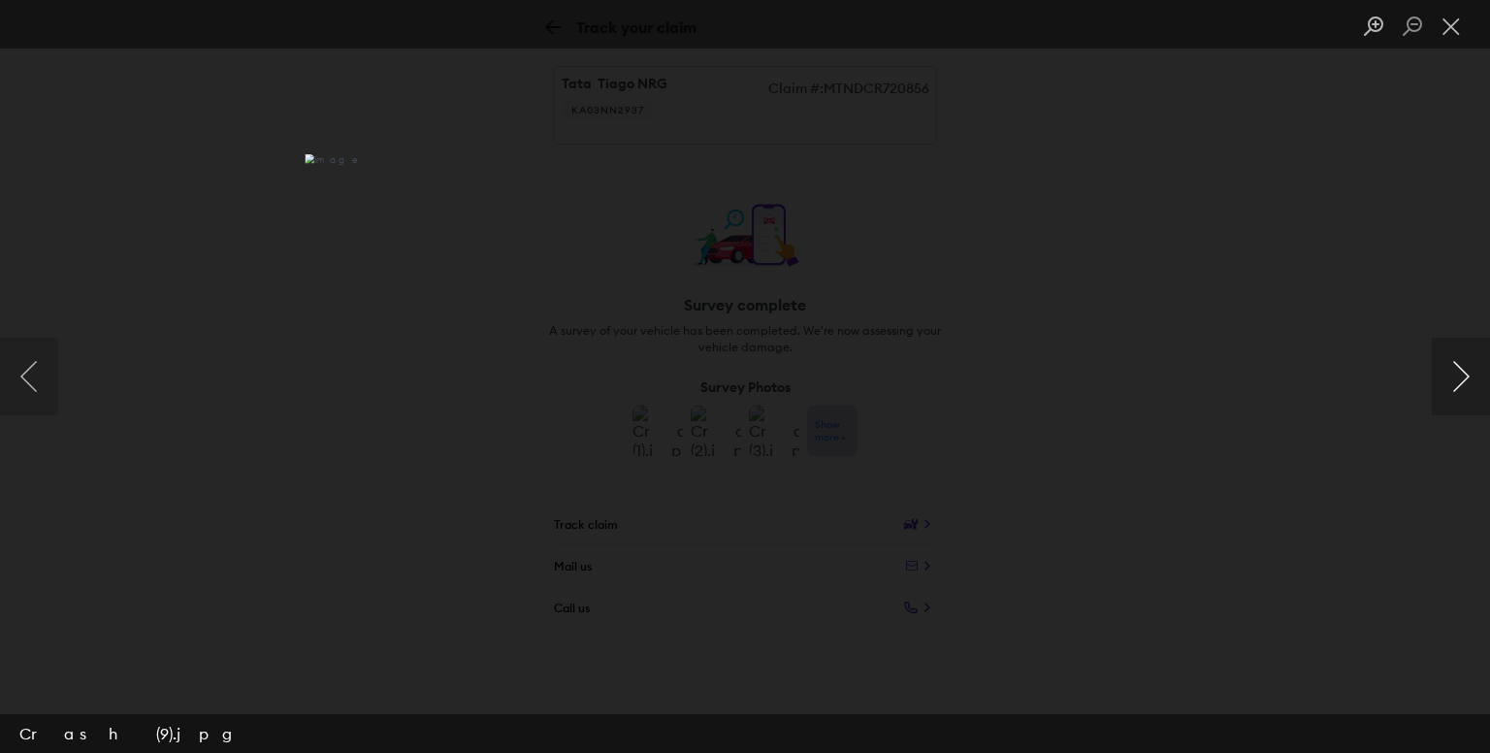
click at [1463, 374] on button "Next image" at bounding box center [1461, 377] width 58 height 78
click at [1461, 376] on button "Next image" at bounding box center [1461, 377] width 58 height 78
click at [1458, 369] on button "Next image" at bounding box center [1461, 377] width 58 height 78
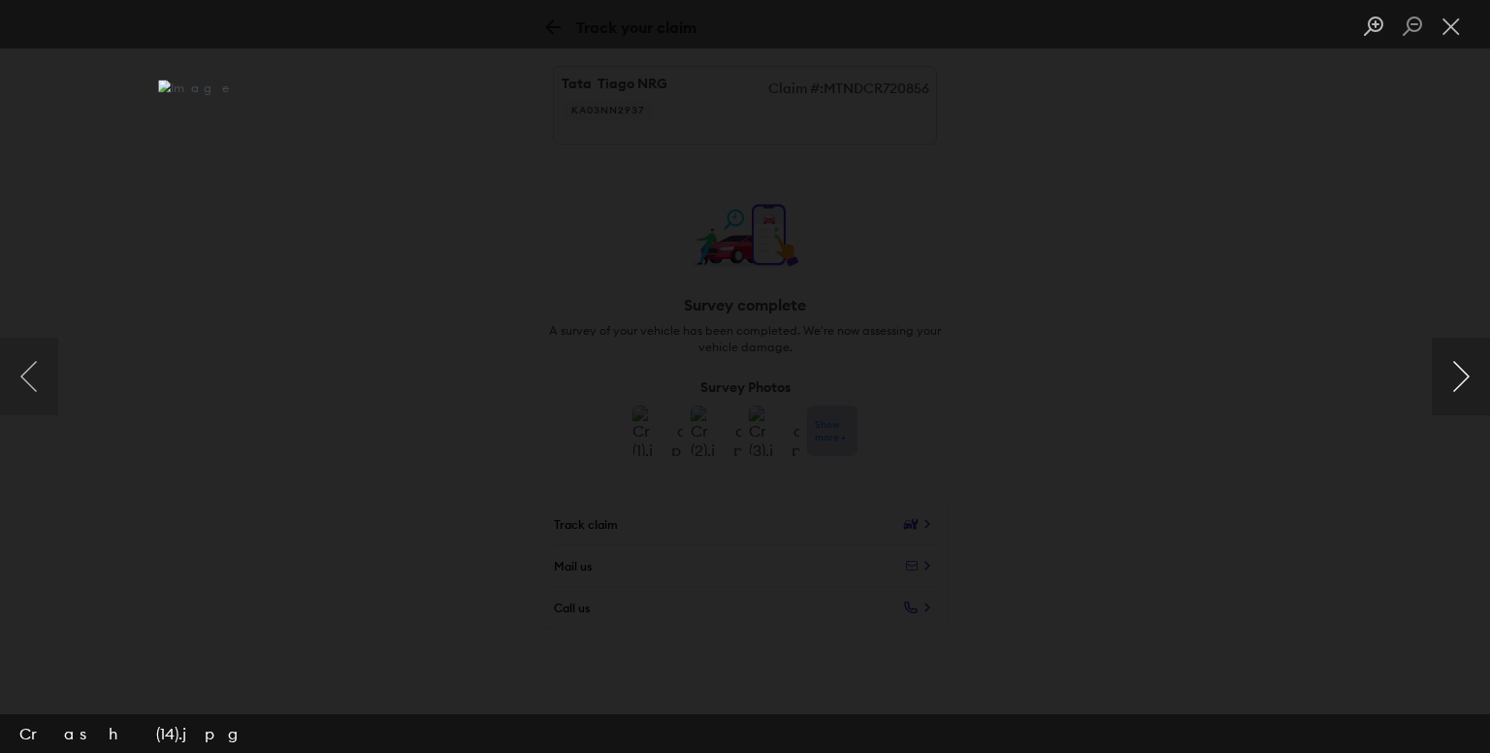
click at [1447, 381] on button "Next image" at bounding box center [1461, 377] width 58 height 78
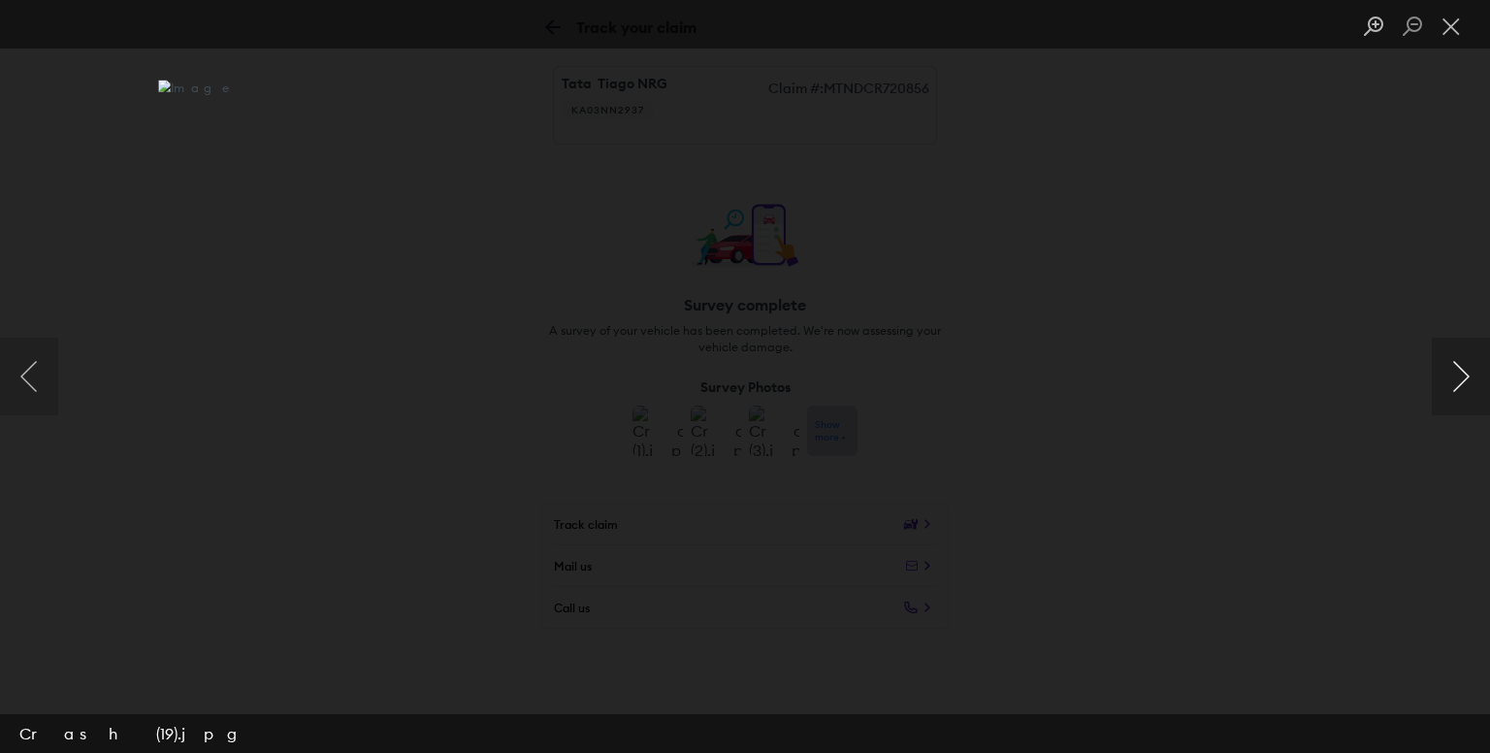
click at [1447, 381] on button "Next image" at bounding box center [1461, 377] width 58 height 78
click at [27, 366] on button "Previous image" at bounding box center [29, 377] width 58 height 78
click at [1463, 372] on button "Next image" at bounding box center [1461, 377] width 58 height 78
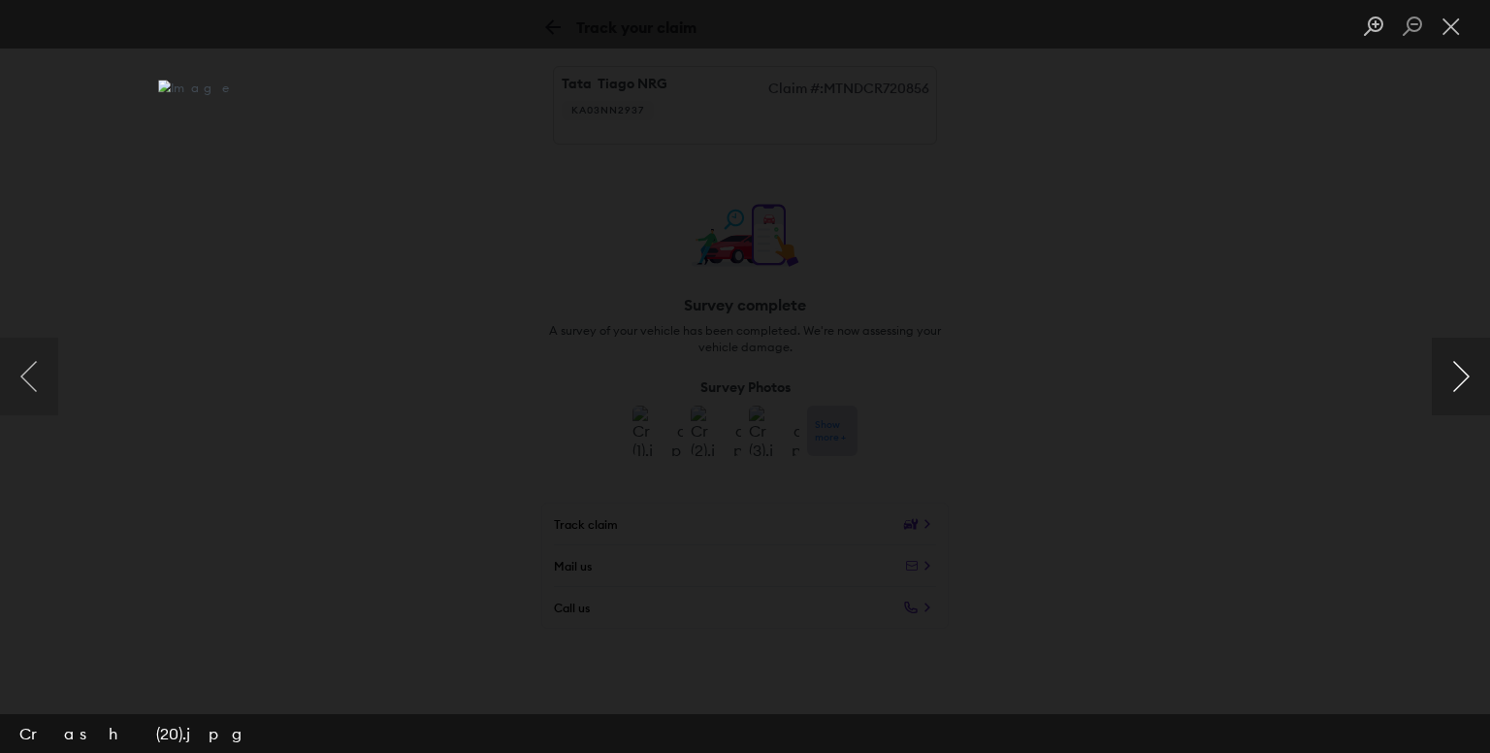
click at [1468, 377] on button "Next image" at bounding box center [1461, 377] width 58 height 78
click at [1461, 373] on button "Next image" at bounding box center [1461, 377] width 58 height 78
click at [1473, 364] on button "Next image" at bounding box center [1461, 377] width 58 height 78
click at [1458, 393] on button "Next image" at bounding box center [1461, 377] width 58 height 78
click at [21, 350] on button "Previous image" at bounding box center [29, 377] width 58 height 78
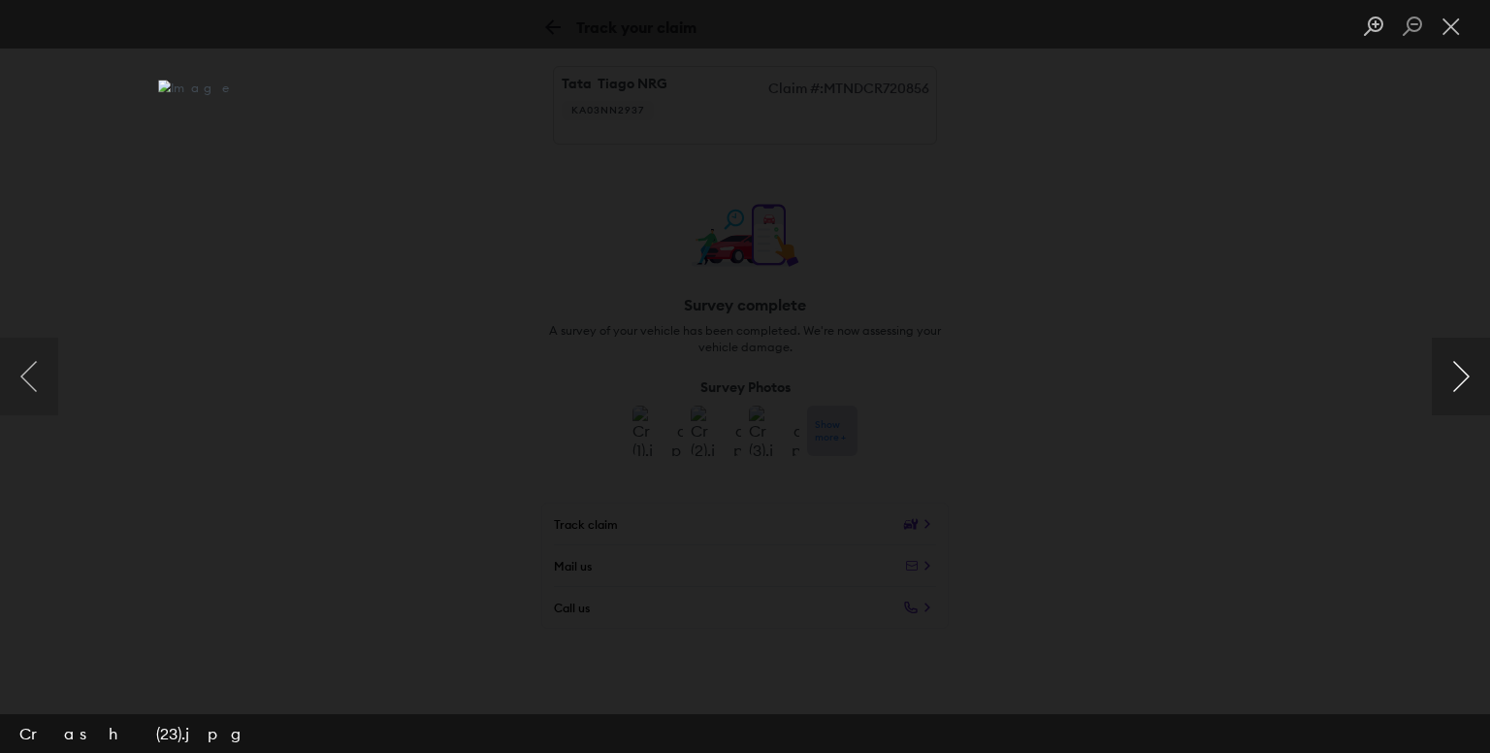
click at [1451, 379] on button "Next image" at bounding box center [1461, 377] width 58 height 78
click at [1455, 372] on button "Next image" at bounding box center [1461, 377] width 58 height 78
click at [1457, 381] on button "Next image" at bounding box center [1461, 377] width 58 height 78
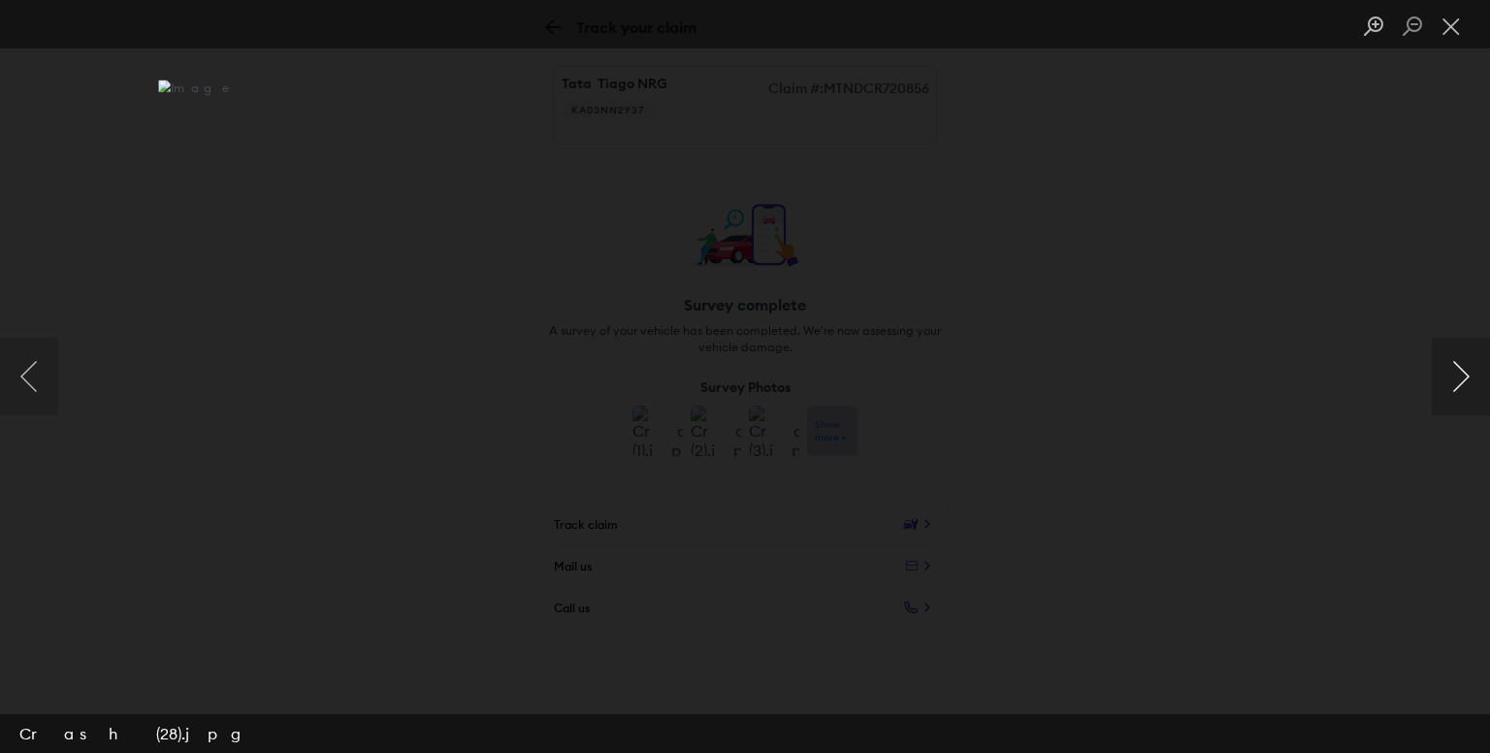
click at [1459, 371] on button "Next image" at bounding box center [1461, 377] width 58 height 78
click at [1459, 370] on button "Next image" at bounding box center [1461, 377] width 58 height 78
click at [1461, 384] on button "Next image" at bounding box center [1461, 377] width 58 height 78
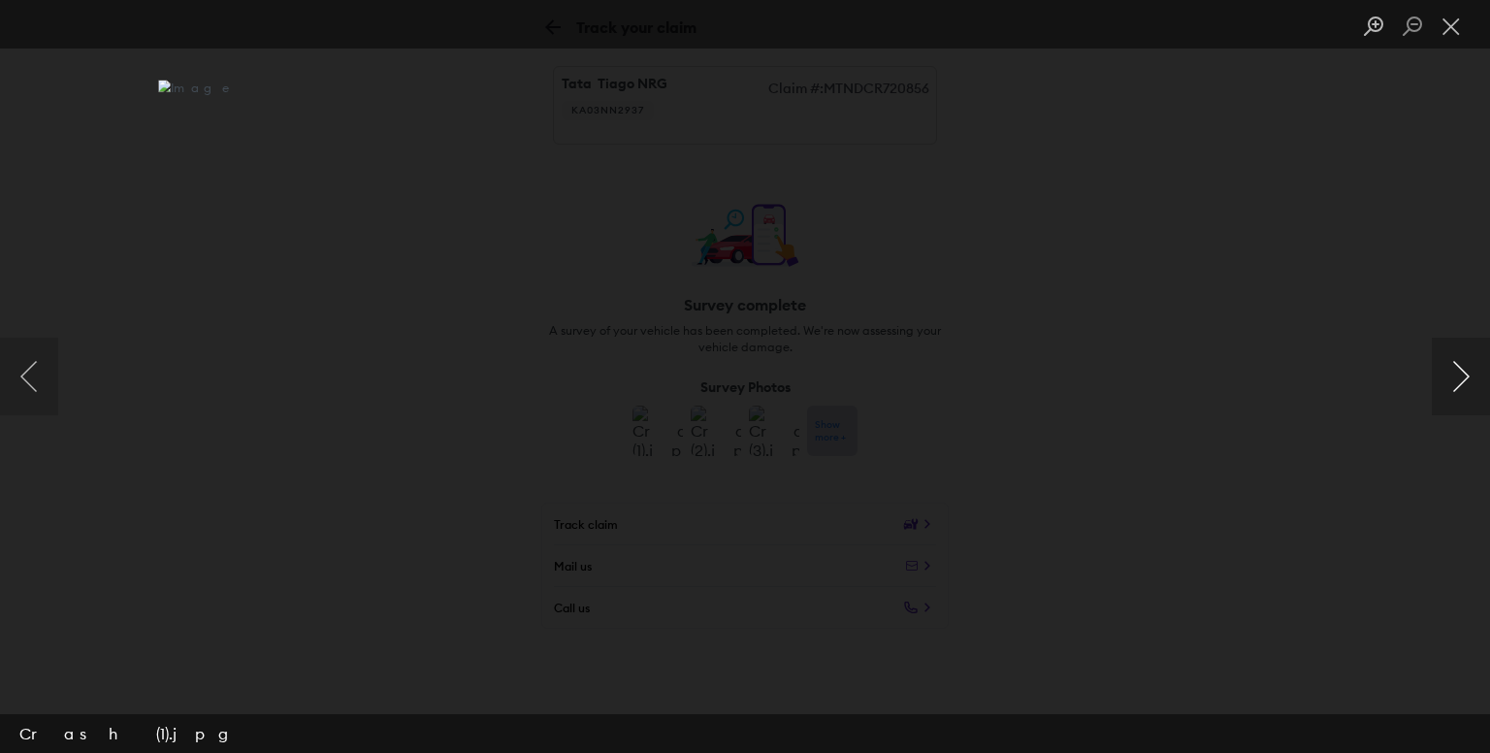
click at [1461, 384] on button "Next image" at bounding box center [1461, 377] width 58 height 78
click at [1467, 367] on button "Next image" at bounding box center [1461, 377] width 58 height 78
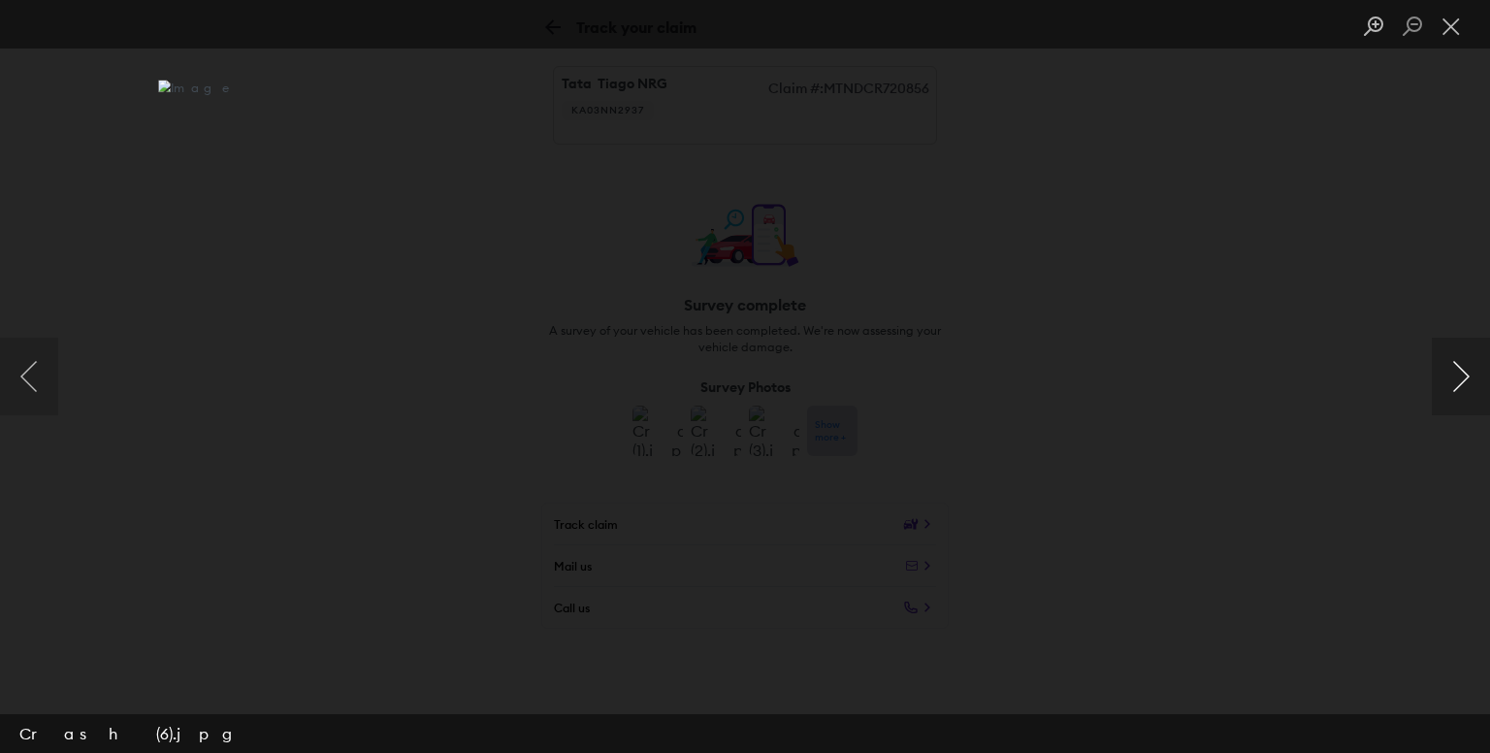
click at [1467, 367] on button "Next image" at bounding box center [1461, 377] width 58 height 78
click at [1461, 25] on button "Close lightbox" at bounding box center [1451, 27] width 39 height 34
